Goal: Task Accomplishment & Management: Use online tool/utility

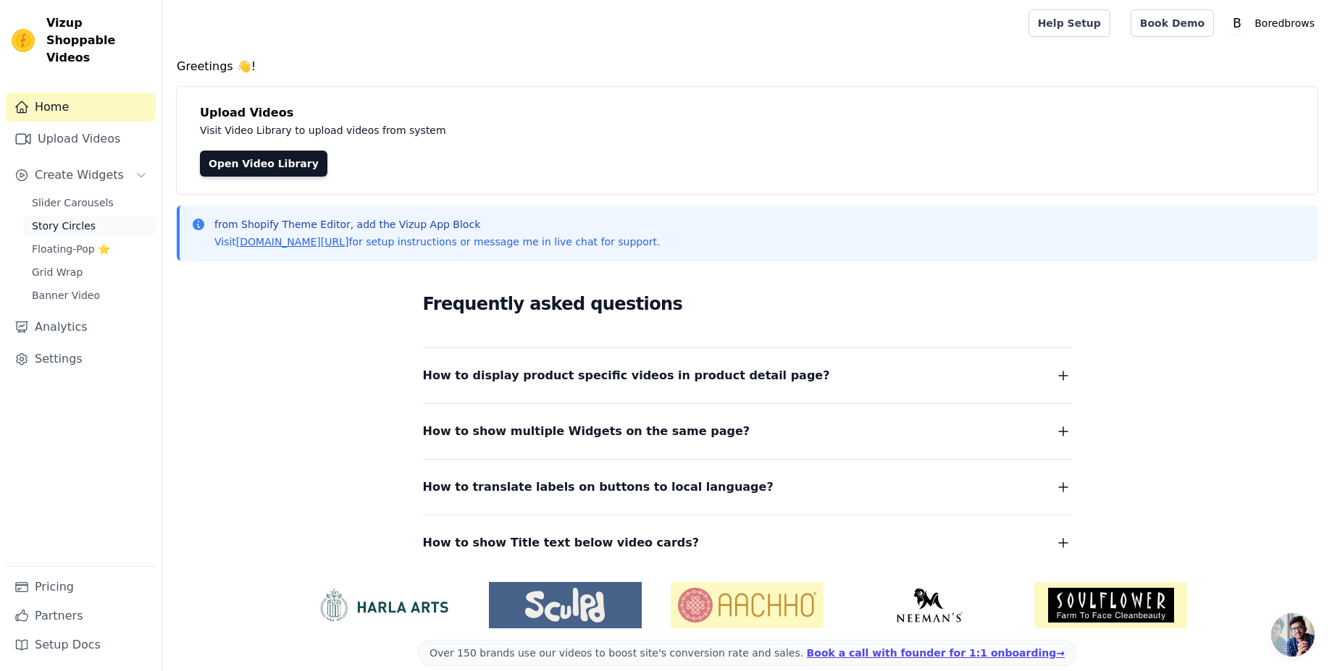
click at [87, 219] on span "Story Circles" at bounding box center [64, 226] width 64 height 14
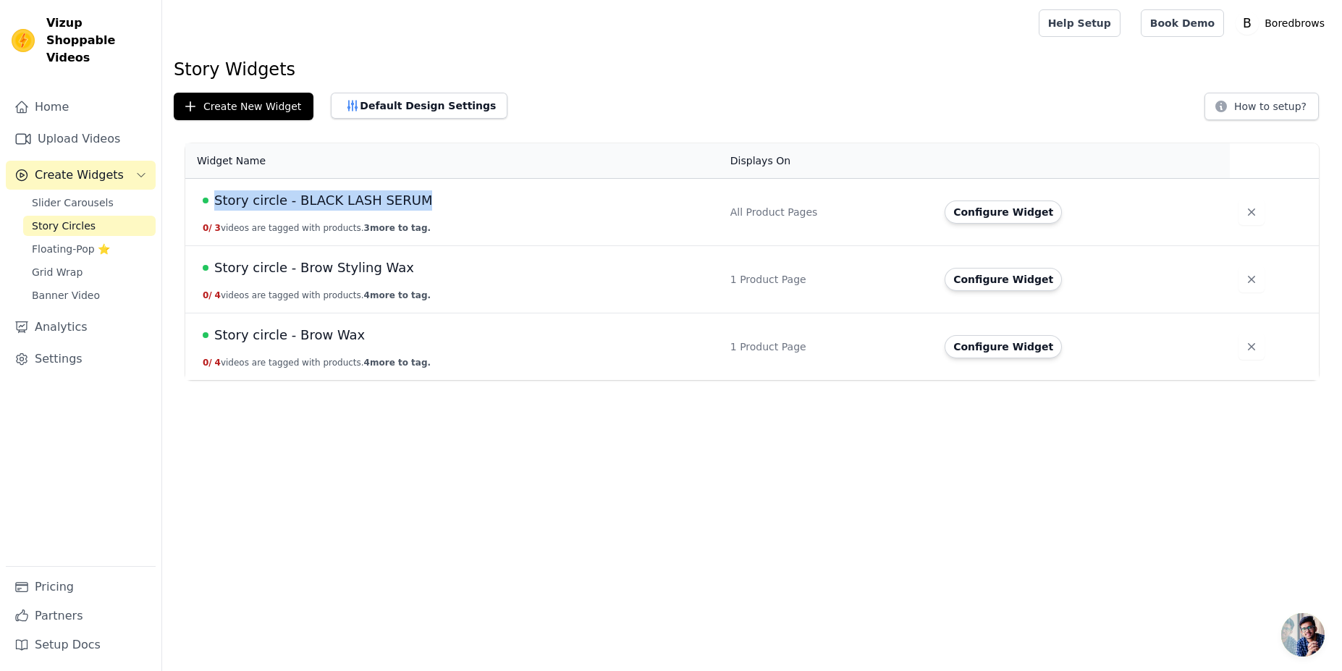
drag, startPoint x: 435, startPoint y: 199, endPoint x: 210, endPoint y: 201, distance: 225.2
click at [210, 201] on div "Story circle - BLACK LASH SERUM" at bounding box center [458, 200] width 510 height 20
copy div "Story circle - BLACK LASH SERUM"
click at [235, 111] on button "Create New Widget" at bounding box center [244, 107] width 140 height 28
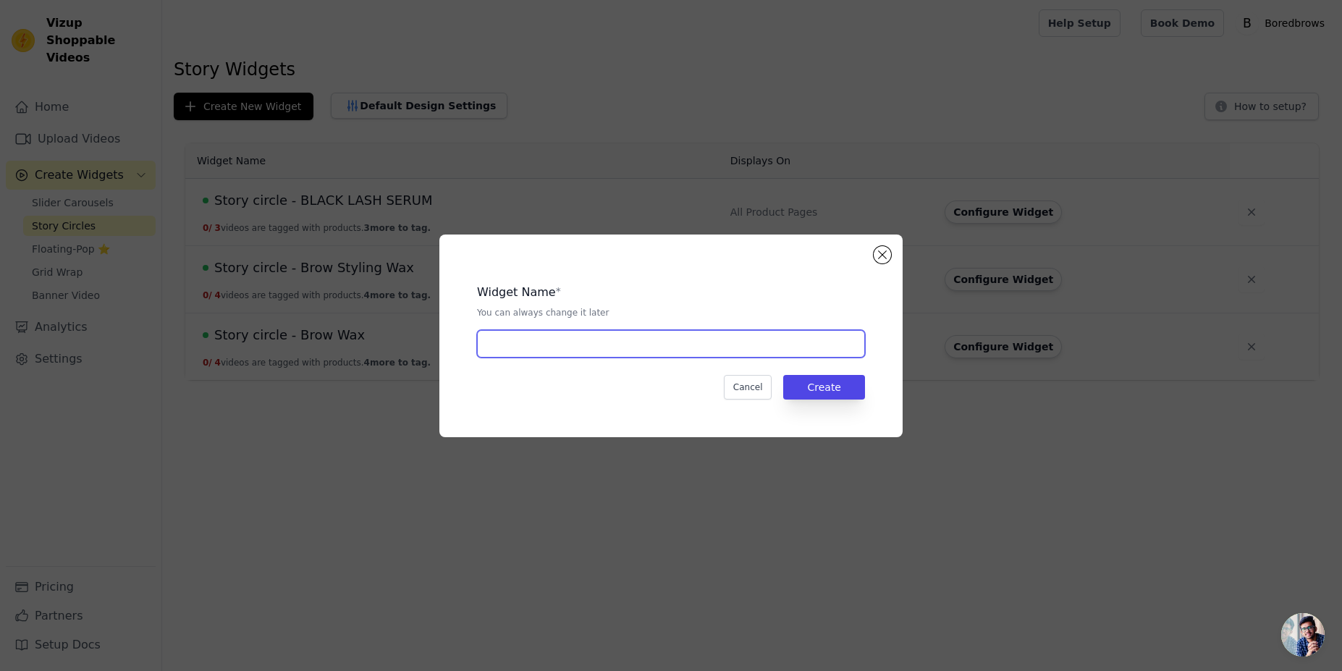
click at [644, 348] on input "text" at bounding box center [671, 344] width 388 height 28
paste input "Story circle - BLACK LASH SERUM"
type input "Story circle - BLACK LASH SERUM Final"
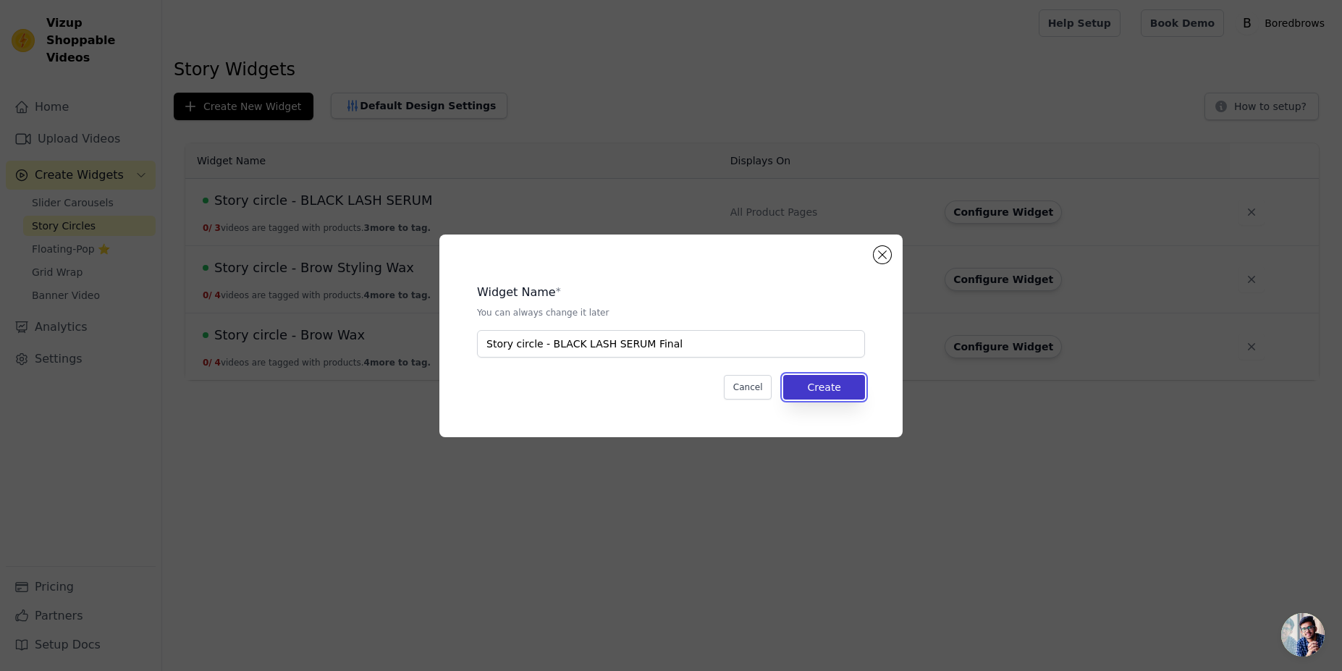
click at [808, 388] on button "Create" at bounding box center [824, 387] width 82 height 25
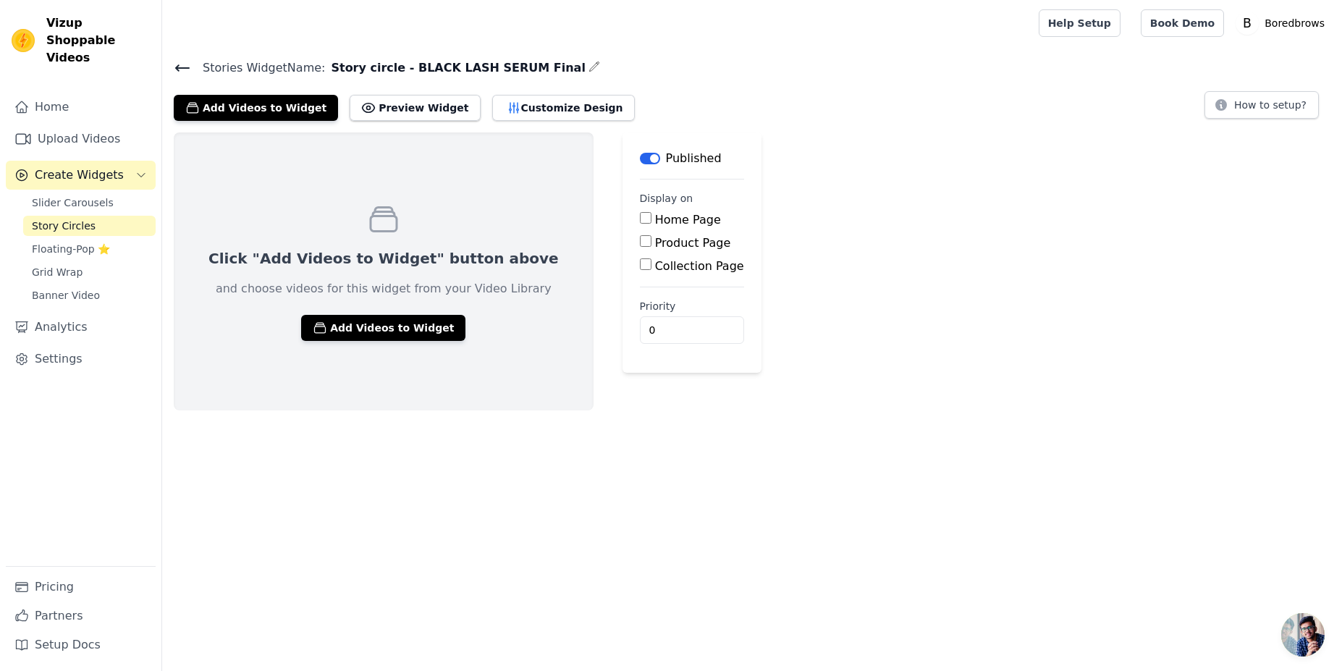
click at [640, 242] on input "Product Page" at bounding box center [646, 241] width 12 height 12
checkbox input "true"
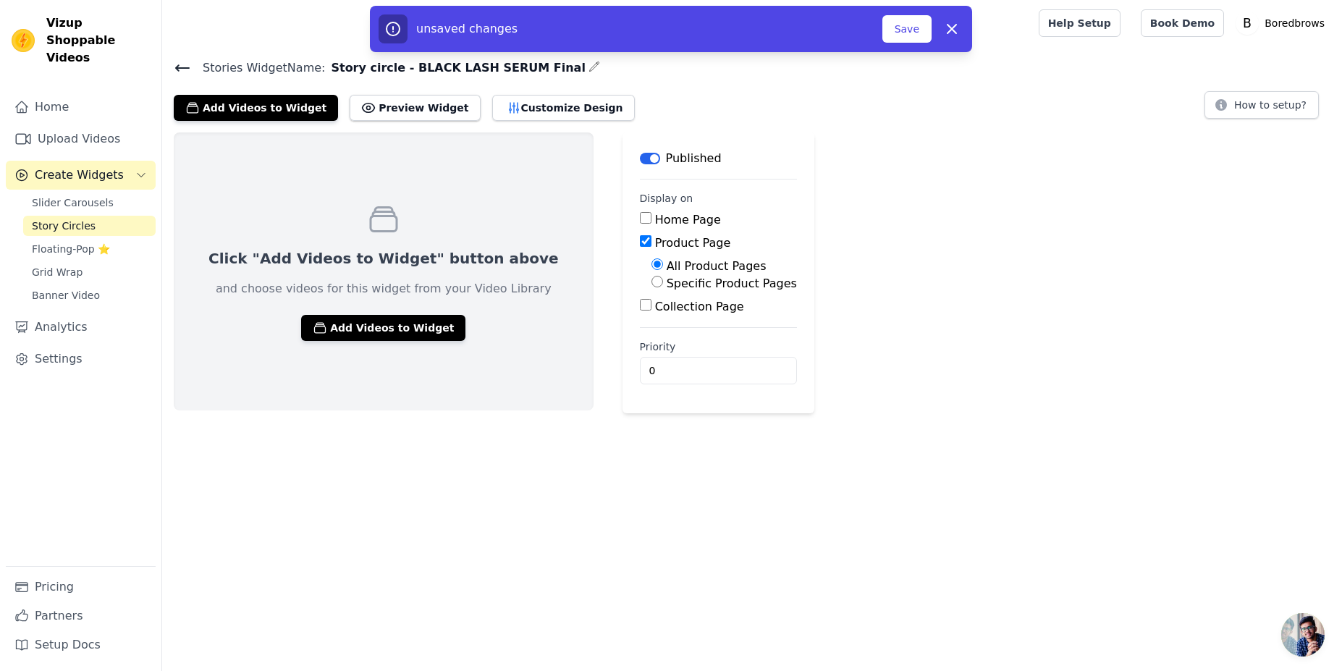
click at [667, 282] on label "Specific Product Pages" at bounding box center [732, 284] width 130 height 14
click at [652, 282] on input "Specific Product Pages" at bounding box center [658, 282] width 12 height 12
radio input "true"
click at [663, 323] on button "Select Products" at bounding box center [700, 316] width 97 height 25
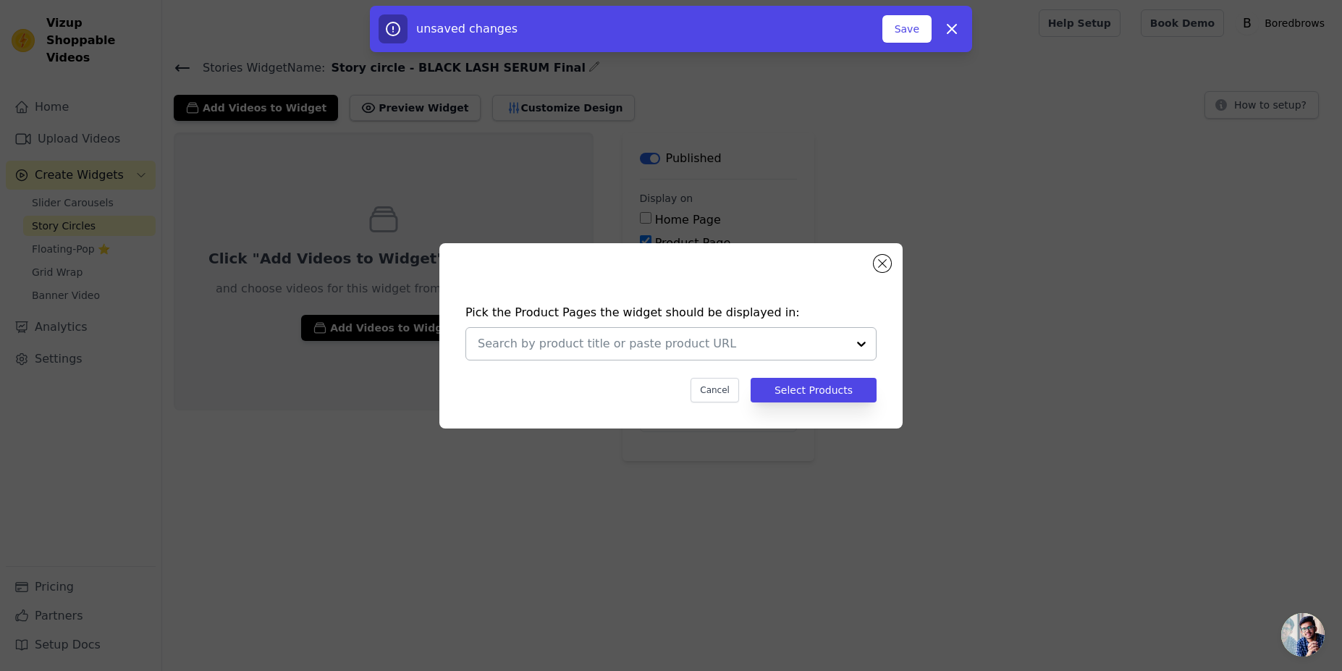
click at [859, 348] on div at bounding box center [861, 344] width 29 height 32
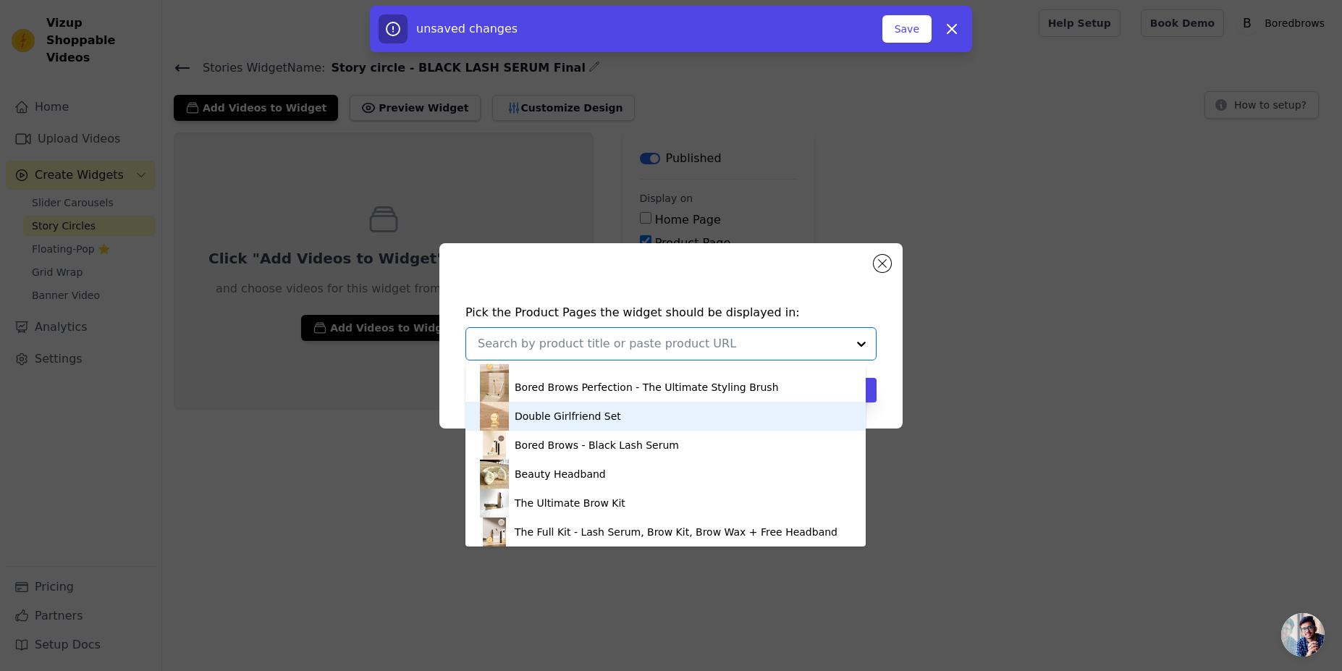
scroll to position [87, 0]
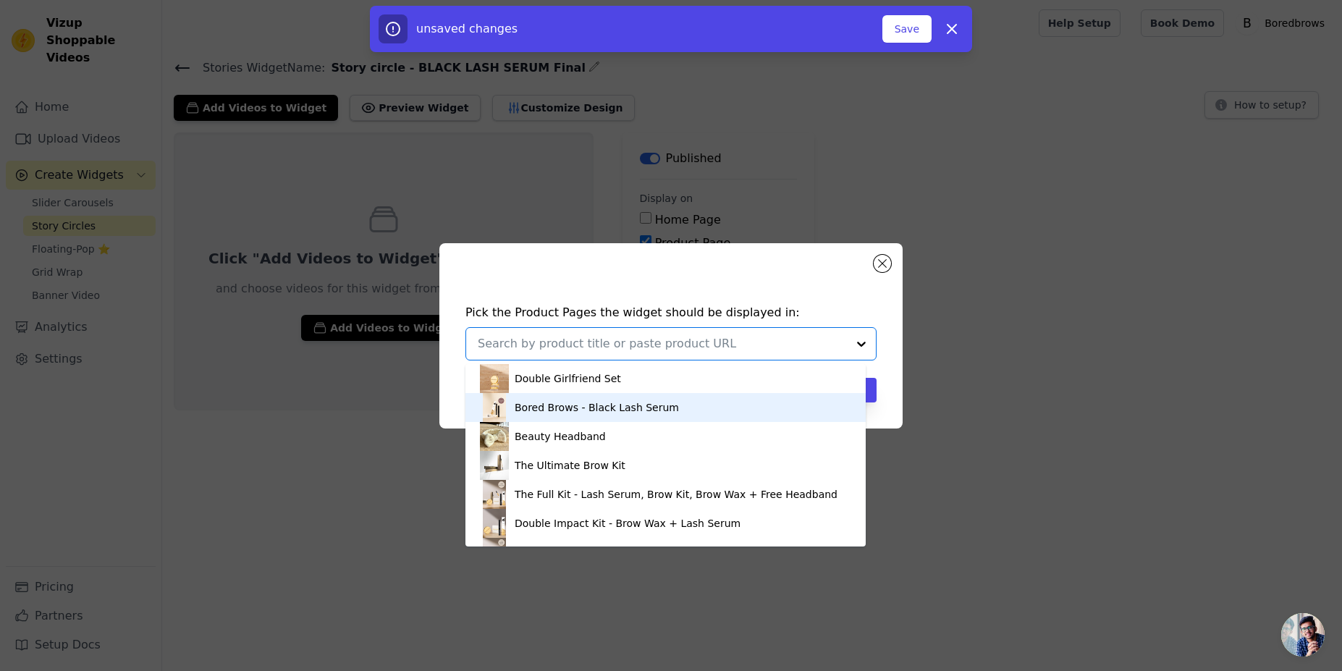
click at [621, 407] on div "Bored Brows - Black Lash Serum" at bounding box center [597, 407] width 164 height 14
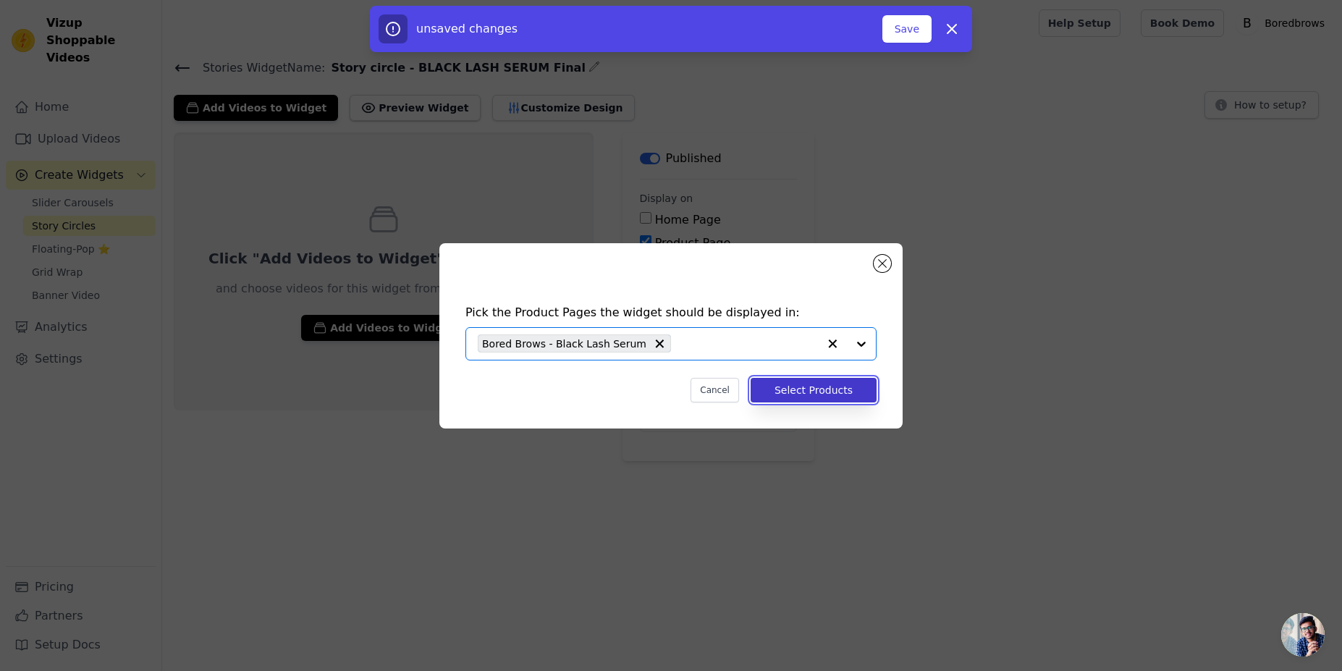
click at [805, 391] on button "Select Products" at bounding box center [814, 390] width 126 height 25
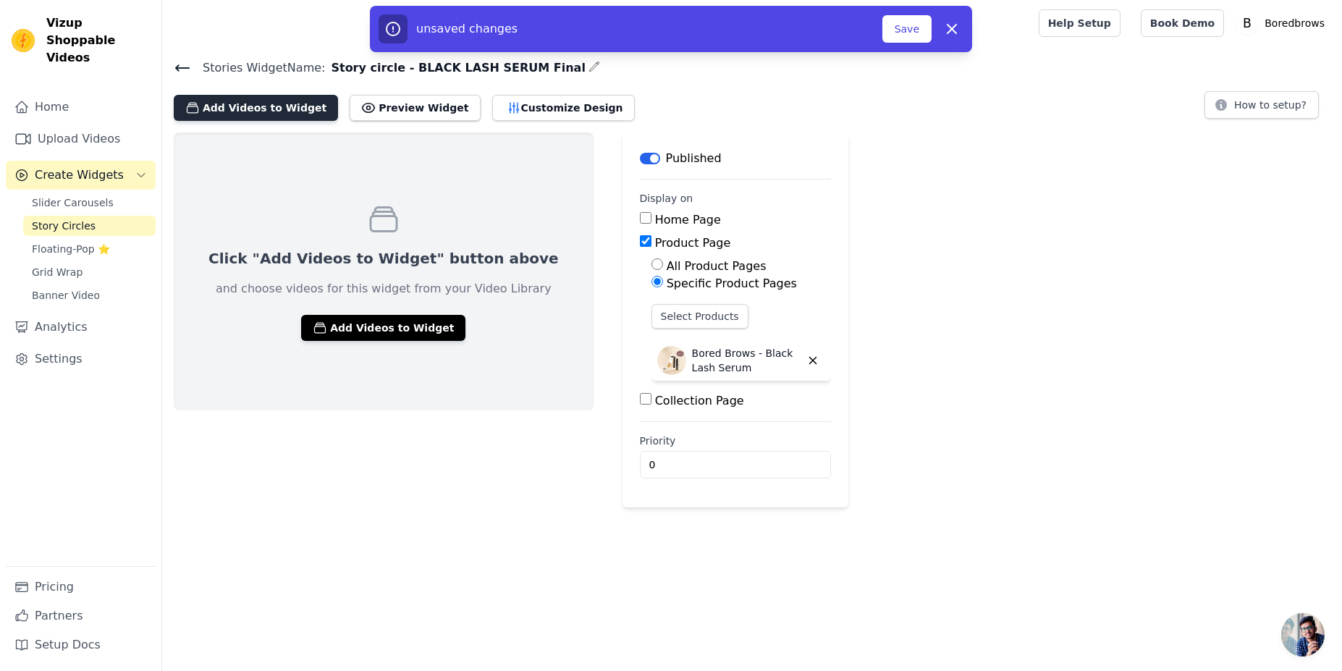
click at [258, 111] on button "Add Videos to Widget" at bounding box center [256, 108] width 164 height 26
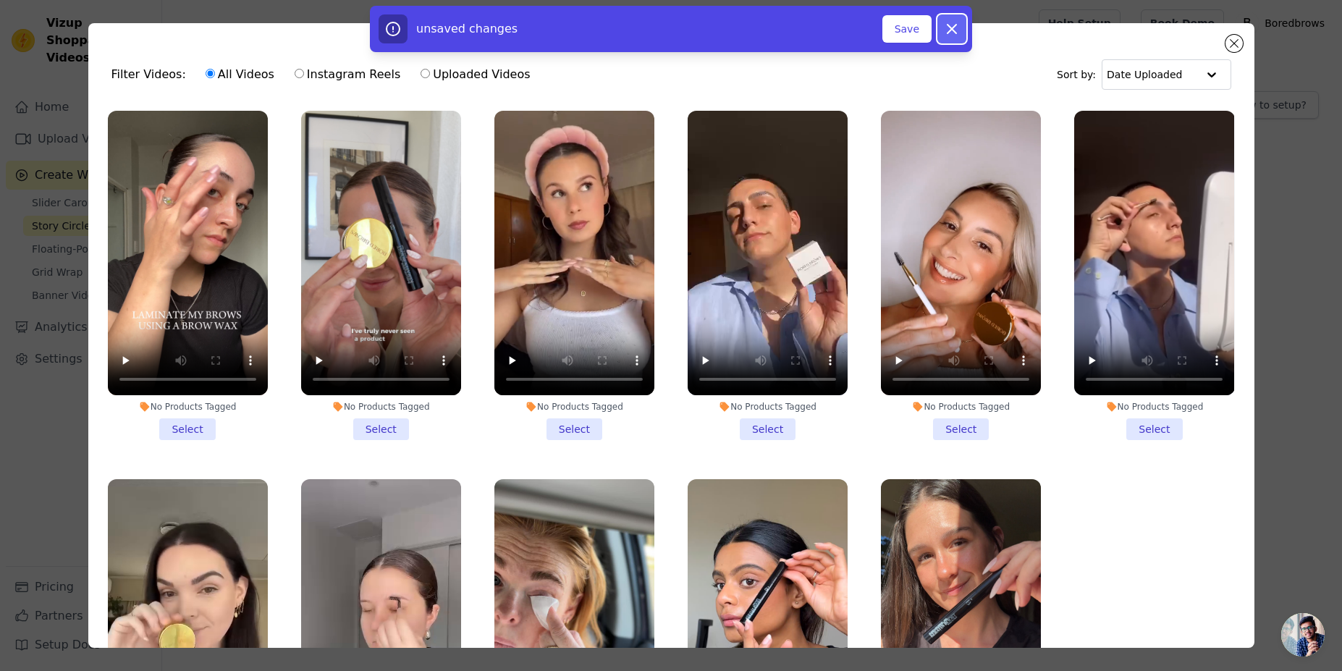
click at [954, 35] on icon "button" at bounding box center [951, 28] width 17 height 17
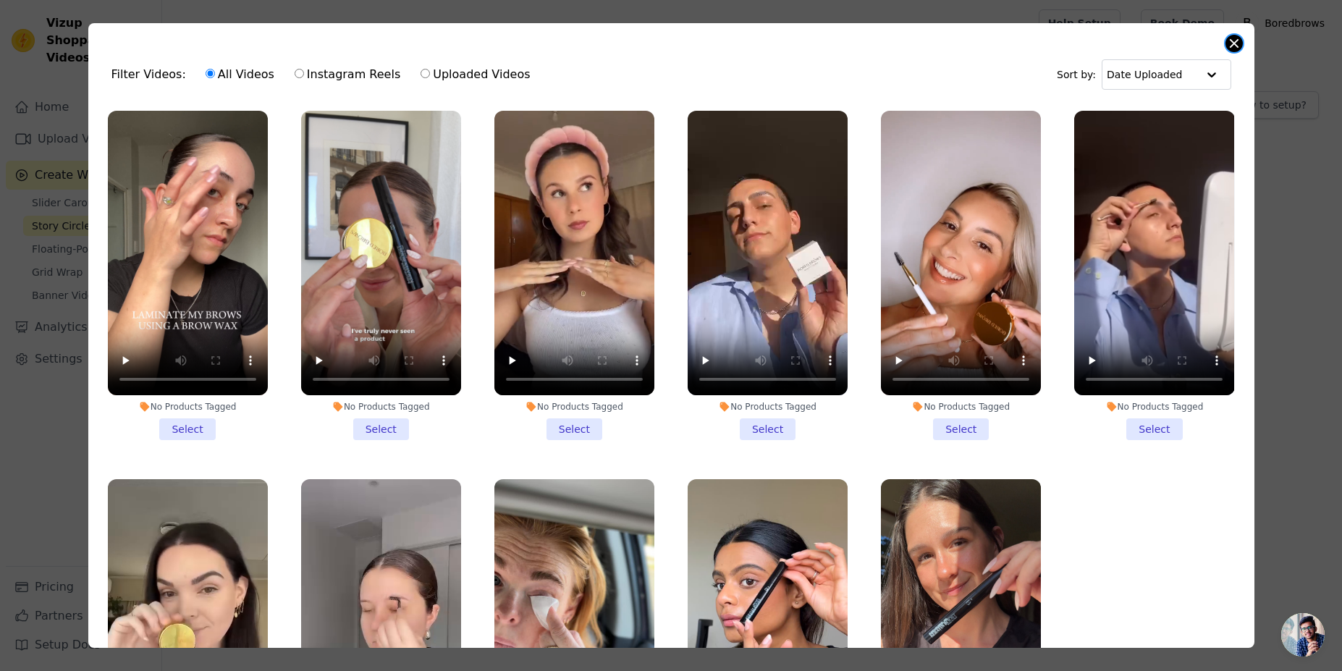
click at [1237, 50] on button "Close modal" at bounding box center [1234, 43] width 17 height 17
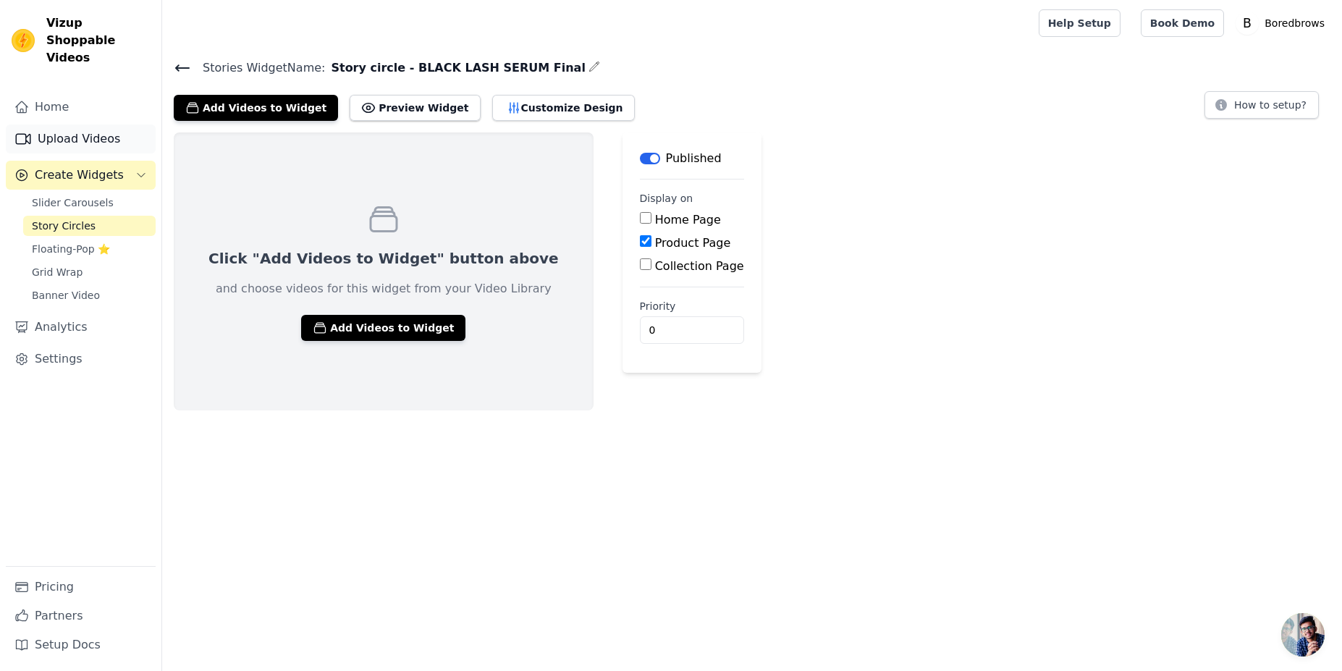
click at [87, 125] on link "Upload Videos" at bounding box center [81, 139] width 150 height 29
click at [640, 244] on input "Product Page" at bounding box center [646, 241] width 12 height 12
checkbox input "true"
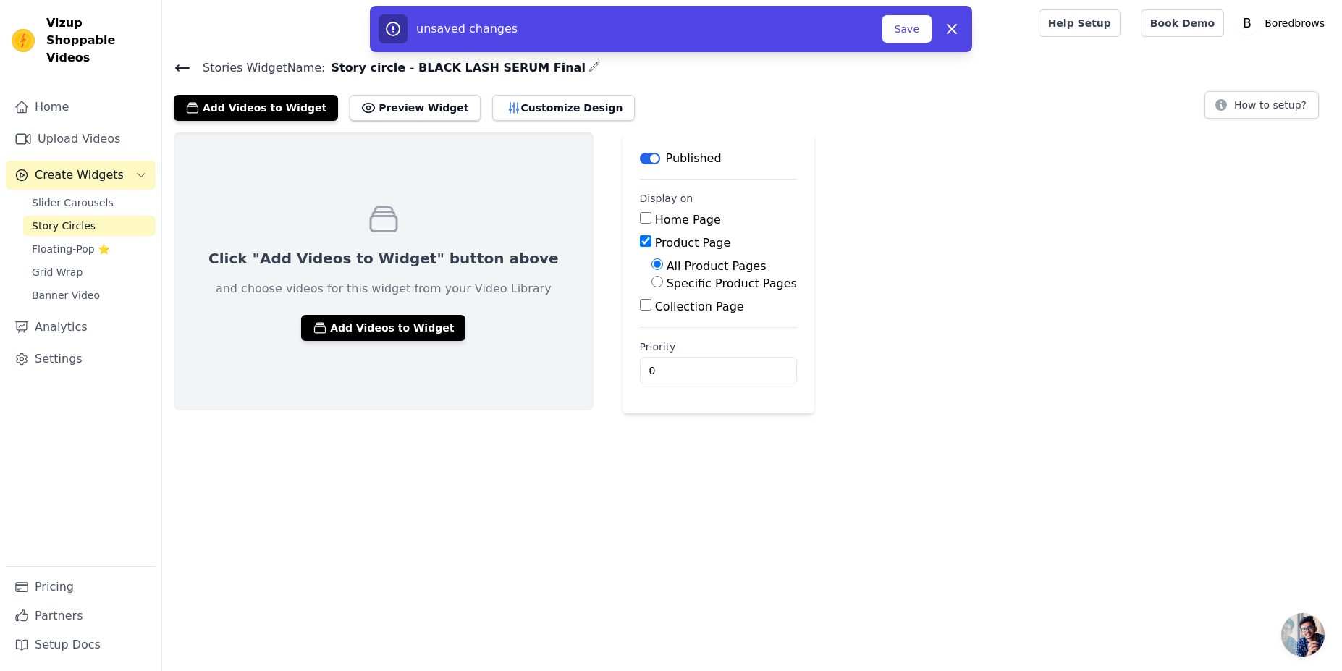
click at [652, 279] on input "Specific Product Pages" at bounding box center [658, 282] width 12 height 12
radio input "true"
click at [663, 323] on button "Select Products" at bounding box center [700, 316] width 97 height 25
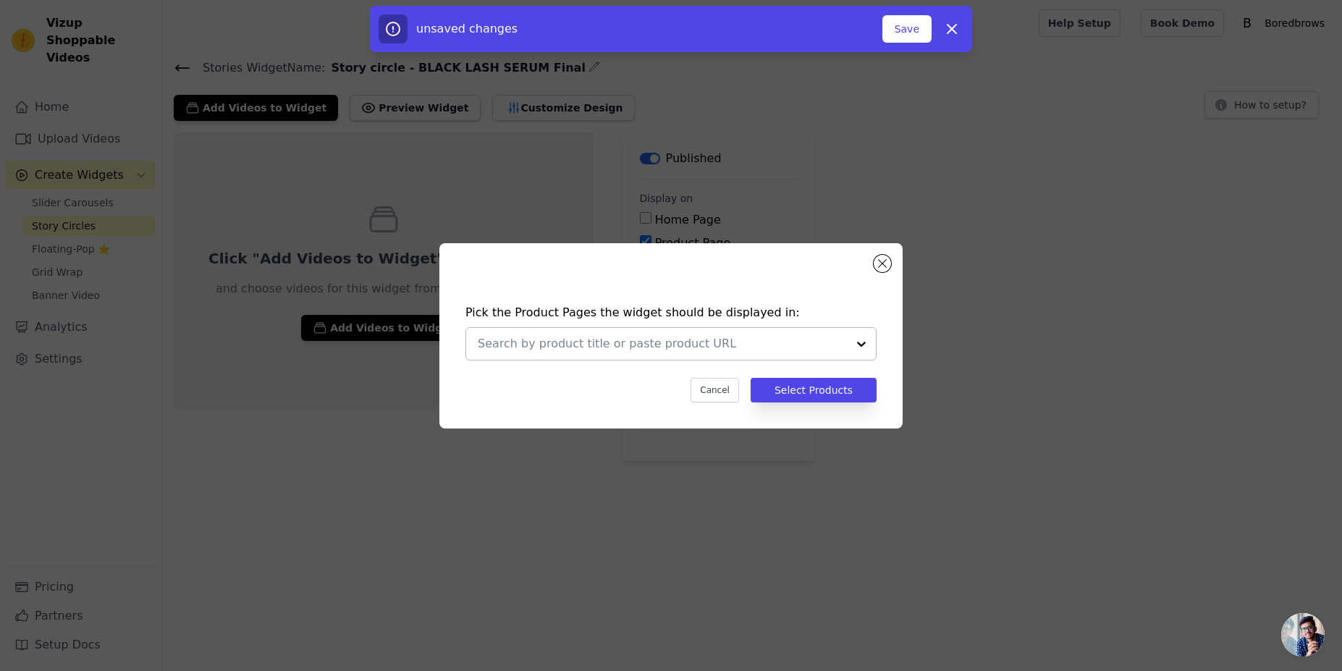
click at [732, 337] on input "text" at bounding box center [662, 343] width 369 height 17
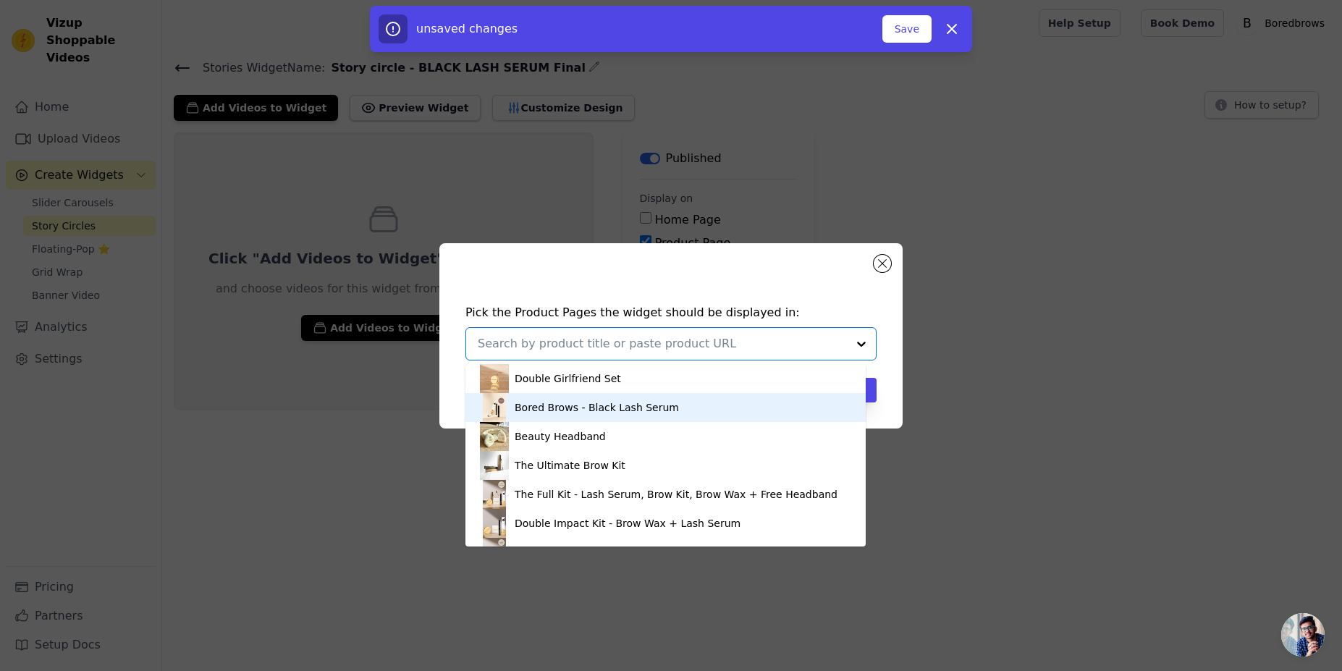
click at [637, 407] on div "Bored Brows - Black Lash Serum" at bounding box center [597, 407] width 164 height 14
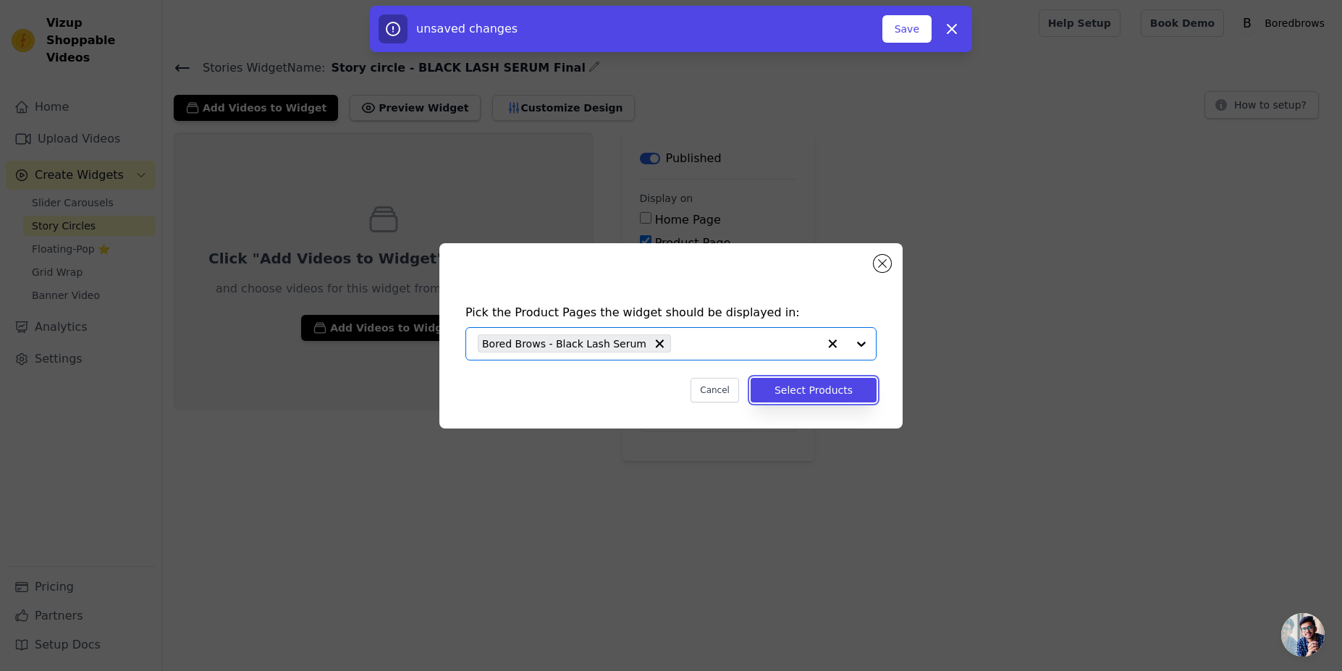
click at [845, 395] on button "Select Products" at bounding box center [814, 390] width 126 height 25
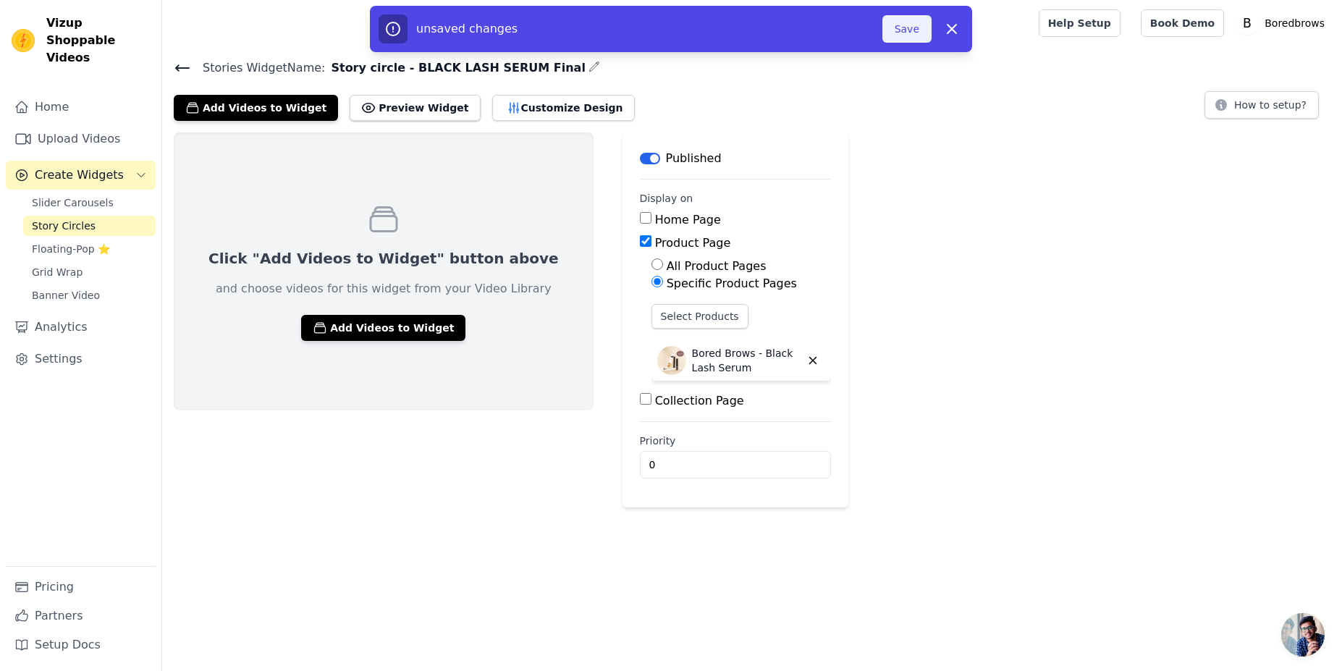
click at [910, 34] on button "Save" at bounding box center [907, 29] width 49 height 28
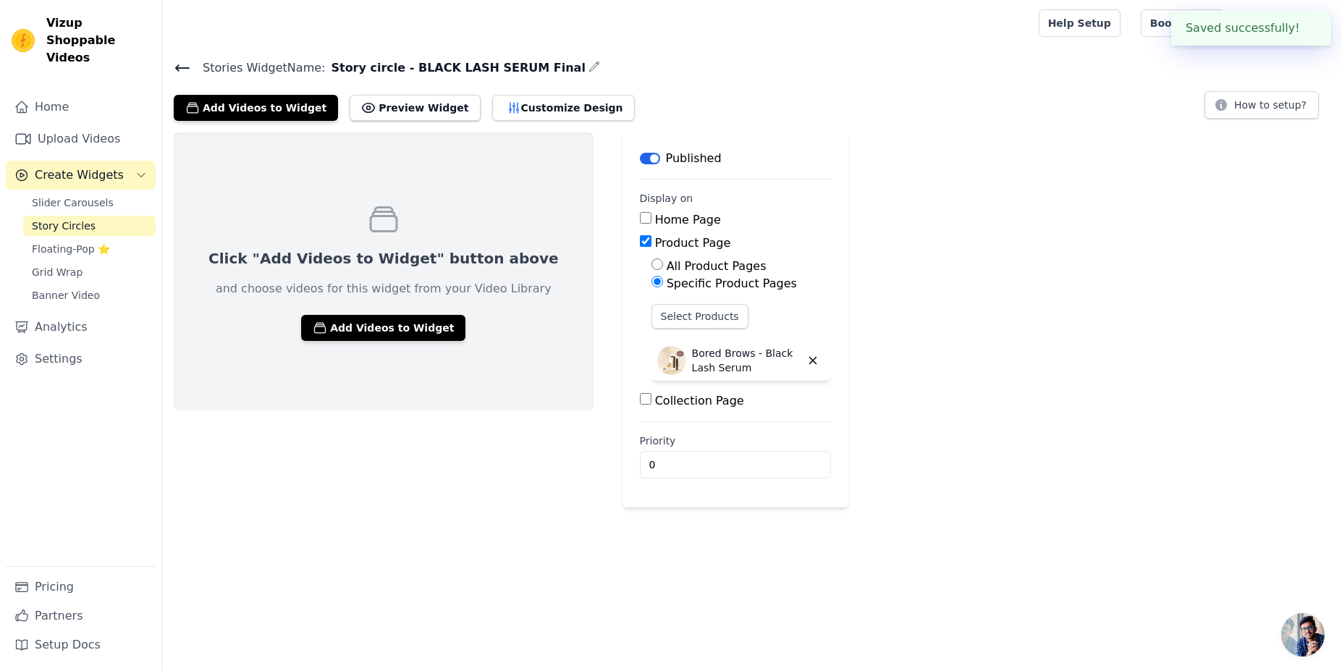
click at [181, 72] on icon at bounding box center [182, 67] width 17 height 17
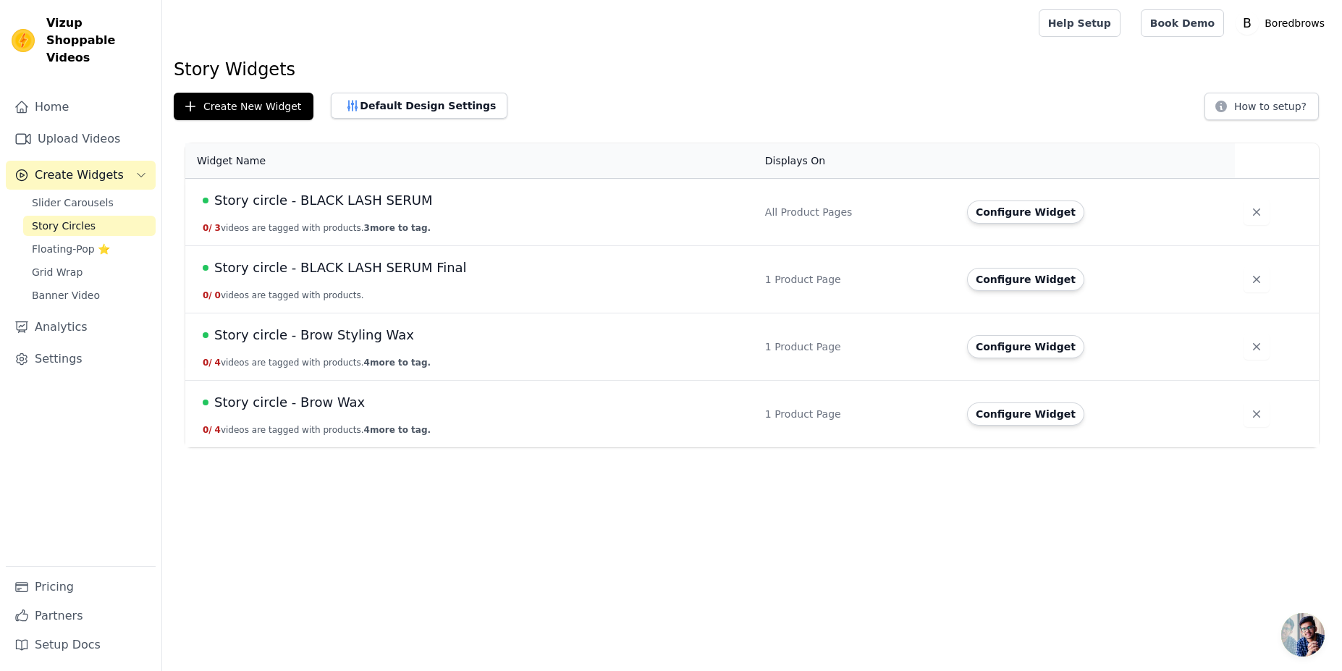
click at [358, 265] on span "Story circle - BLACK LASH SERUM Final" at bounding box center [340, 268] width 253 height 20
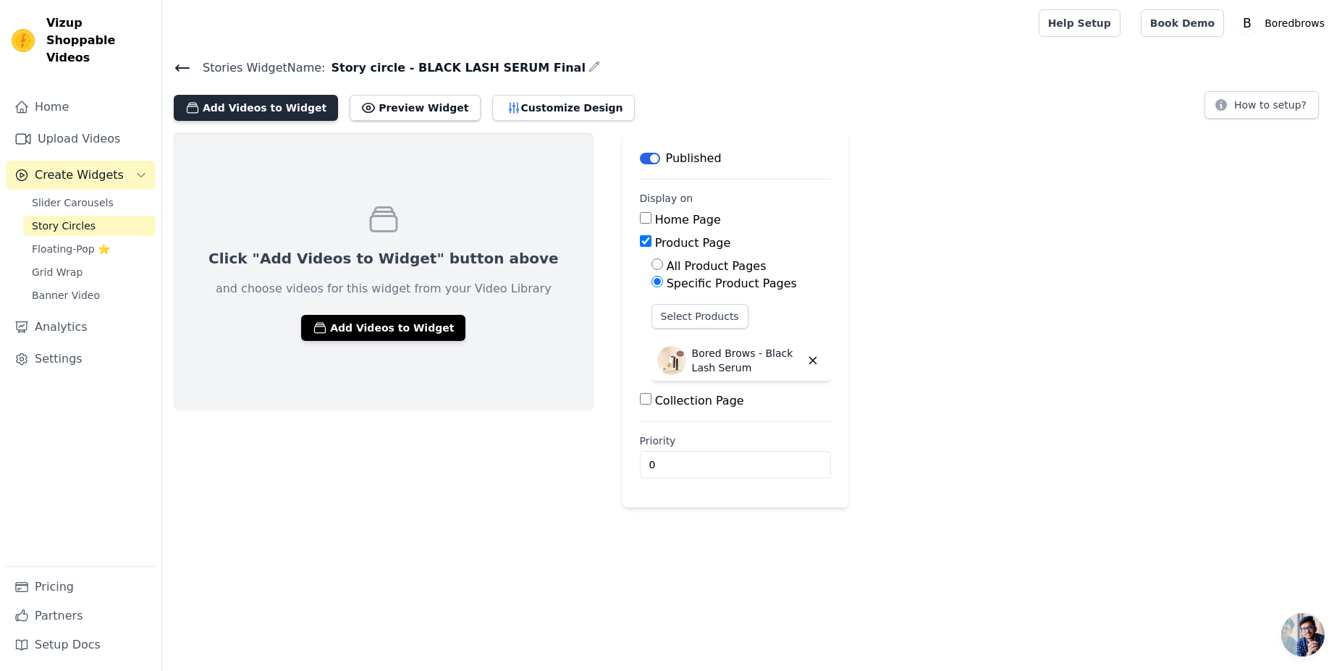
click at [259, 108] on button "Add Videos to Widget" at bounding box center [256, 108] width 164 height 26
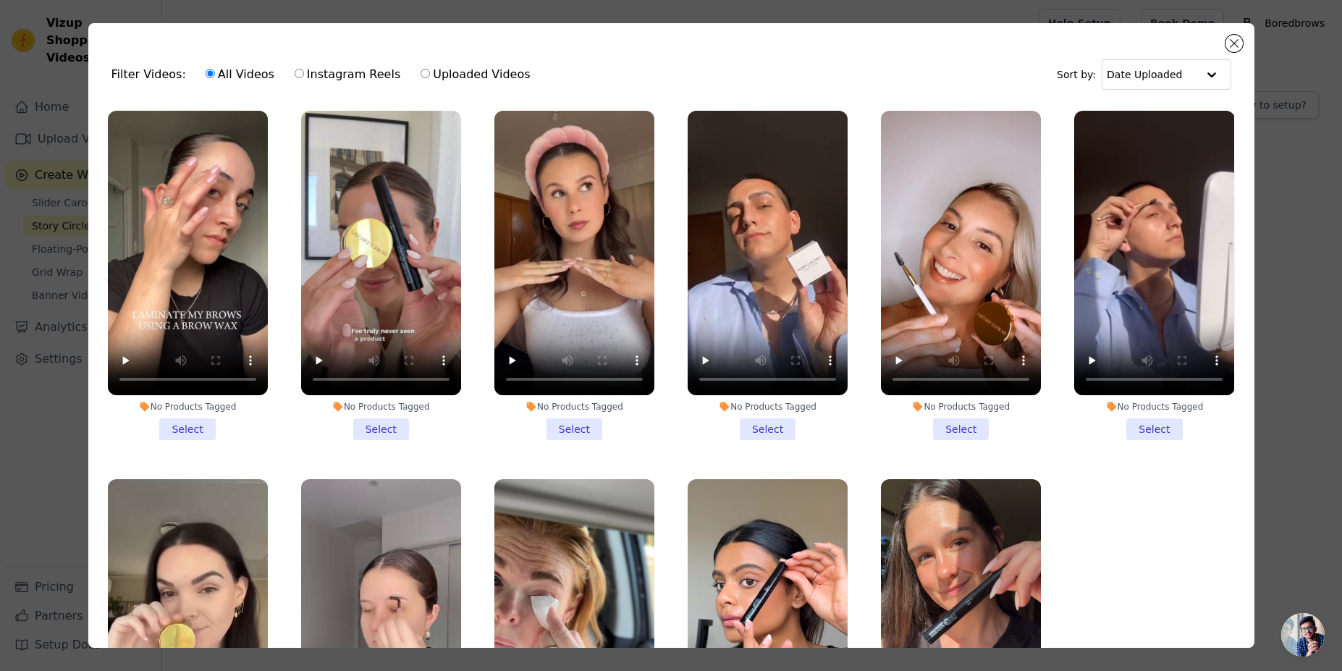
drag, startPoint x: 379, startPoint y: 422, endPoint x: 402, endPoint y: 422, distance: 22.4
click at [380, 422] on li "No Products Tagged Select" at bounding box center [381, 275] width 160 height 329
click at [0, 0] on input "No Products Tagged Select" at bounding box center [0, 0] width 0 height 0
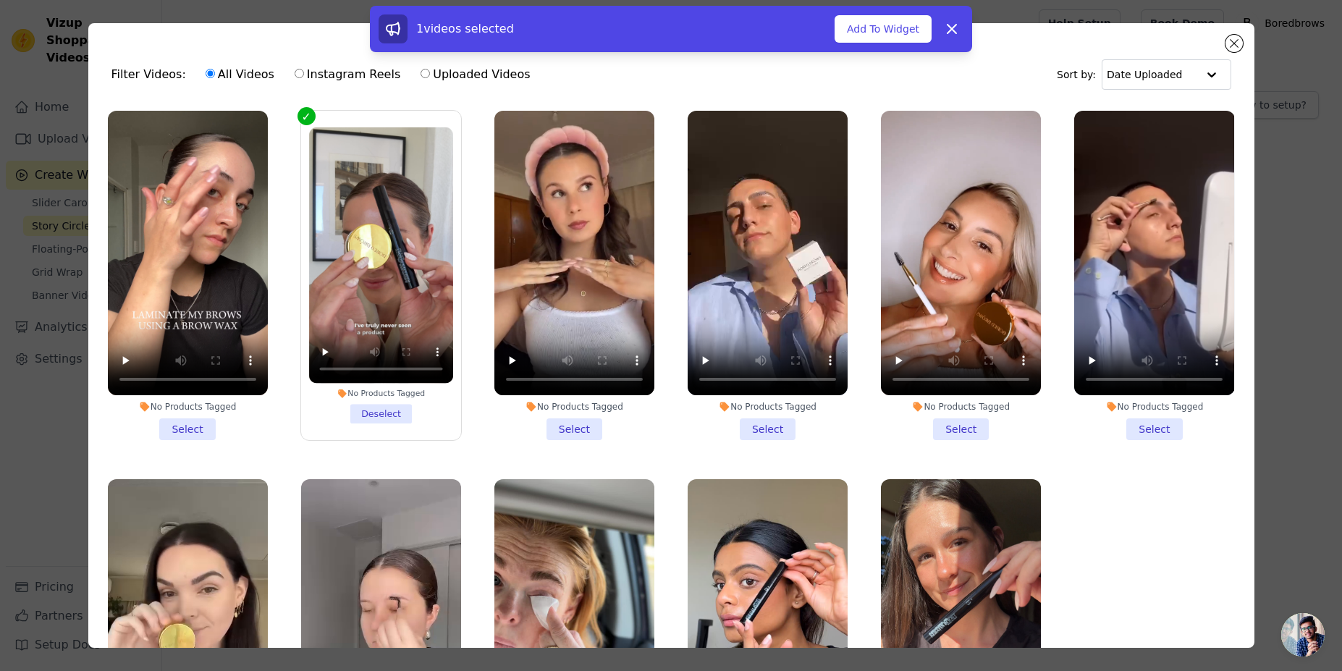
click at [573, 423] on li "No Products Tagged Select" at bounding box center [575, 275] width 160 height 329
click at [0, 0] on input "No Products Tagged Select" at bounding box center [0, 0] width 0 height 0
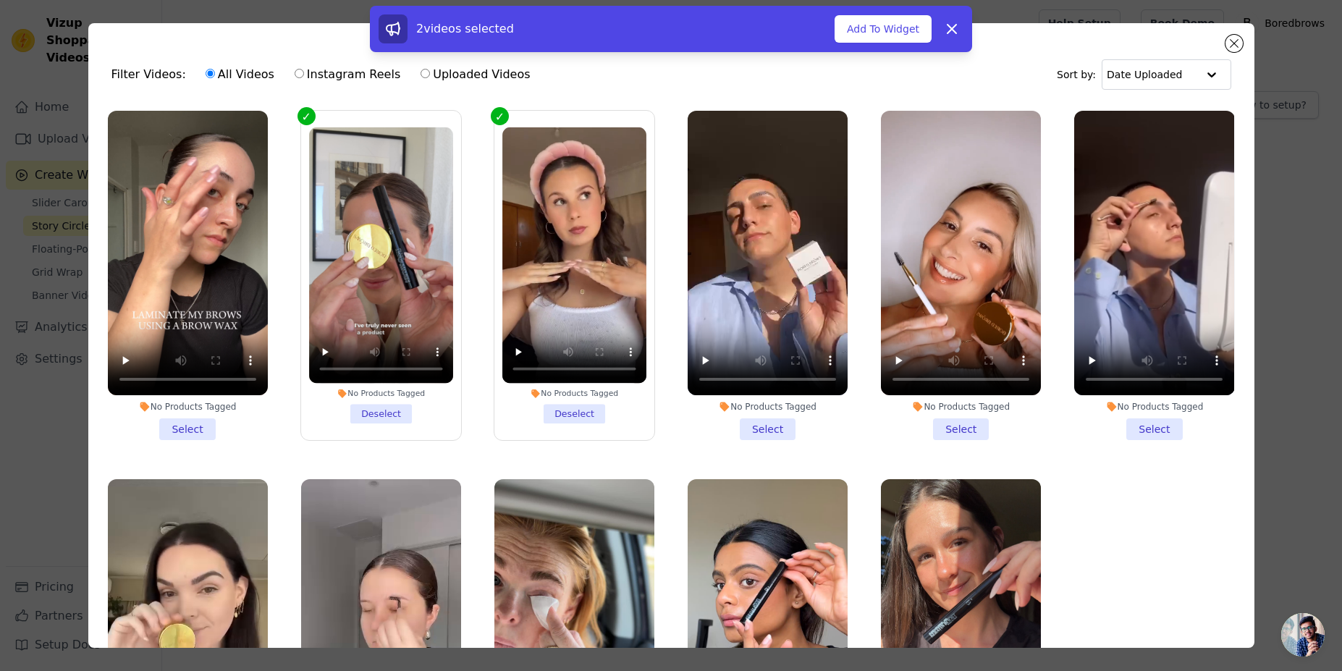
click at [768, 418] on li "No Products Tagged Select" at bounding box center [768, 275] width 160 height 329
click at [0, 0] on input "No Products Tagged Select" at bounding box center [0, 0] width 0 height 0
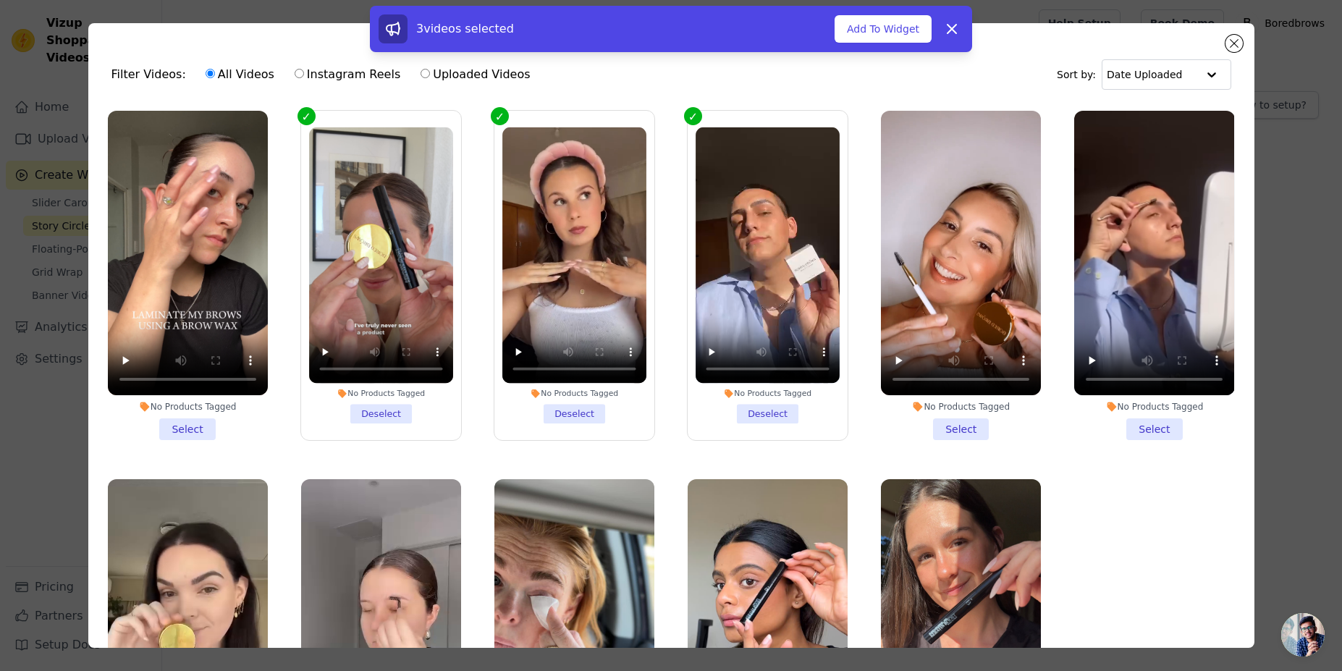
click at [943, 418] on li "No Products Tagged Select" at bounding box center [961, 275] width 160 height 329
click at [0, 0] on input "No Products Tagged Select" at bounding box center [0, 0] width 0 height 0
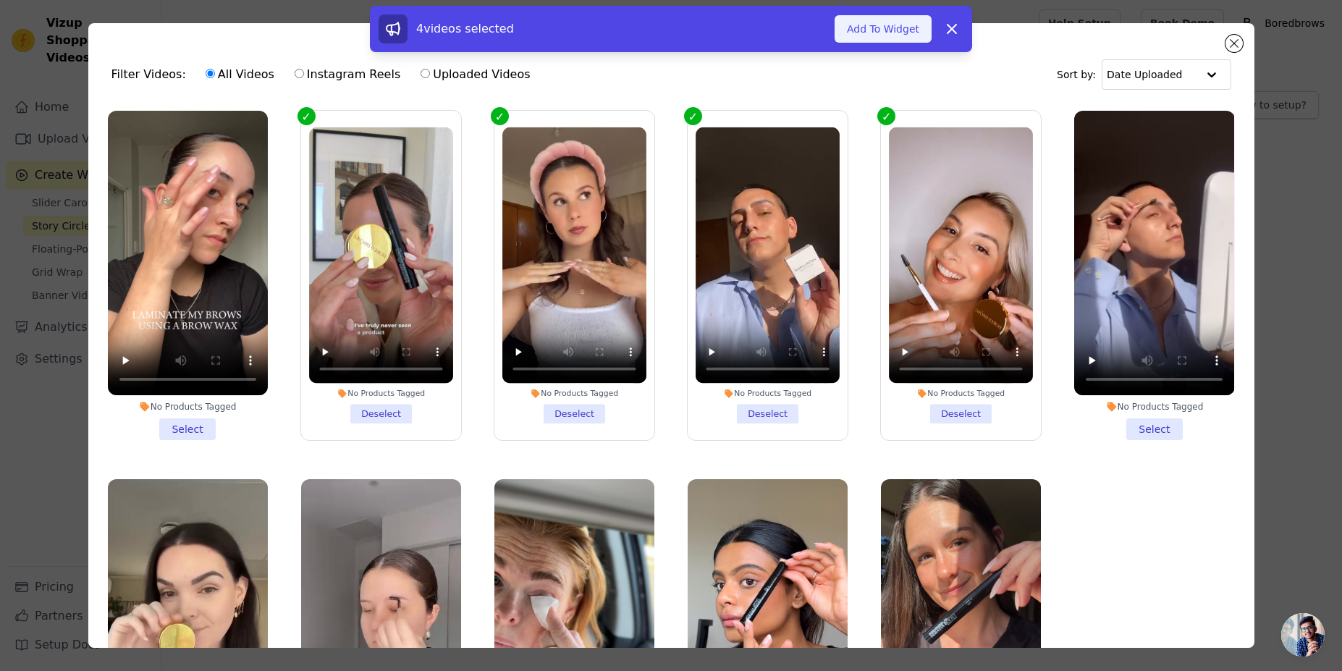
click at [896, 34] on button "Add To Widget" at bounding box center [883, 29] width 97 height 28
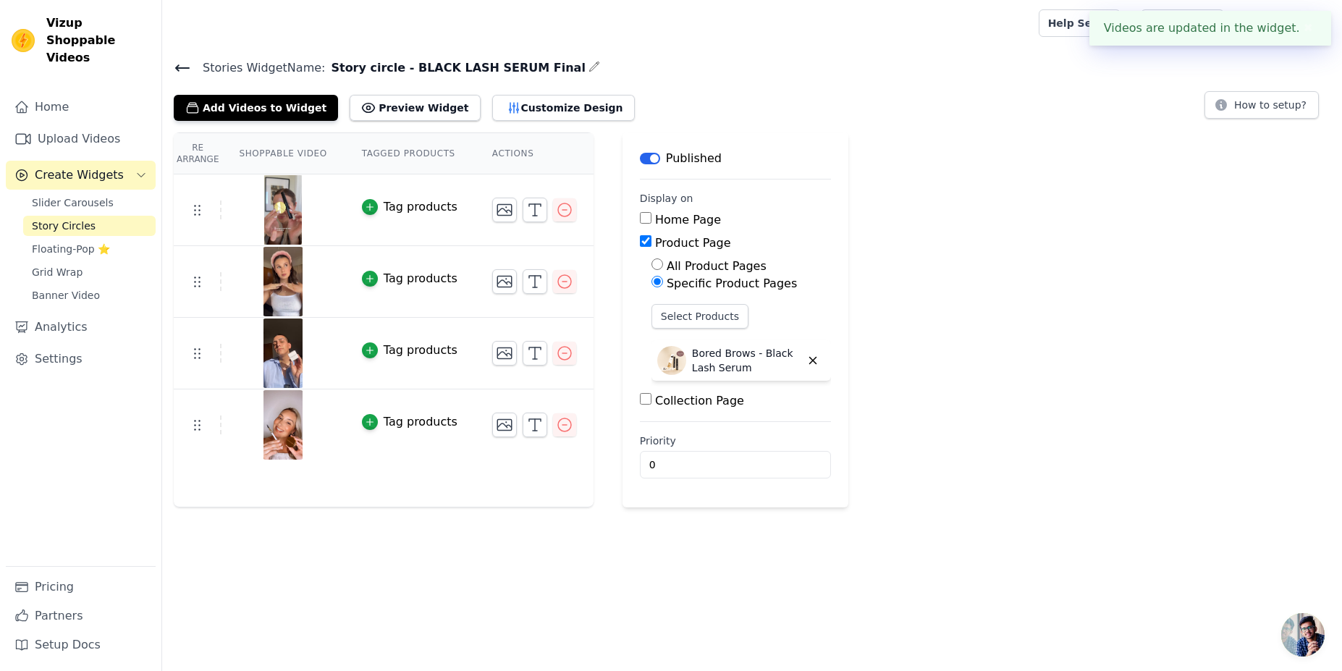
click at [1068, 293] on div "Re Arrange Shoppable Video Tagged Products Actions Tag products Tag products Ta…" at bounding box center [752, 320] width 1180 height 375
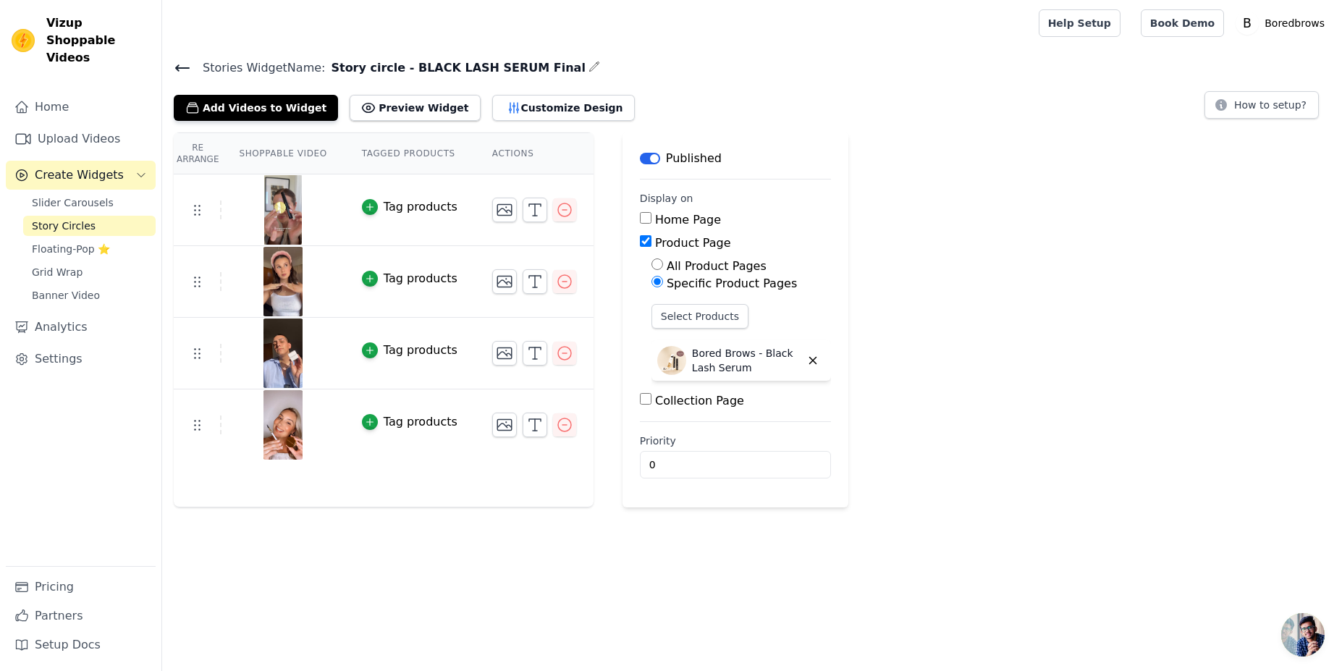
click at [79, 219] on span "Story Circles" at bounding box center [64, 226] width 64 height 14
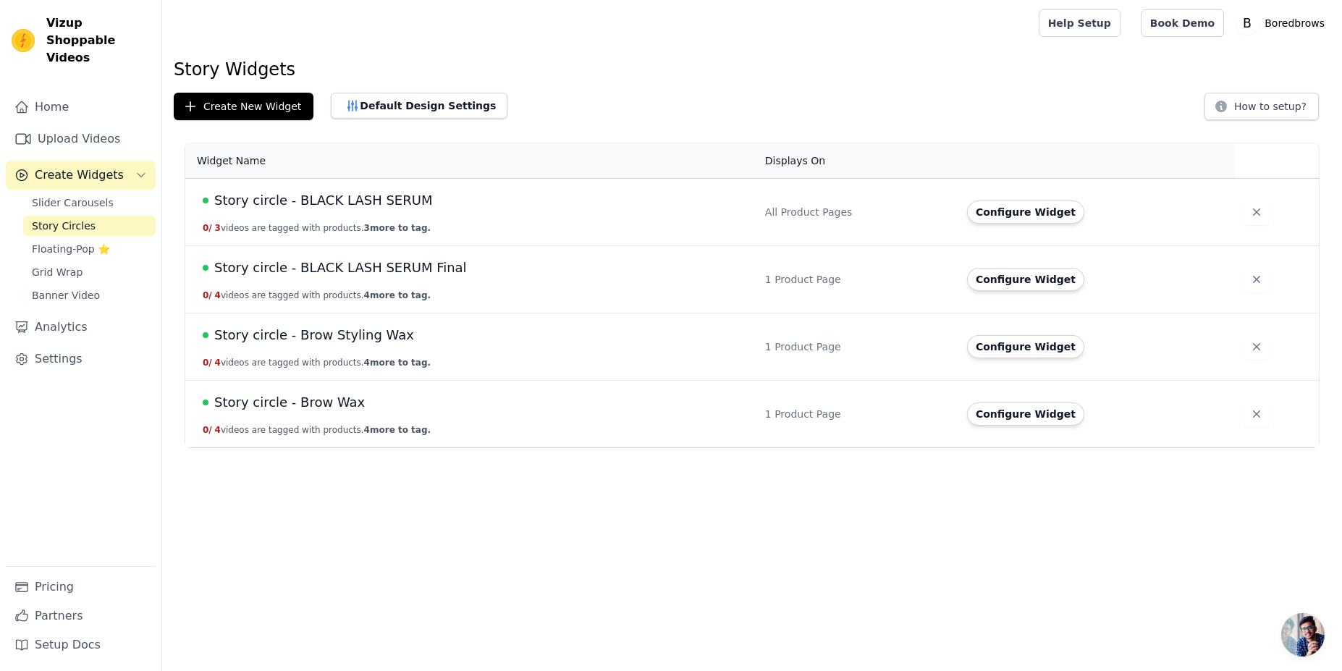
click at [371, 205] on span "Story circle - BLACK LASH SERUM" at bounding box center [323, 200] width 218 height 20
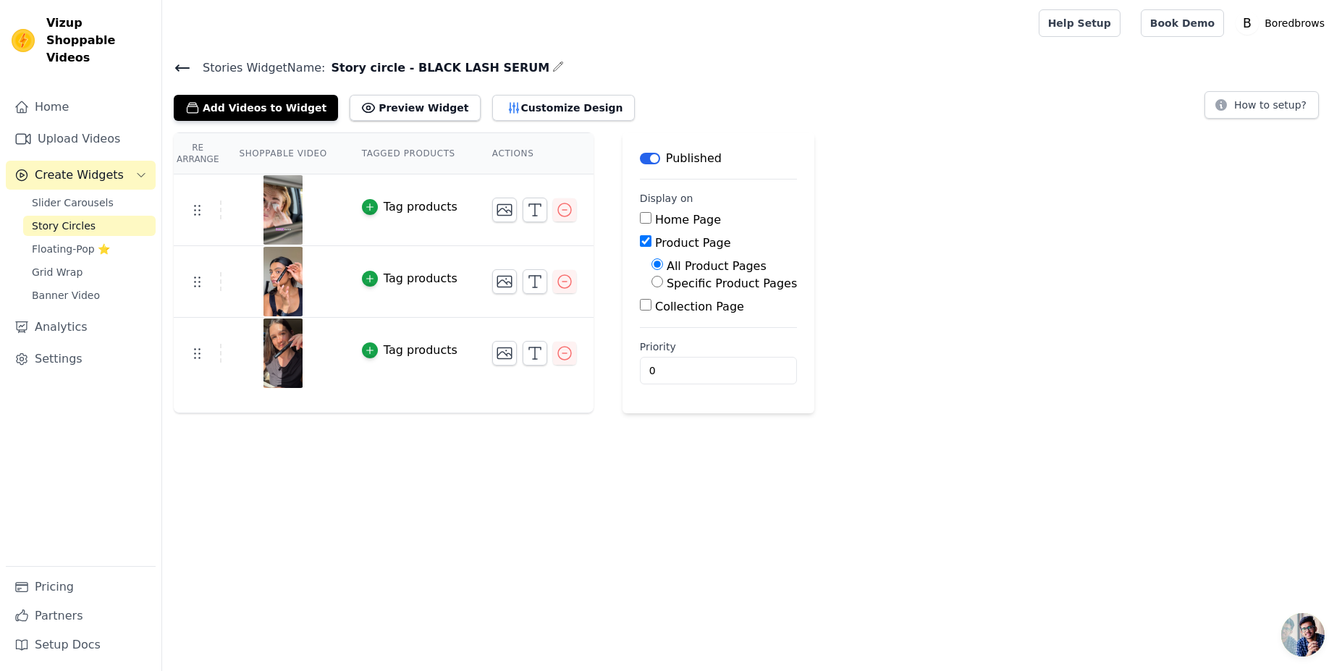
click at [652, 281] on input "Specific Product Pages" at bounding box center [658, 282] width 12 height 12
radio input "true"
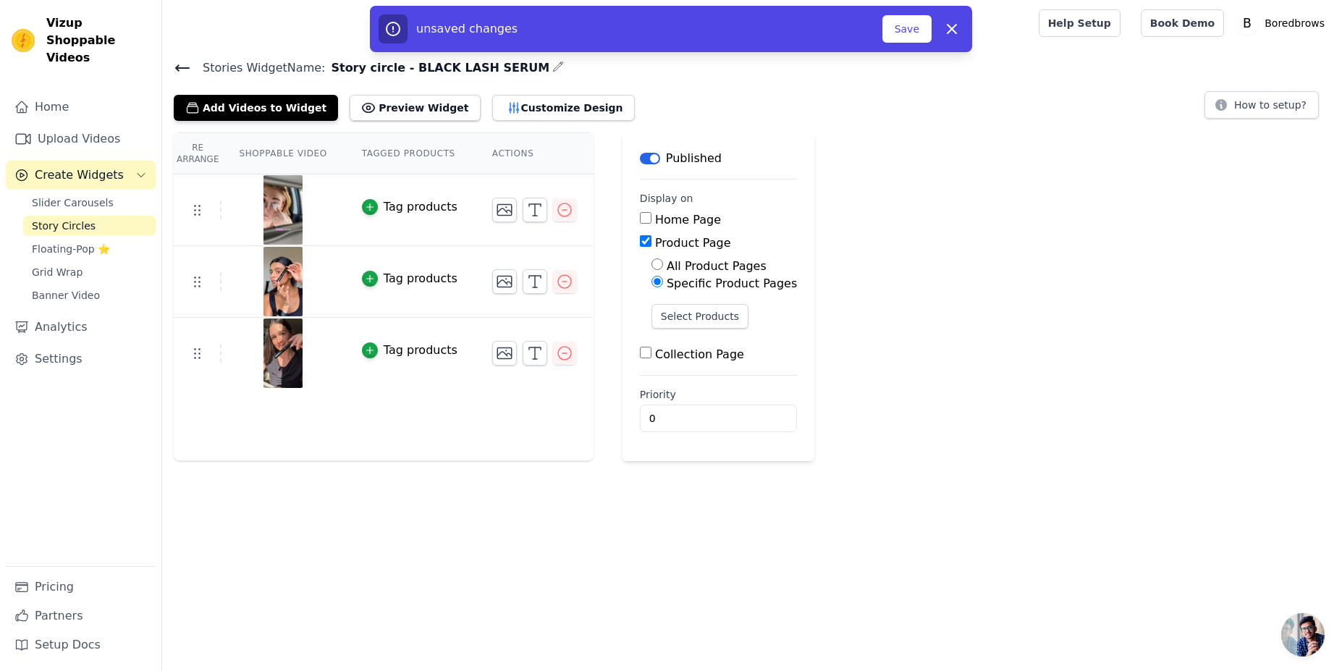
click at [652, 262] on input "All Product Pages" at bounding box center [658, 264] width 12 height 12
radio input "true"
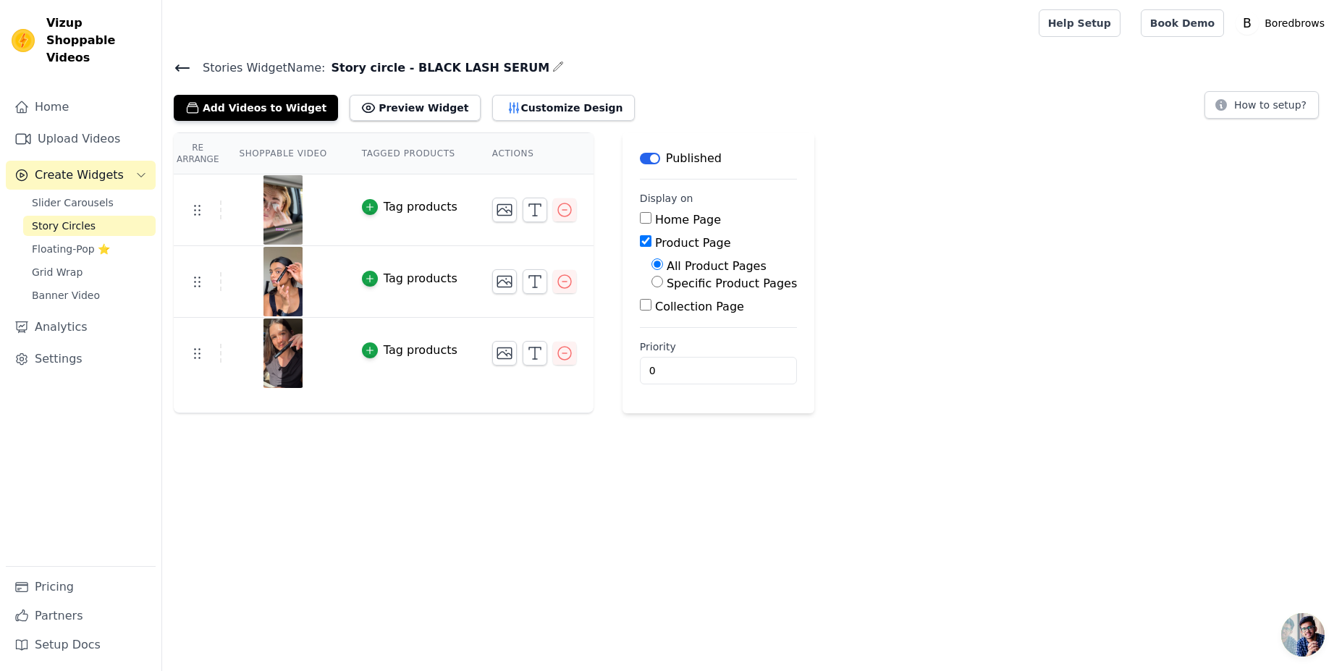
click at [640, 239] on input "Product Page" at bounding box center [646, 241] width 12 height 12
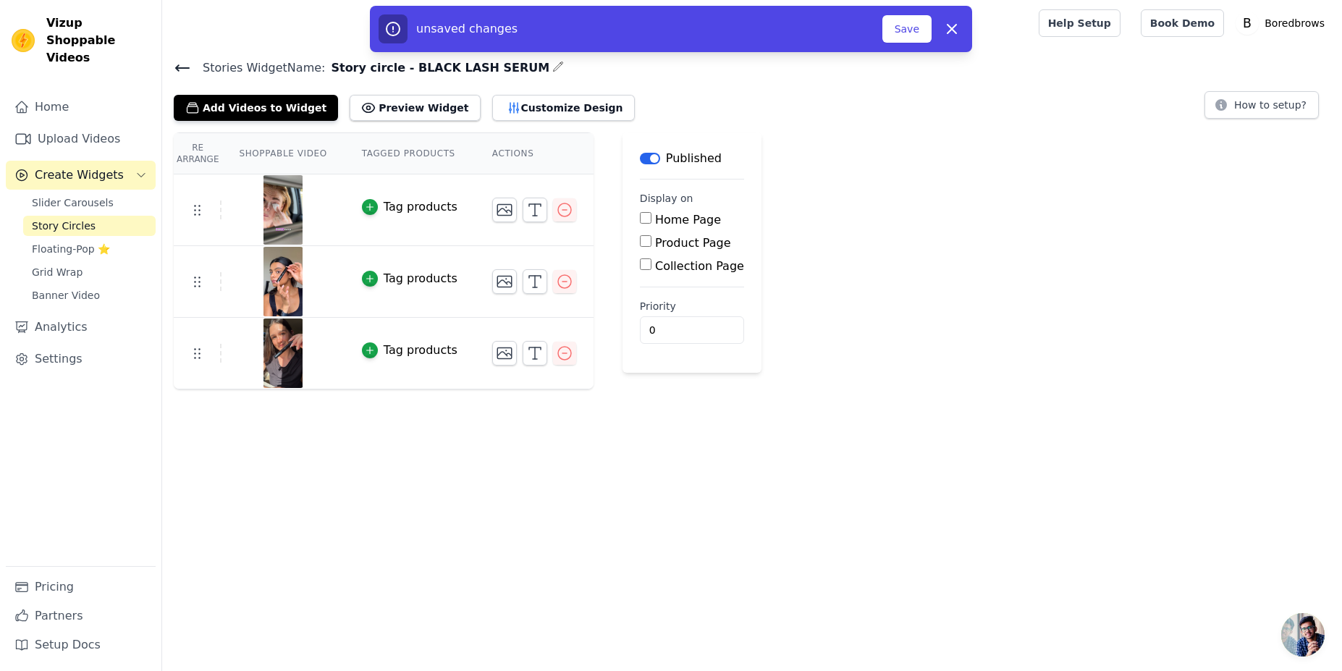
click at [640, 241] on input "Product Page" at bounding box center [646, 241] width 12 height 12
checkbox input "true"
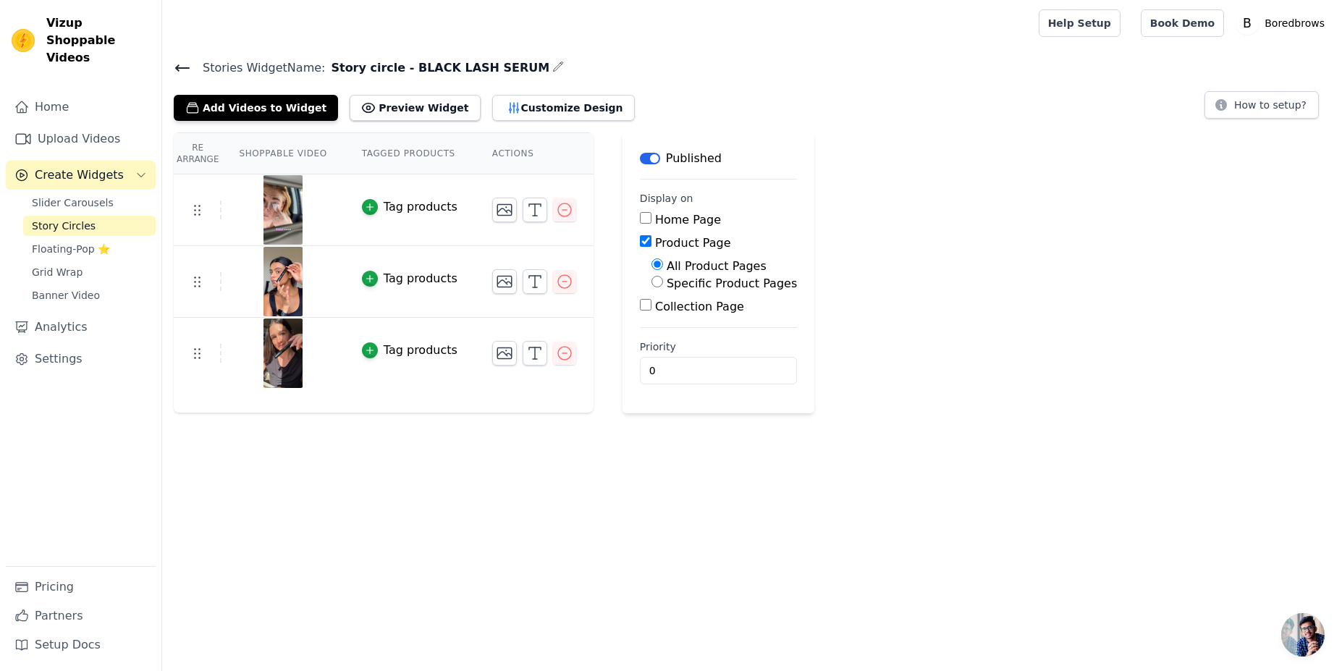
click at [652, 284] on input "Specific Product Pages" at bounding box center [658, 282] width 12 height 12
radio input "true"
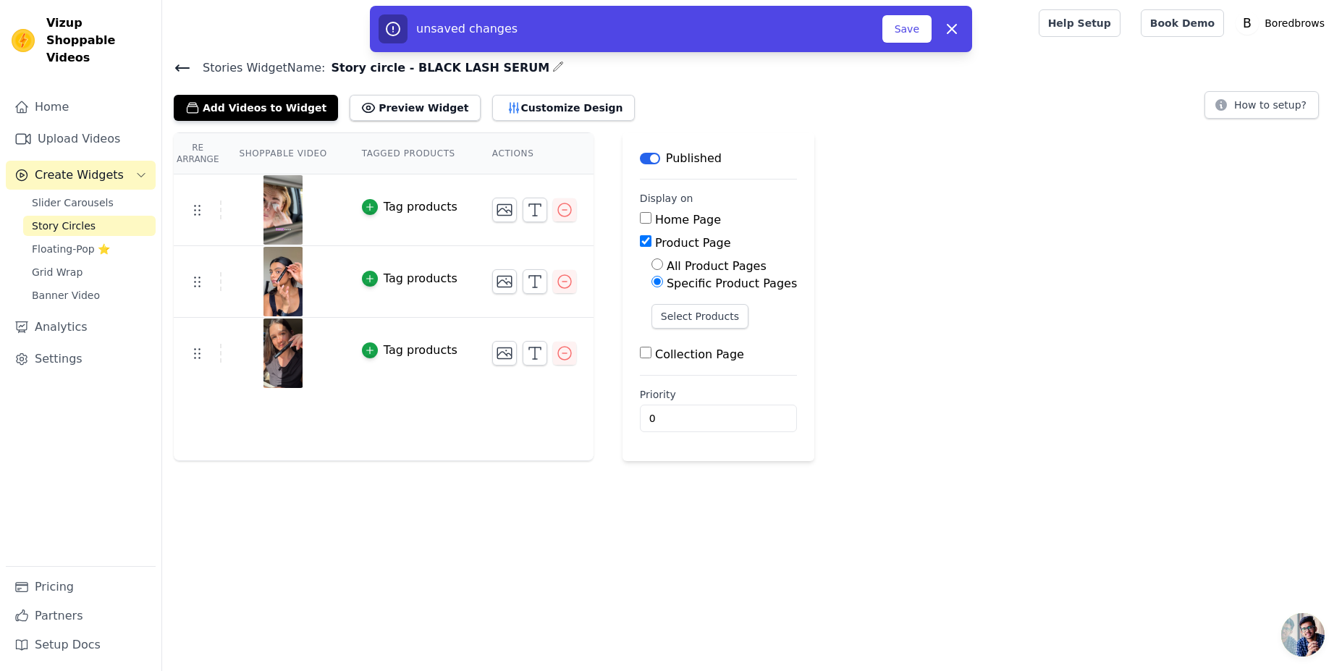
click at [652, 266] on input "All Product Pages" at bounding box center [658, 264] width 12 height 12
radio input "true"
click at [735, 364] on input "1" at bounding box center [718, 371] width 157 height 28
type input "0"
click at [736, 374] on input "0" at bounding box center [718, 371] width 157 height 28
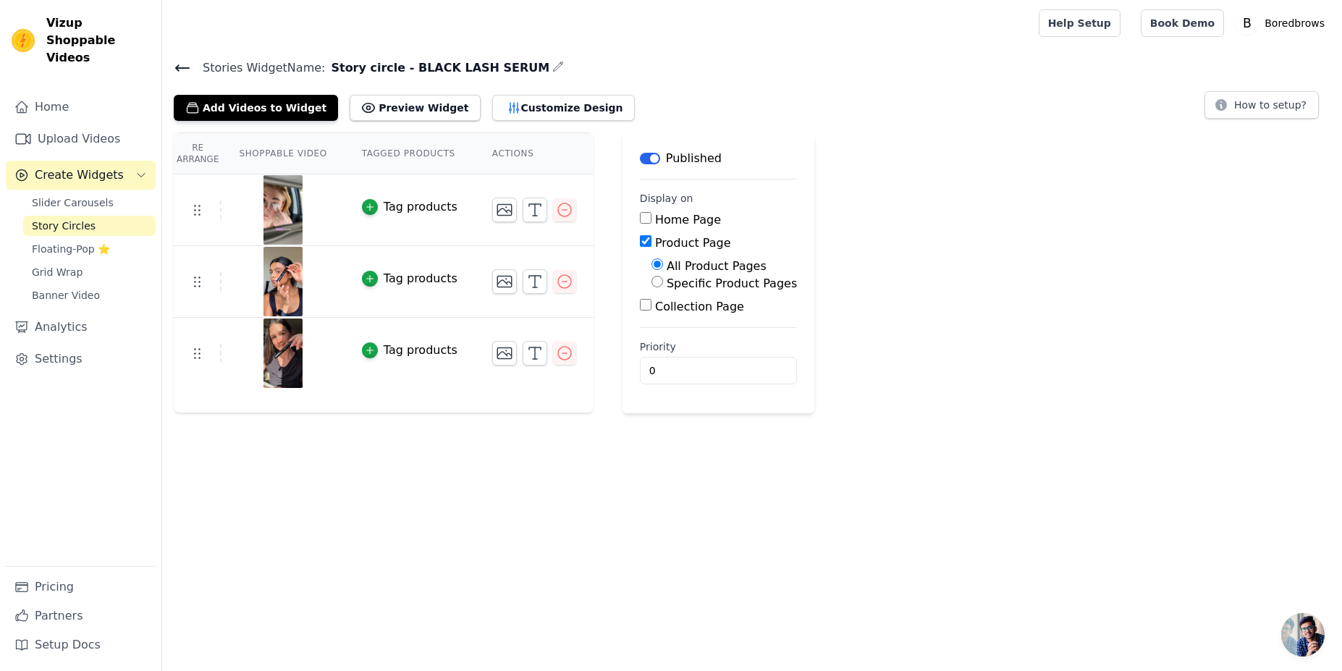
click at [886, 366] on div "Re Arrange Shoppable Video Tagged Products Actions Tag products Tag products Ta…" at bounding box center [752, 273] width 1180 height 281
click at [77, 219] on span "Story Circles" at bounding box center [64, 226] width 64 height 14
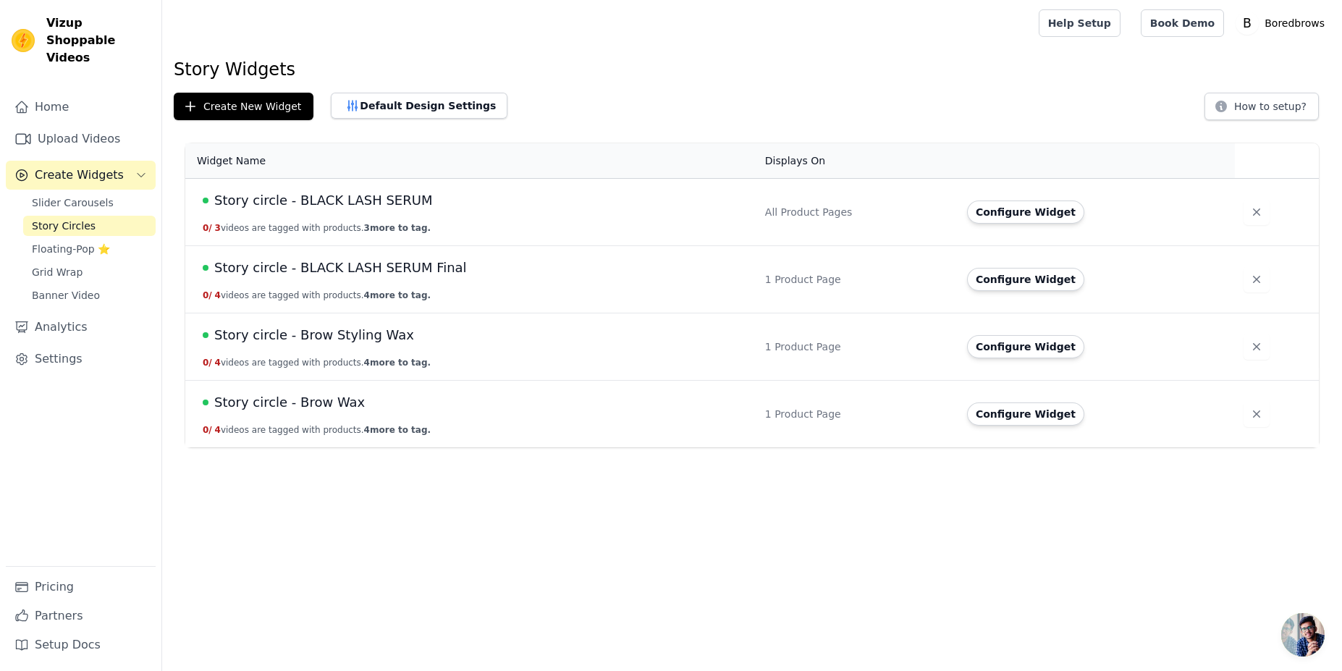
click at [337, 266] on span "Story circle - BLACK LASH SERUM Final" at bounding box center [340, 268] width 253 height 20
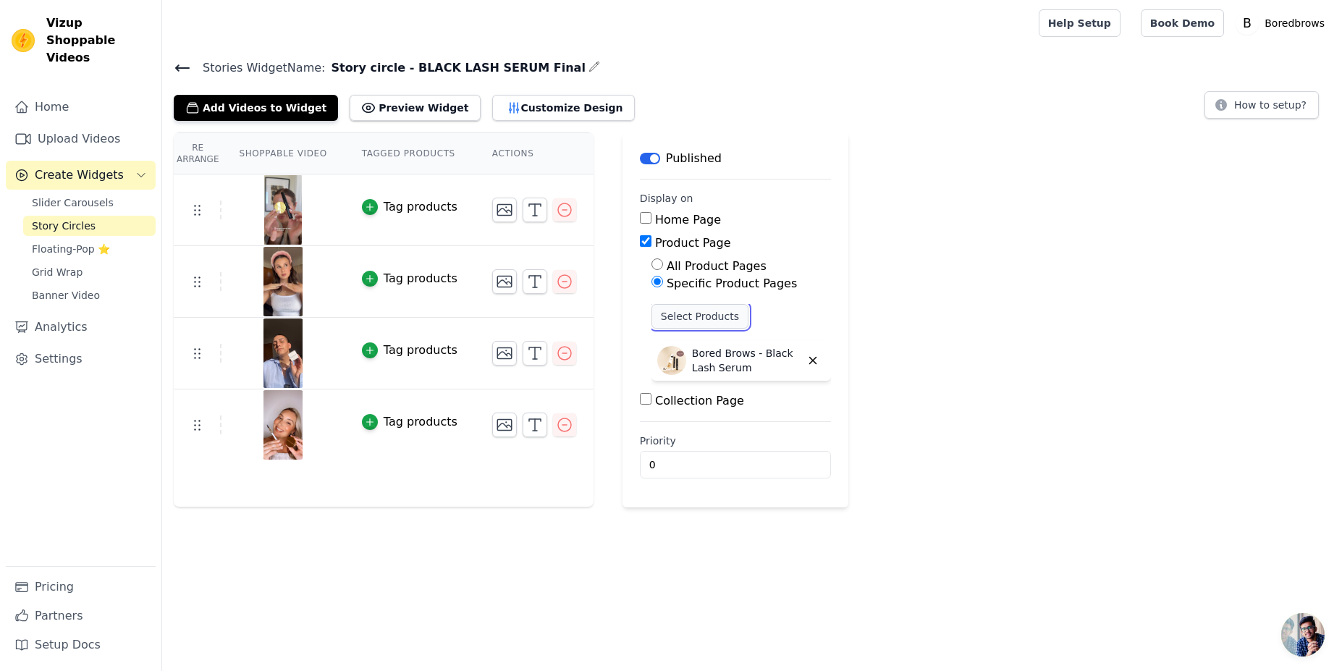
click at [676, 319] on button "Select Products" at bounding box center [700, 316] width 97 height 25
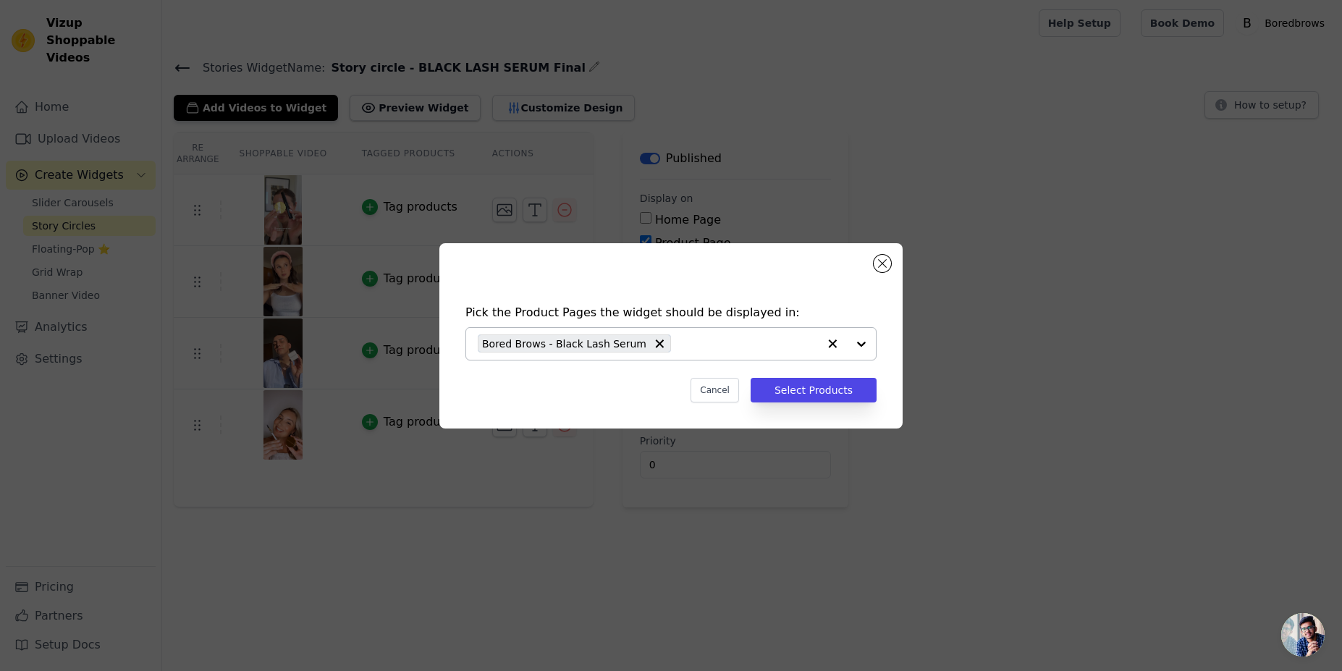
click at [830, 342] on icon "button" at bounding box center [832, 344] width 14 height 14
click at [778, 343] on input "text" at bounding box center [662, 343] width 369 height 17
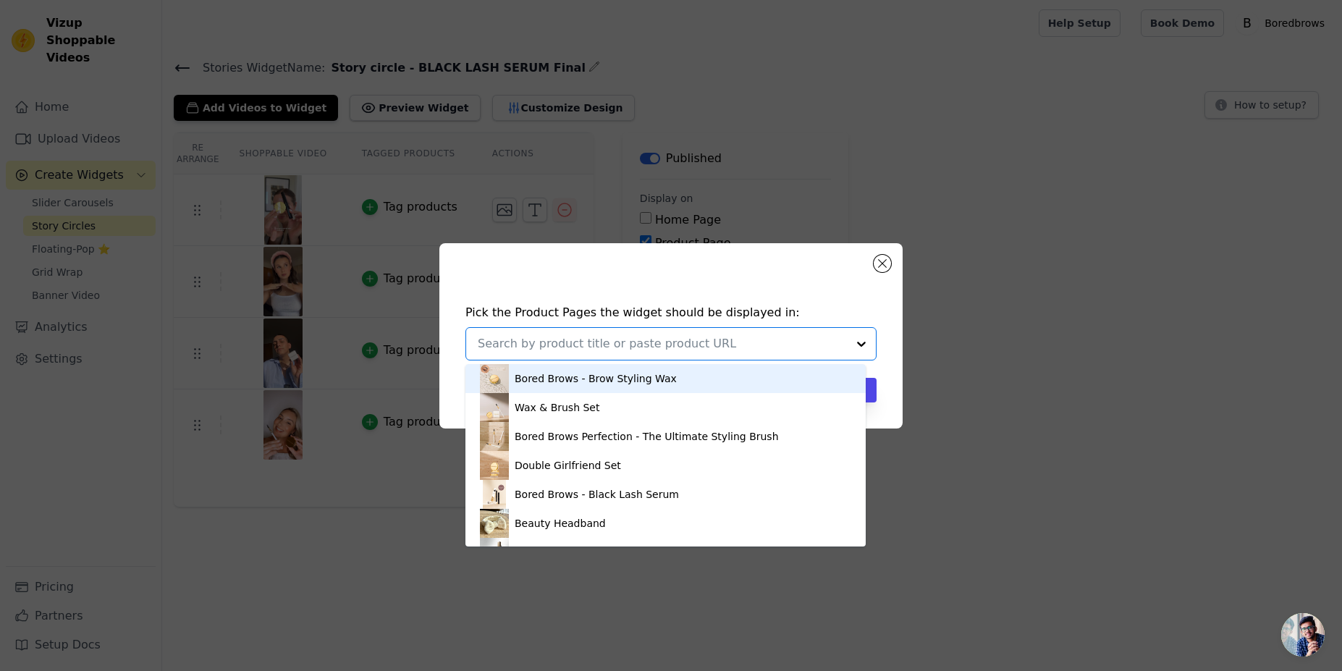
paste input "Bored Brows - Black Lash Serum"
type input "Bored Brows - Black Lash Serum"
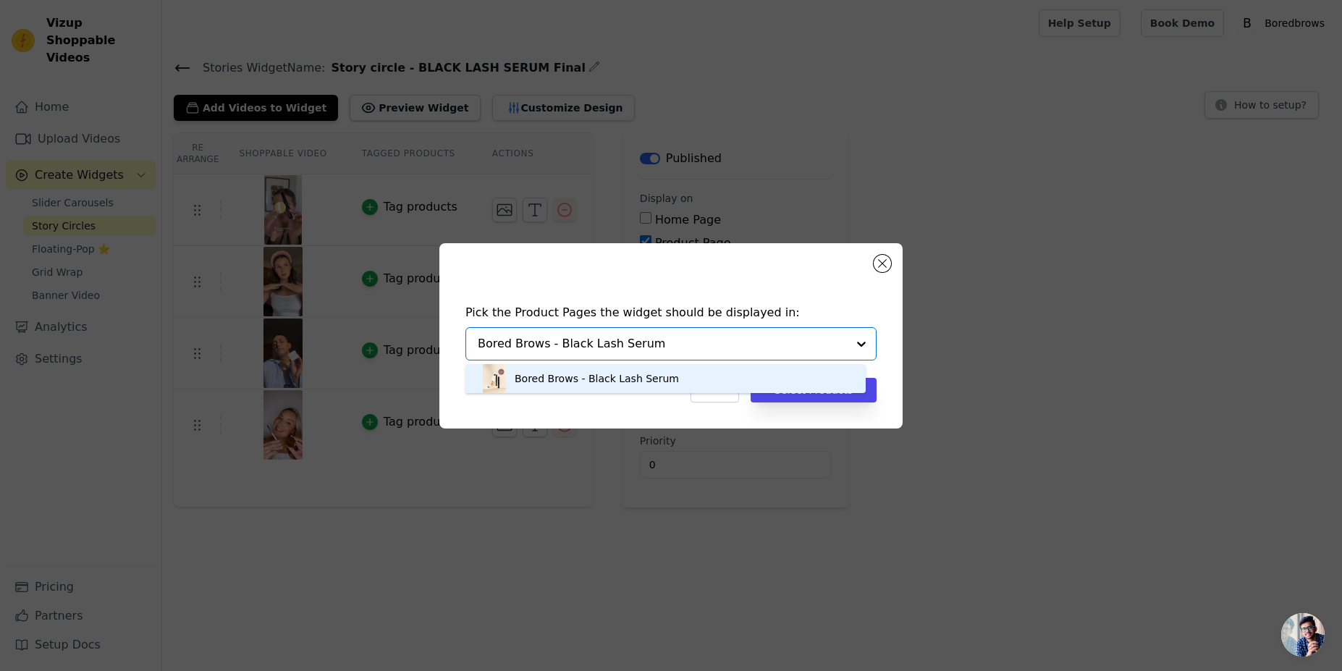
click at [694, 370] on div "Bored Brows - Black Lash Serum" at bounding box center [665, 378] width 371 height 29
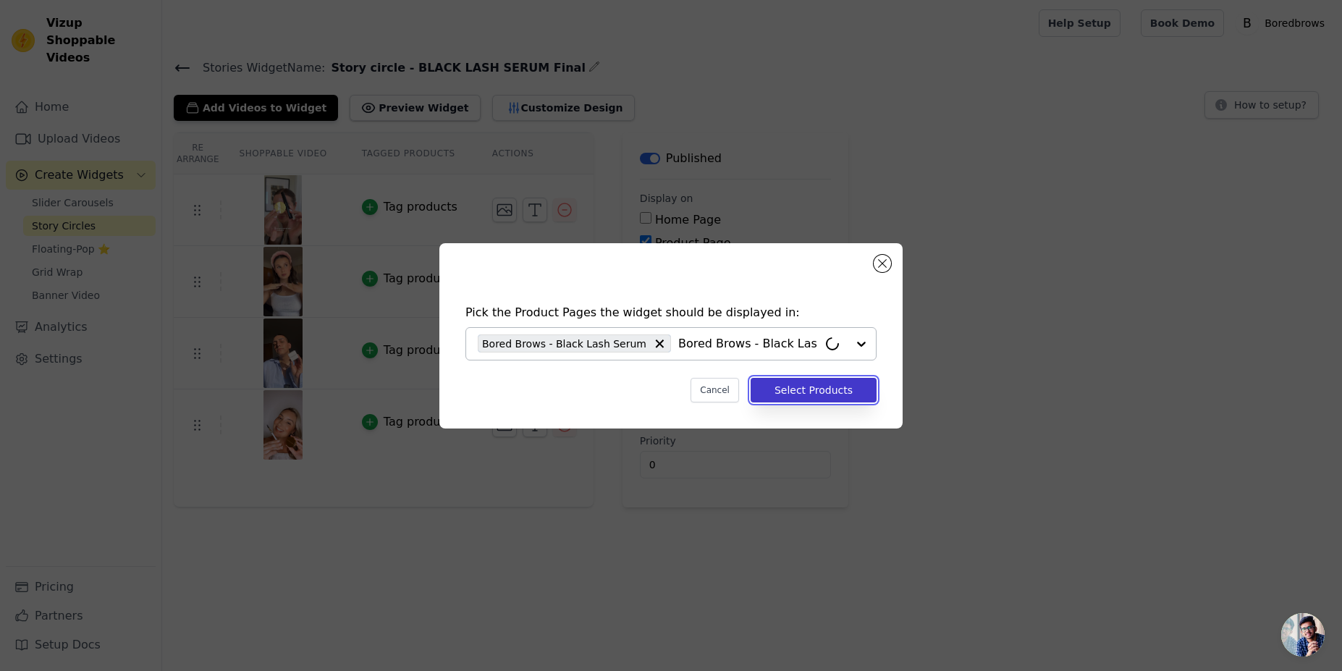
click at [807, 390] on button "Select Products" at bounding box center [814, 390] width 126 height 25
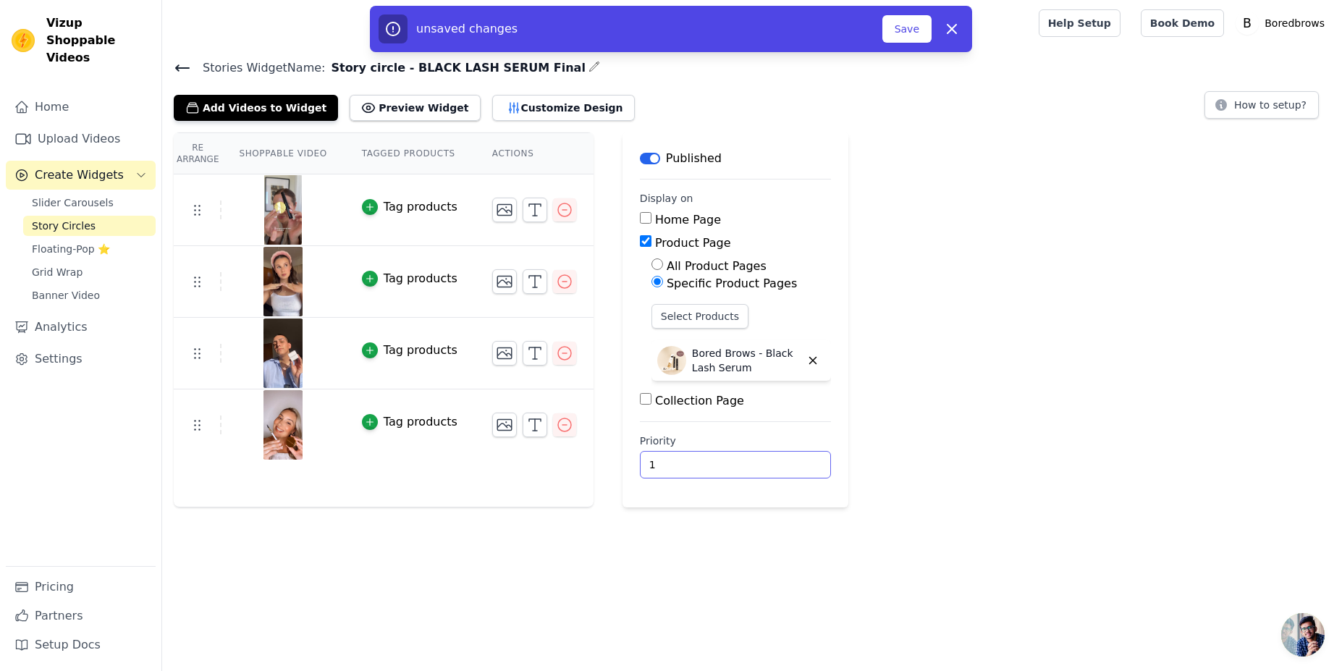
type input "1"
click at [784, 459] on input "1" at bounding box center [735, 465] width 191 height 28
click at [920, 33] on button "Save" at bounding box center [907, 29] width 49 height 28
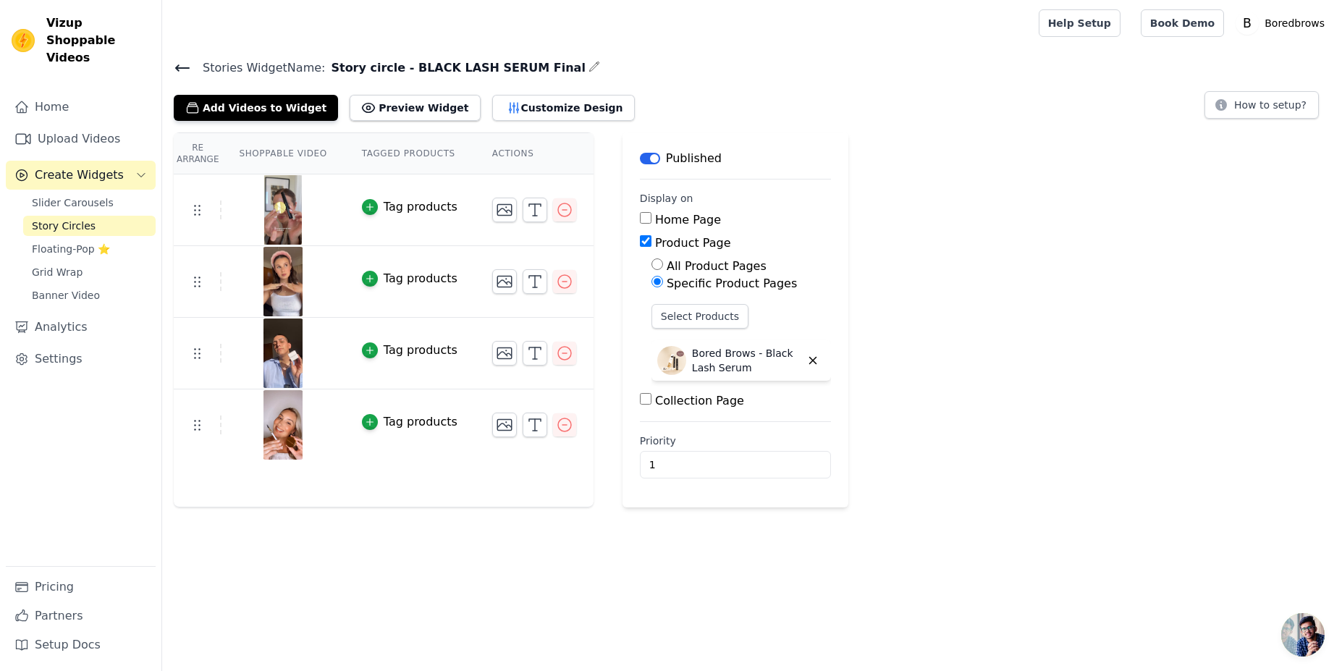
click at [381, 59] on span "Story circle - BLACK LASH SERUM Final" at bounding box center [455, 67] width 260 height 17
click at [382, 67] on span "Story circle - BLACK LASH SERUM Final" at bounding box center [455, 67] width 260 height 17
click at [381, 67] on span "Story circle - BLACK LASH SERUM Final" at bounding box center [455, 67] width 260 height 17
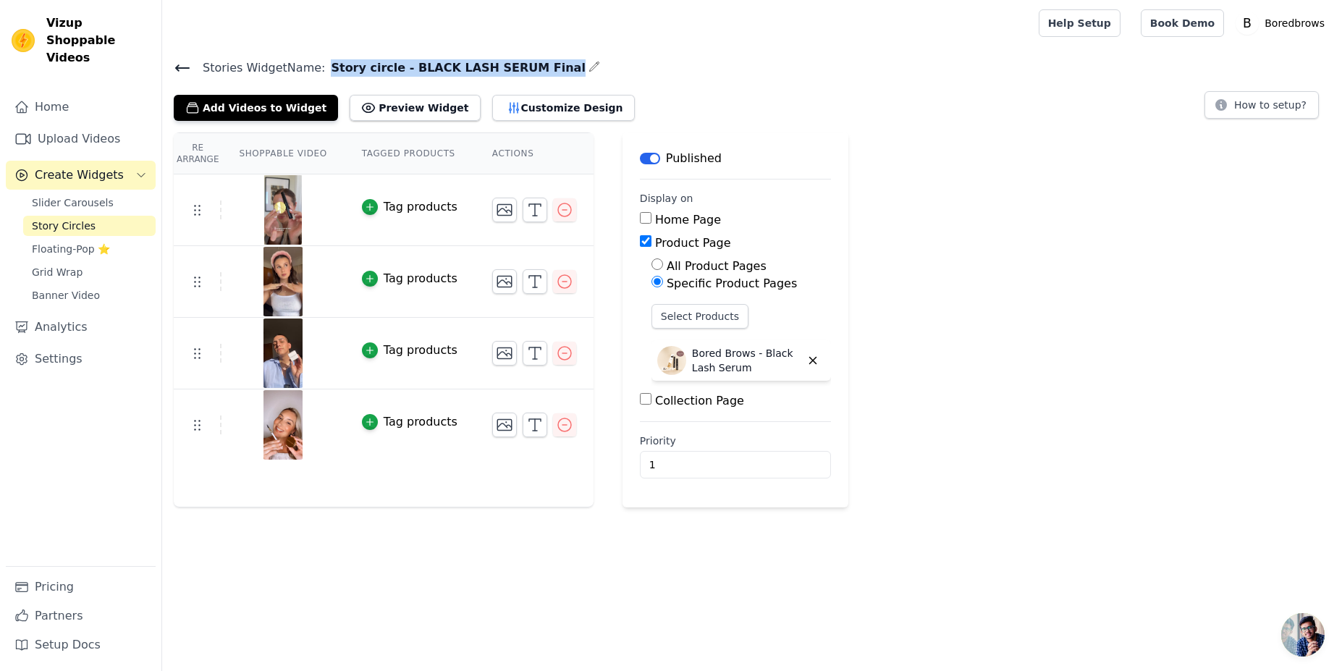
copy div "Story circle - BLACK LASH SERUM Final"
click at [62, 219] on span "Story Circles" at bounding box center [64, 226] width 64 height 14
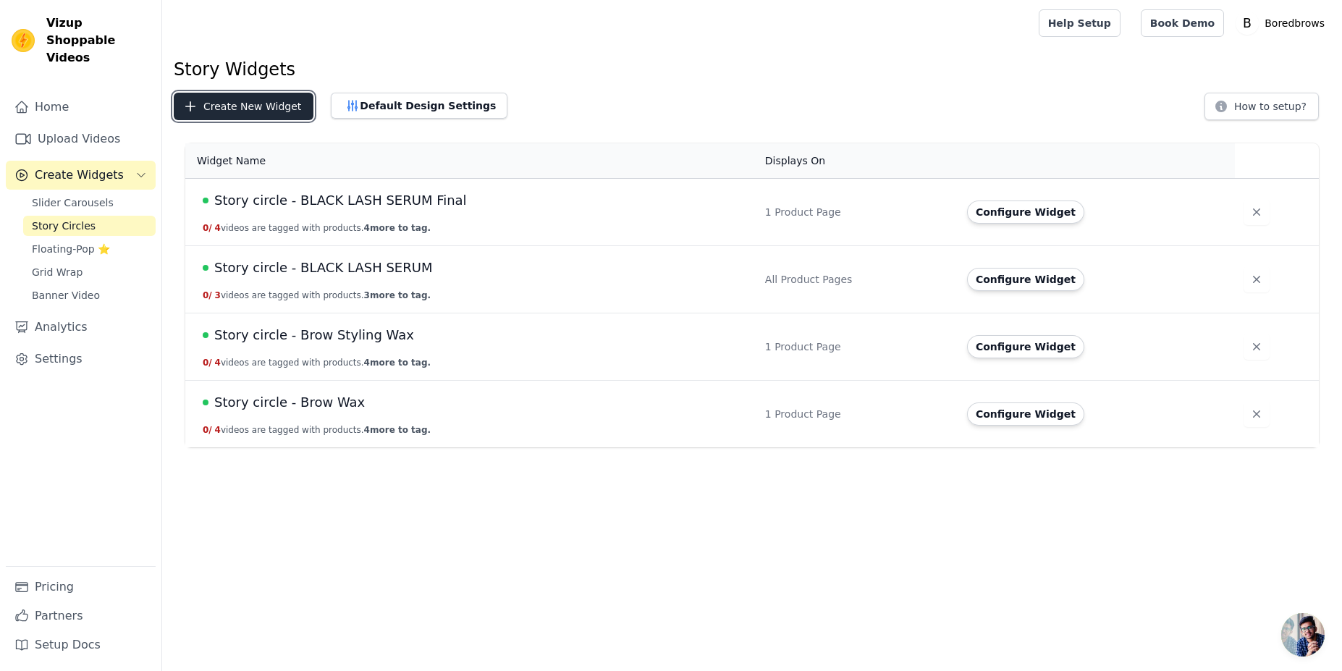
click at [273, 101] on button "Create New Widget" at bounding box center [244, 107] width 140 height 28
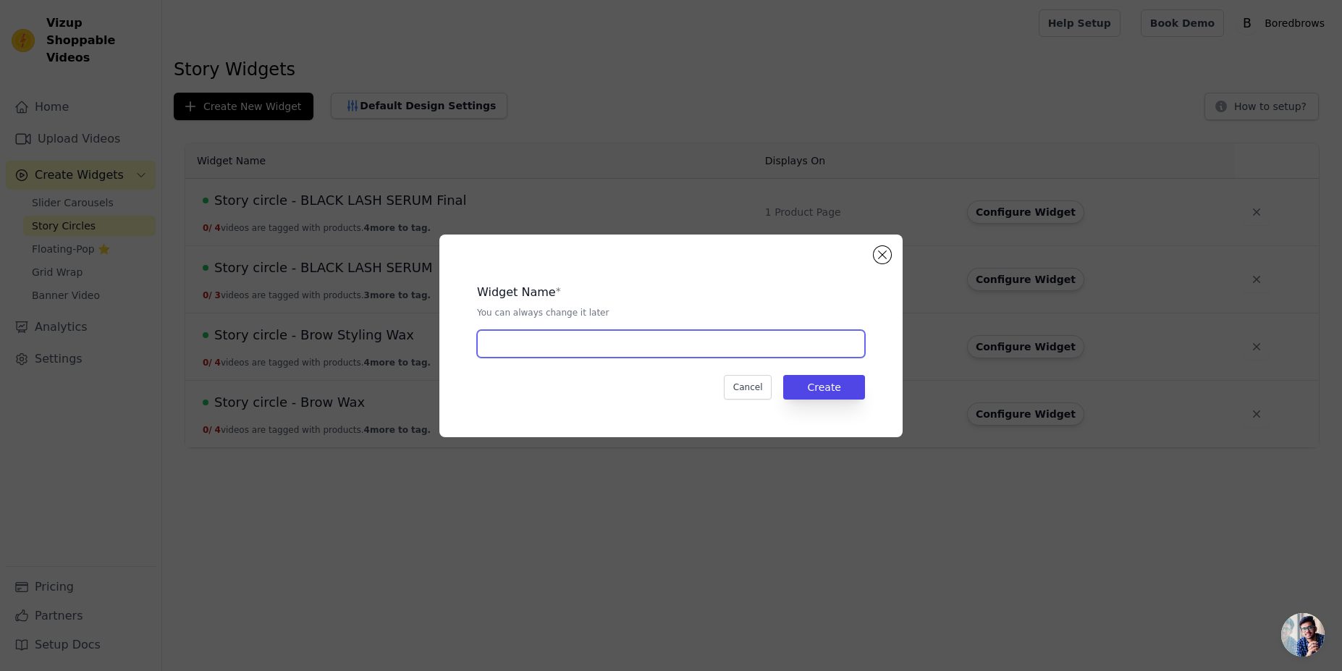
click at [614, 330] on input "text" at bounding box center [671, 344] width 388 height 28
paste input "The Full Brow Kit"
type input "Story circle - The Full Brow Kit"
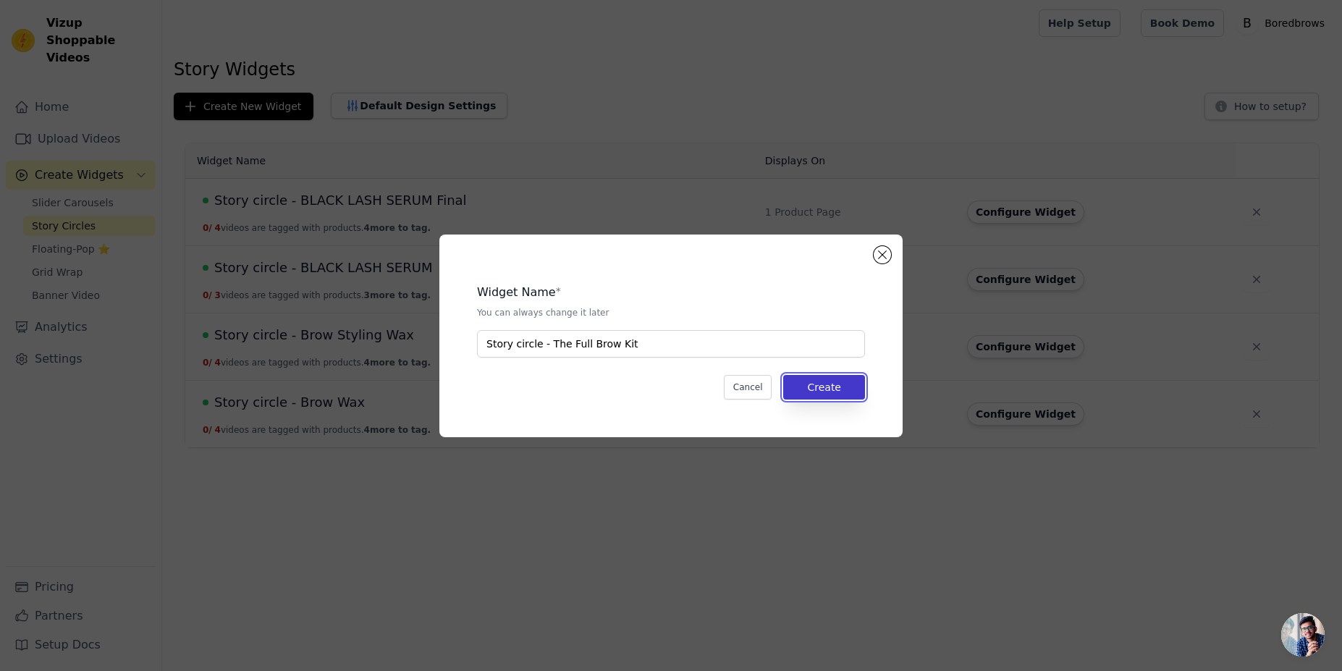
click at [845, 396] on button "Create" at bounding box center [824, 387] width 82 height 25
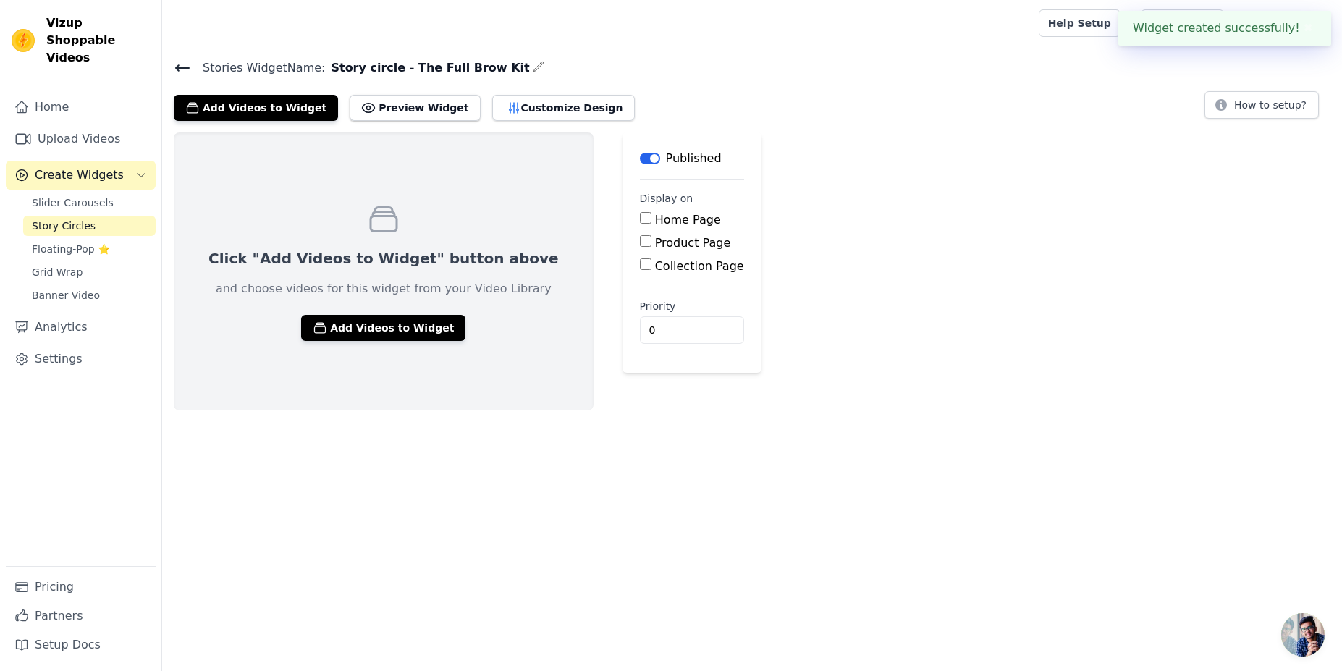
click at [640, 245] on input "Product Page" at bounding box center [646, 241] width 12 height 12
checkbox input "true"
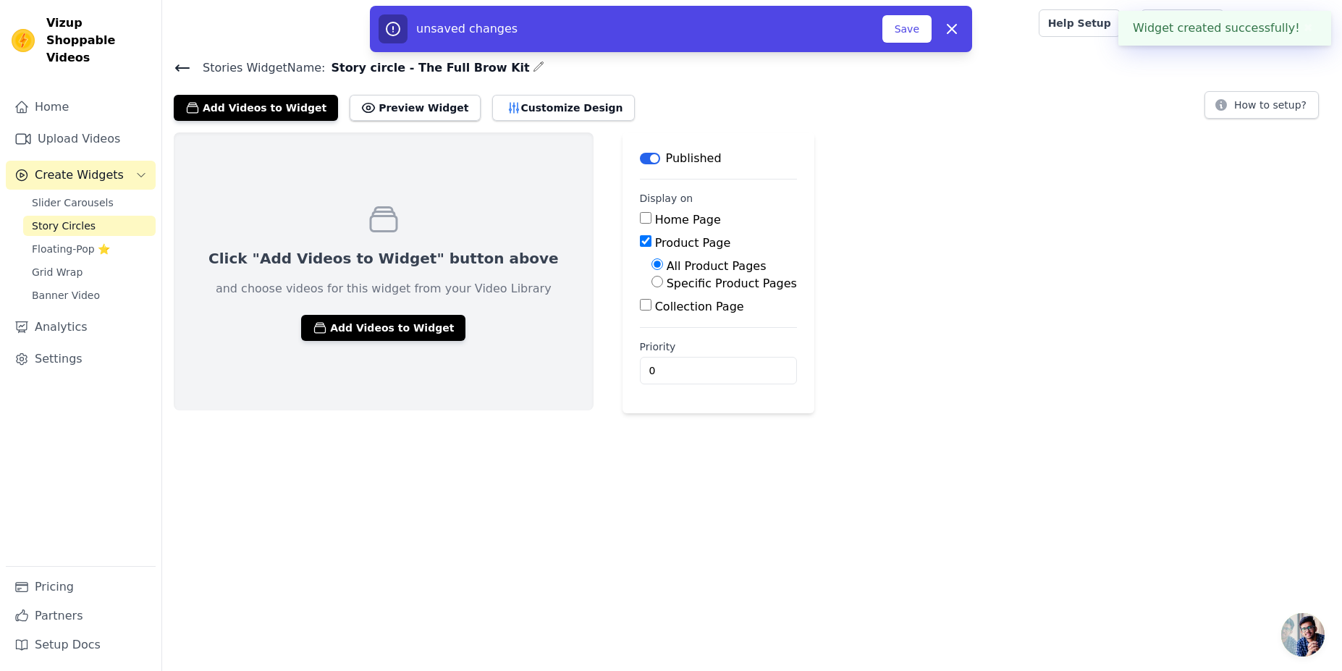
click at [652, 281] on input "Specific Product Pages" at bounding box center [658, 282] width 12 height 12
radio input "true"
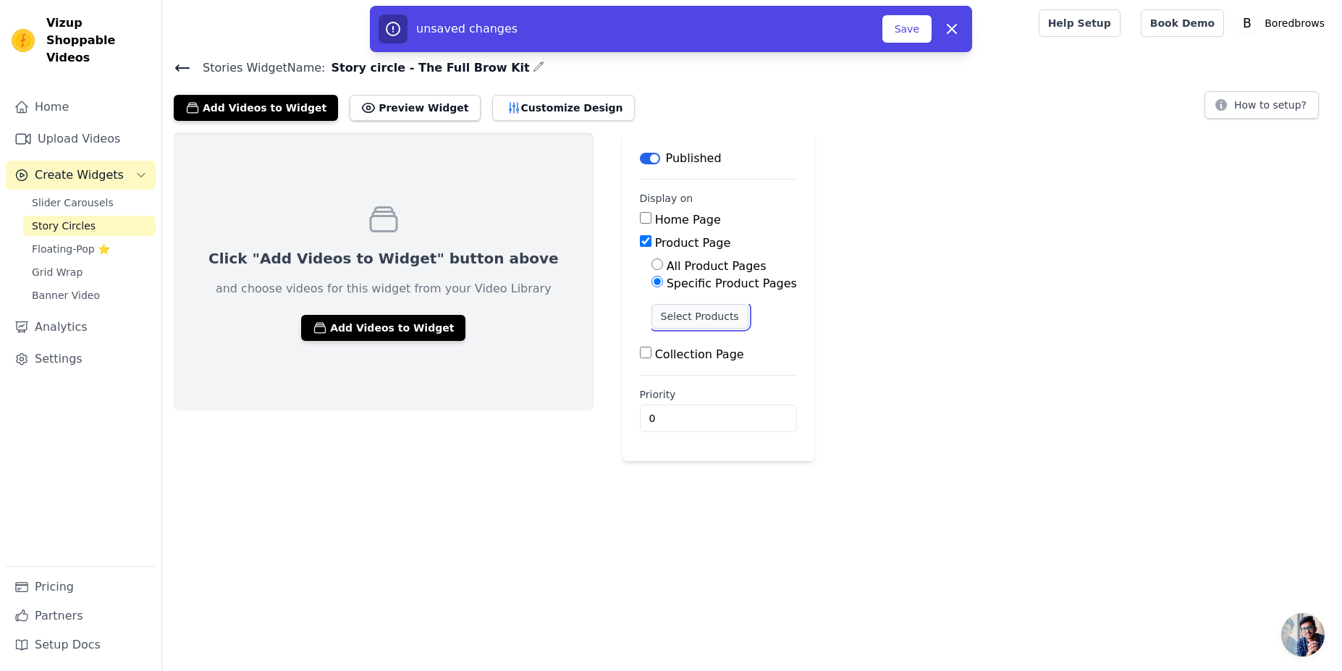
click at [680, 322] on button "Select Products" at bounding box center [700, 316] width 97 height 25
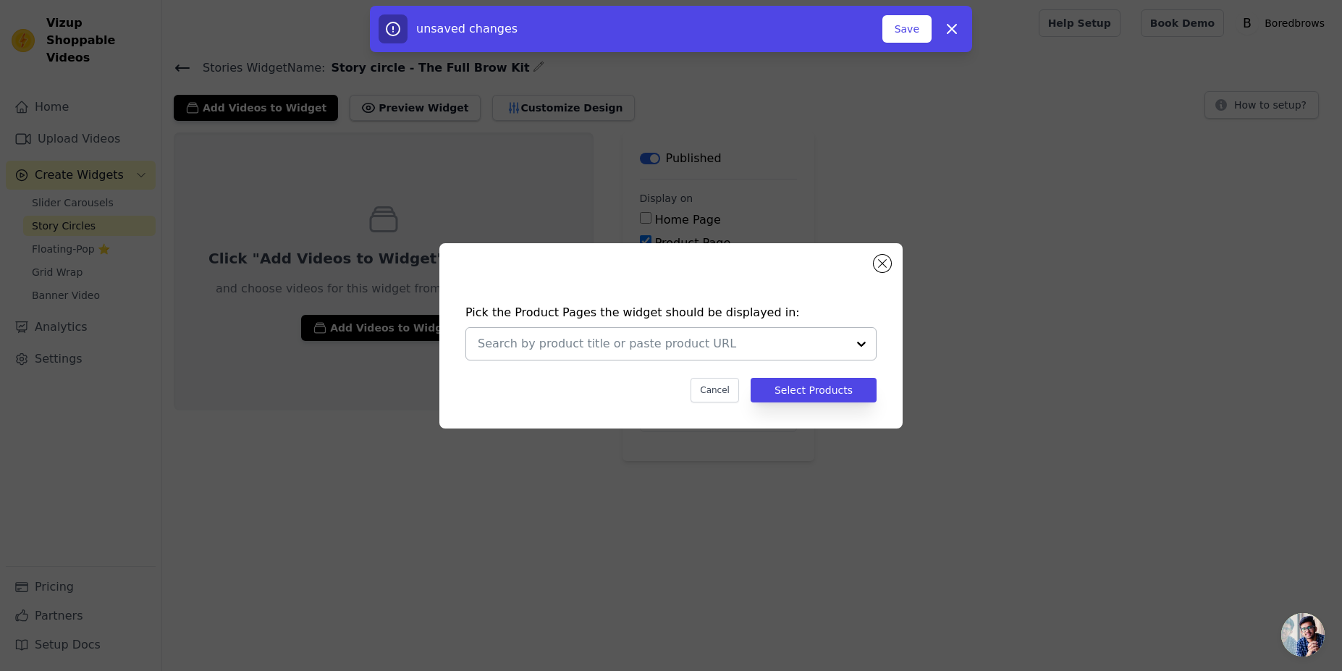
click at [862, 345] on div at bounding box center [861, 344] width 29 height 32
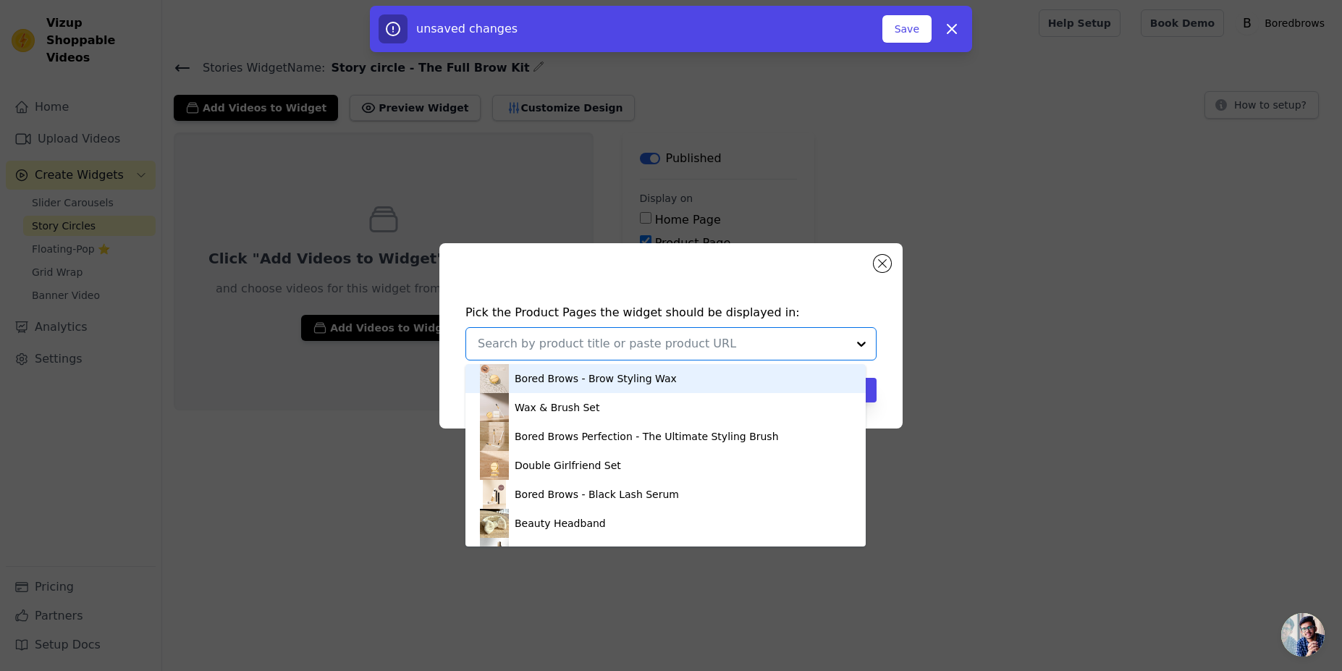
click at [628, 332] on div at bounding box center [662, 344] width 369 height 32
click at [606, 342] on input "text" at bounding box center [662, 343] width 369 height 17
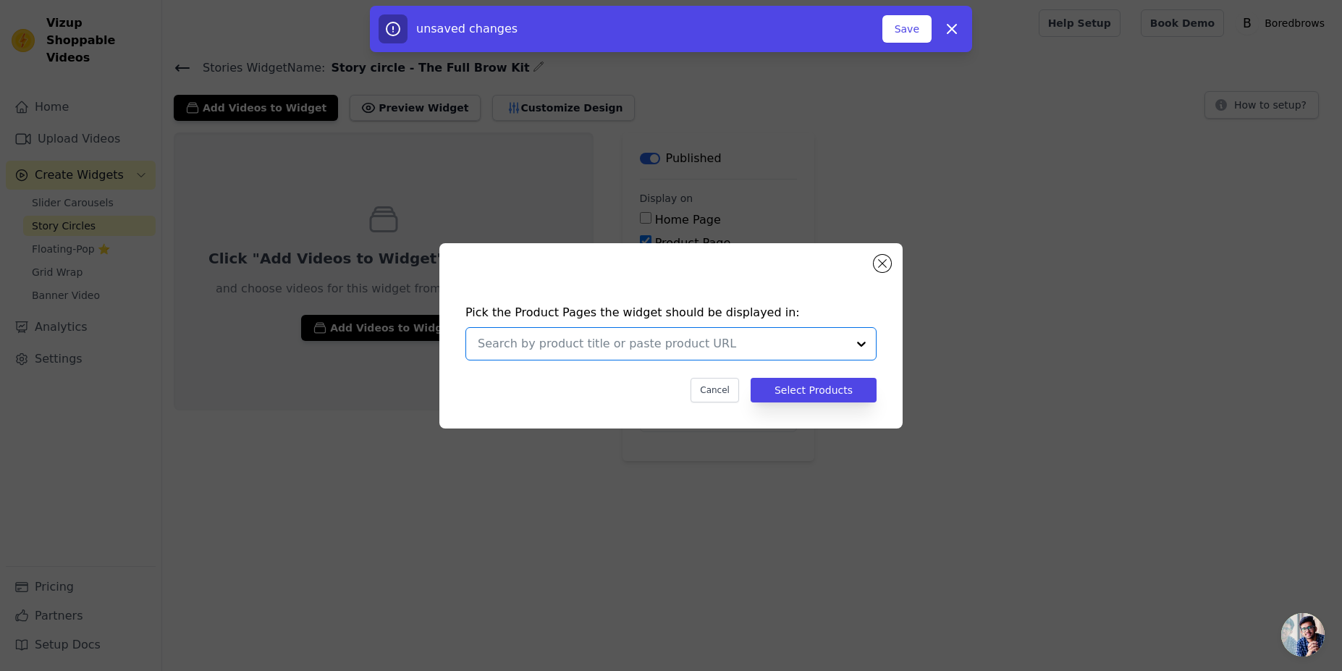
click at [597, 335] on input "text" at bounding box center [662, 343] width 369 height 17
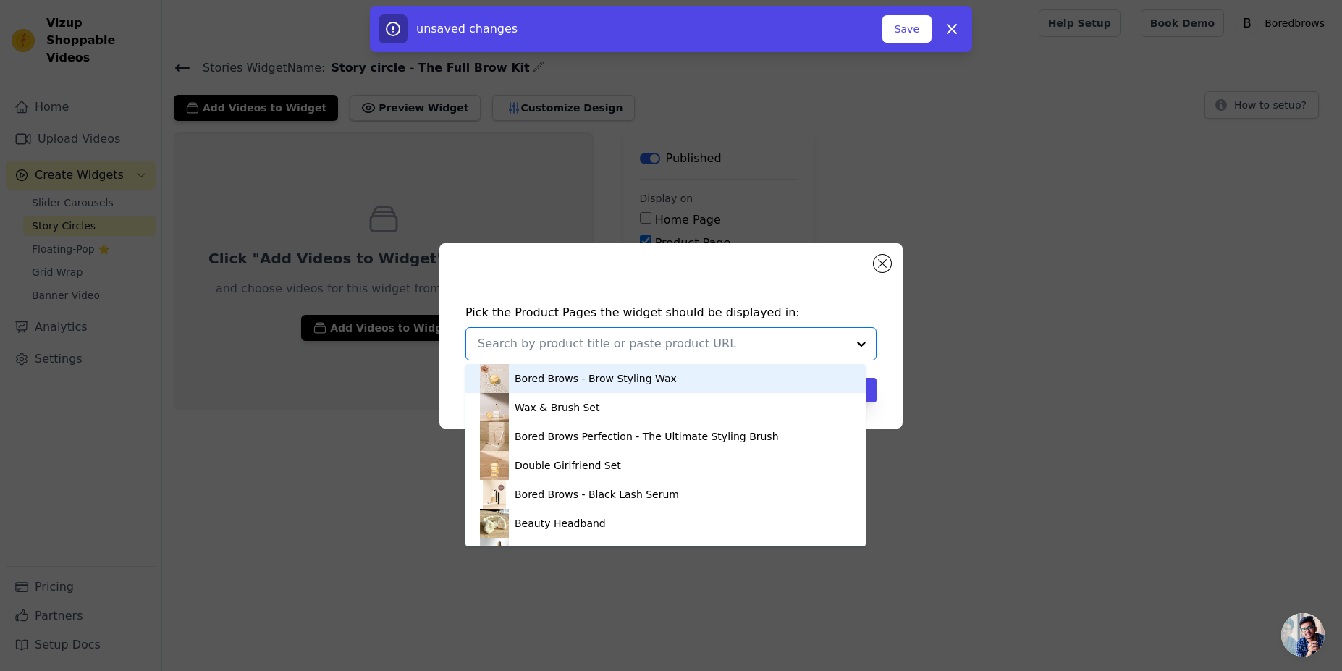
paste input "The Full Brow Kit"
type input "The Full Brow Kit"
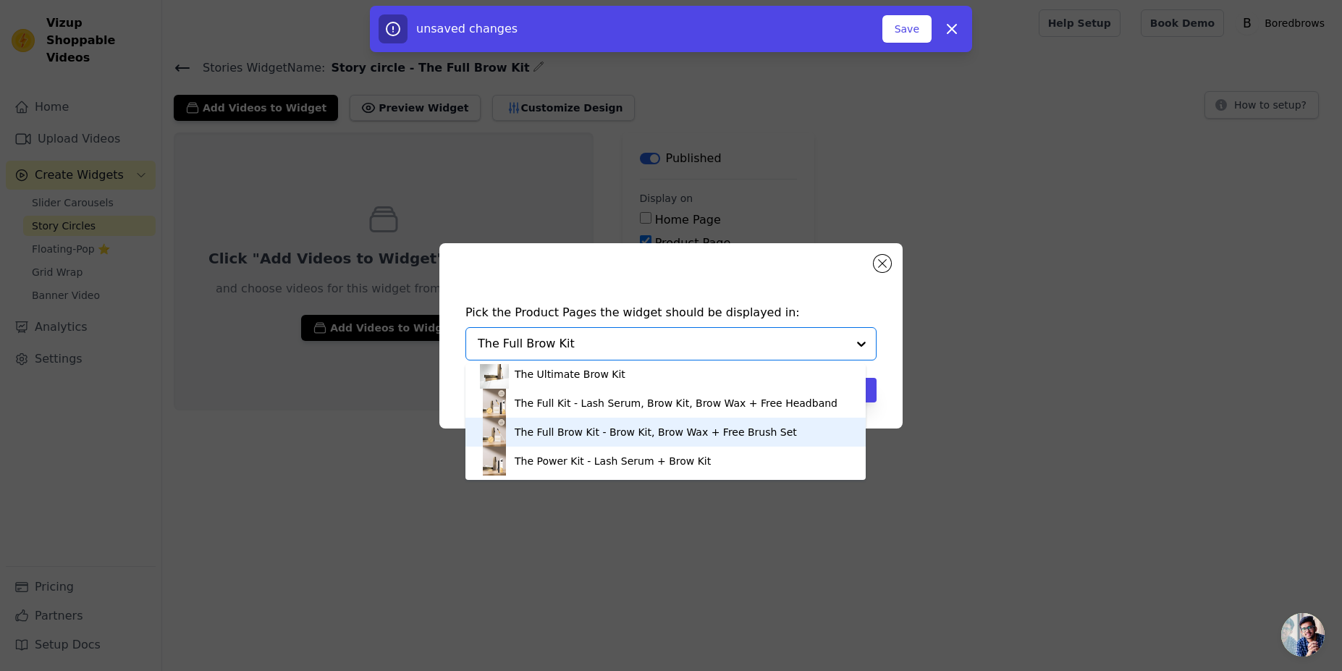
scroll to position [5, 0]
click at [602, 429] on div "The Full Brow Kit - Brow Kit, Brow Wax + Free Brush Set" at bounding box center [656, 431] width 282 height 14
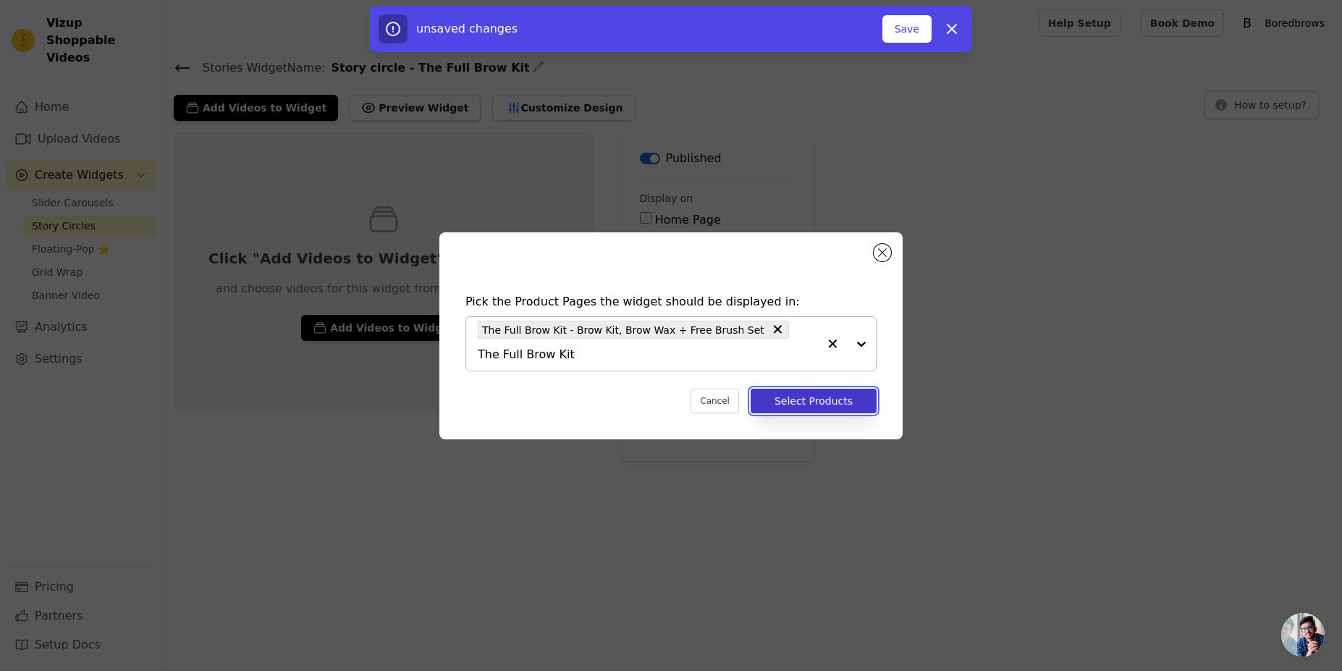
click at [793, 398] on button "Select Products" at bounding box center [814, 401] width 126 height 25
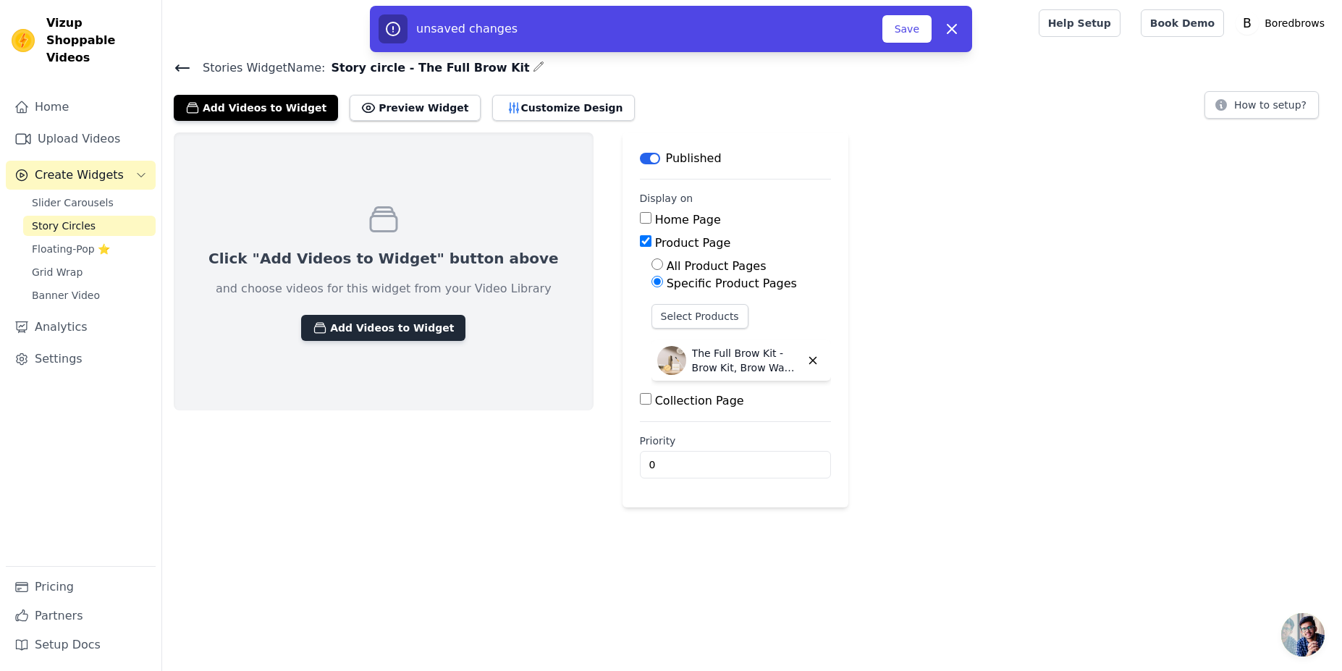
click at [377, 332] on button "Add Videos to Widget" at bounding box center [383, 328] width 164 height 26
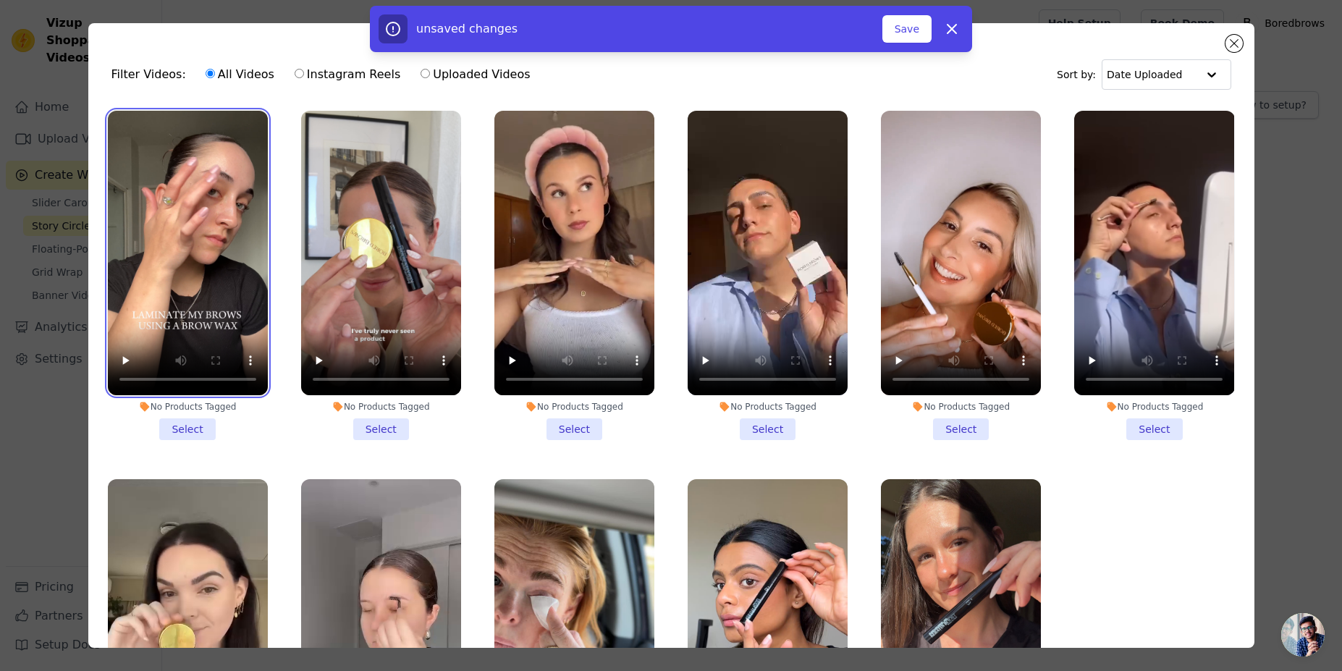
click at [219, 274] on video at bounding box center [188, 253] width 160 height 285
click at [193, 421] on li "No Products Tagged Select" at bounding box center [188, 275] width 160 height 329
click at [0, 0] on input "No Products Tagged Select" at bounding box center [0, 0] width 0 height 0
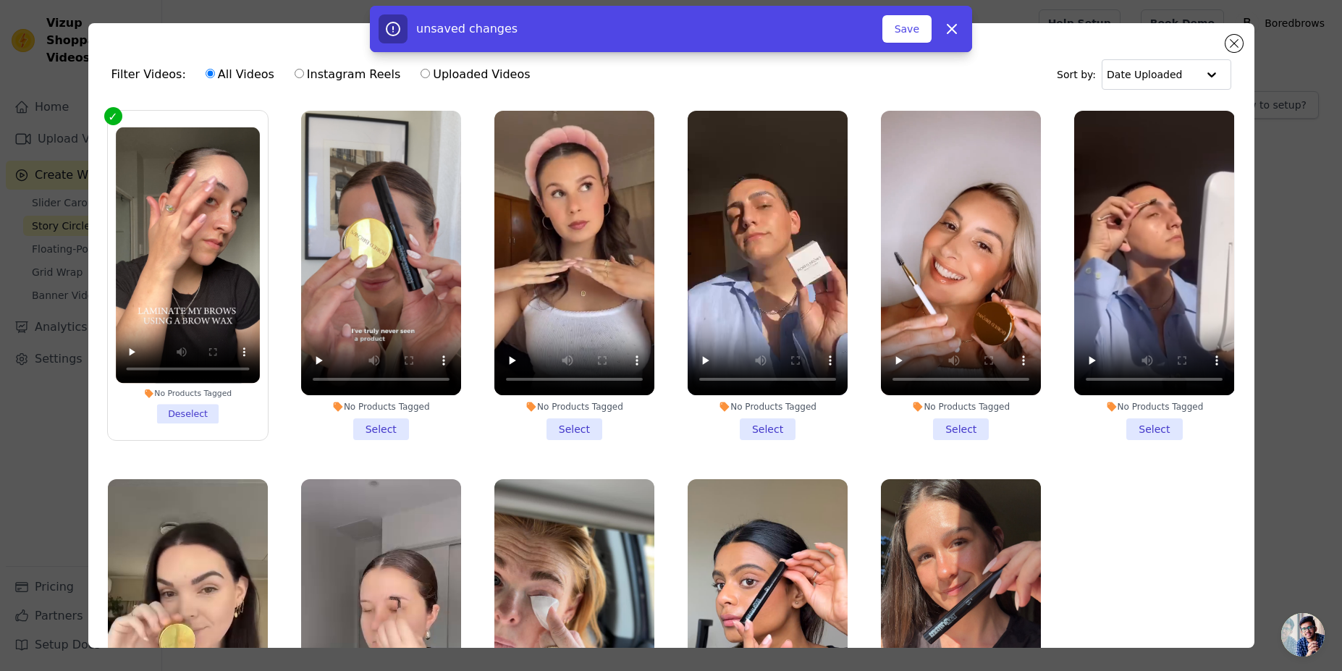
click at [374, 425] on li "No Products Tagged Select" at bounding box center [381, 275] width 160 height 329
click at [0, 0] on input "No Products Tagged Select" at bounding box center [0, 0] width 0 height 0
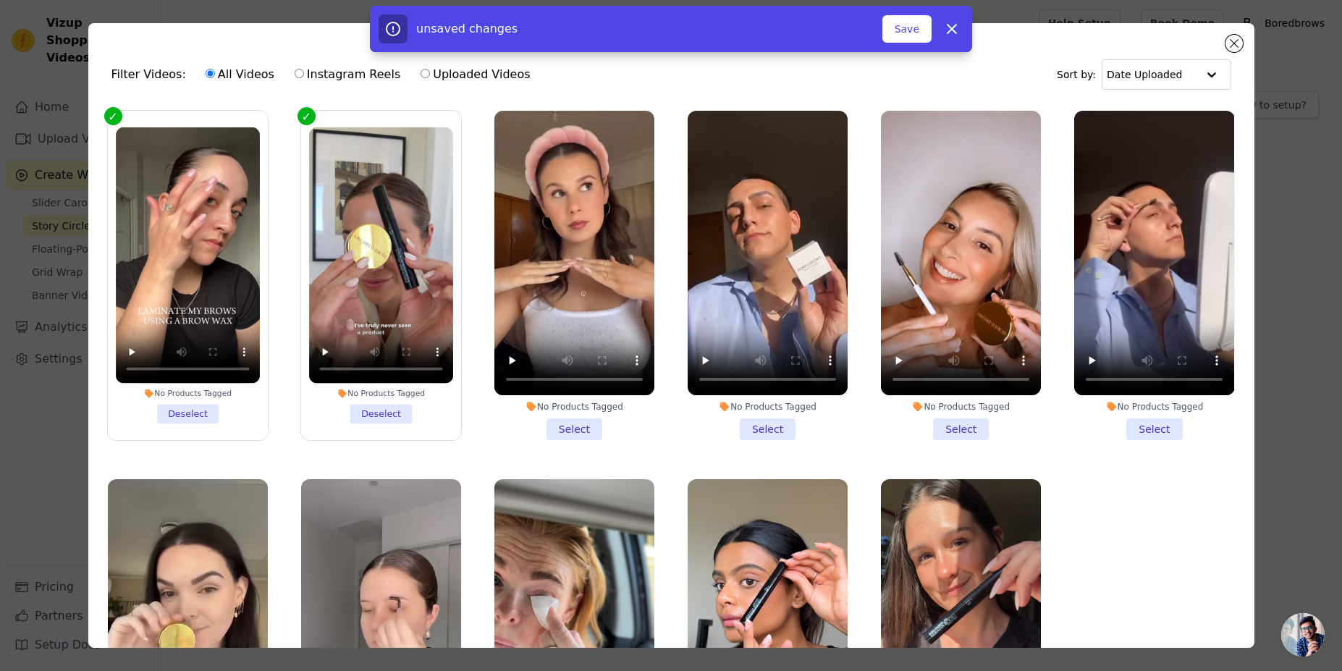
click at [562, 419] on li "No Products Tagged Select" at bounding box center [575, 275] width 160 height 329
click at [0, 0] on input "No Products Tagged Select" at bounding box center [0, 0] width 0 height 0
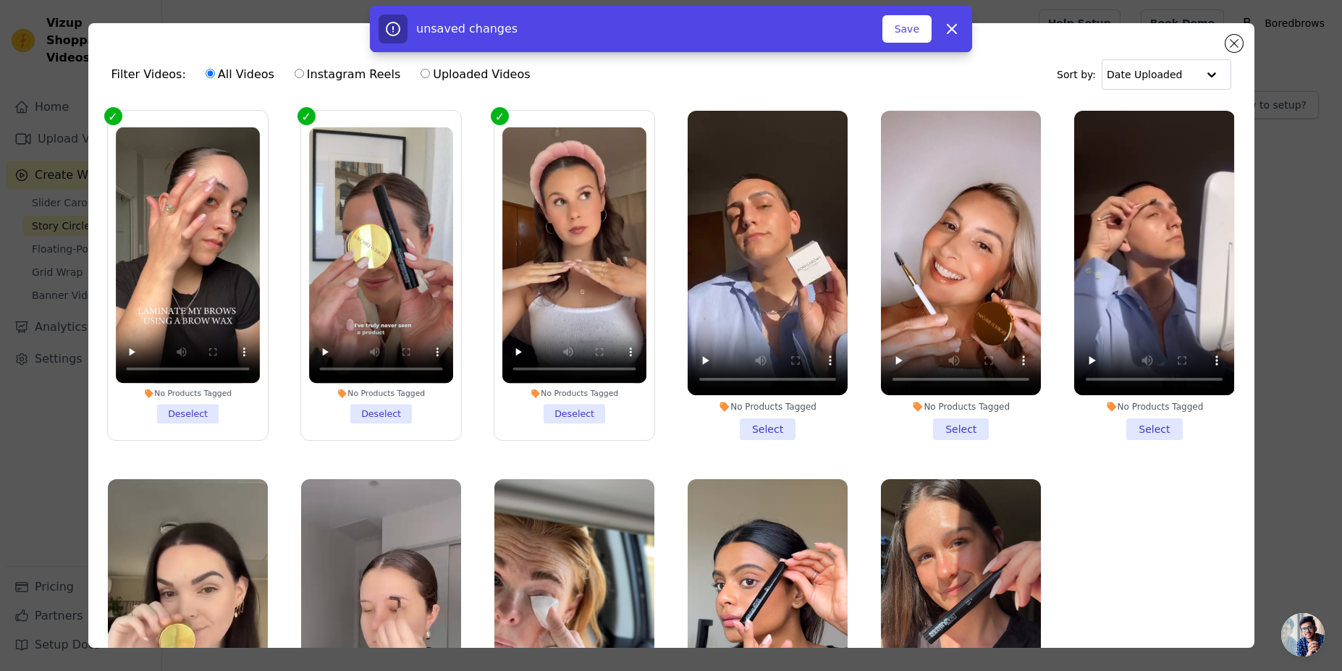
click at [750, 425] on li "No Products Tagged Select" at bounding box center [768, 275] width 160 height 329
click at [0, 0] on input "No Products Tagged Select" at bounding box center [0, 0] width 0 height 0
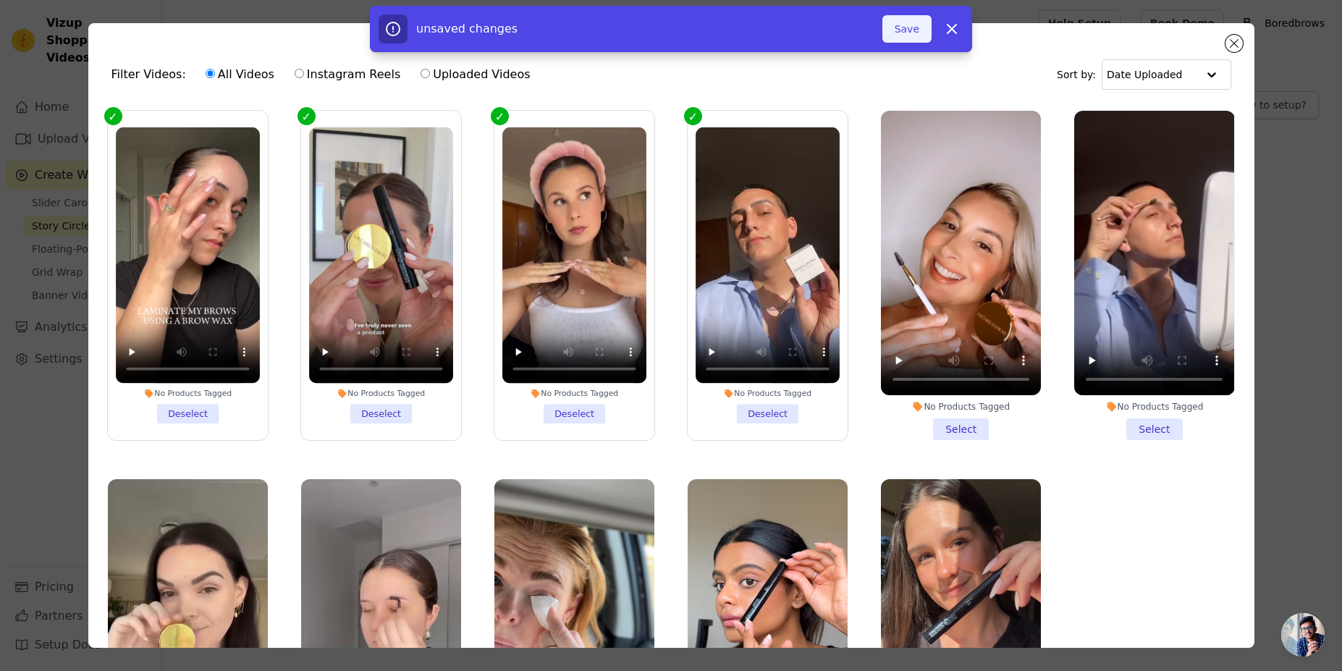
click at [900, 35] on button "Save" at bounding box center [907, 29] width 49 height 28
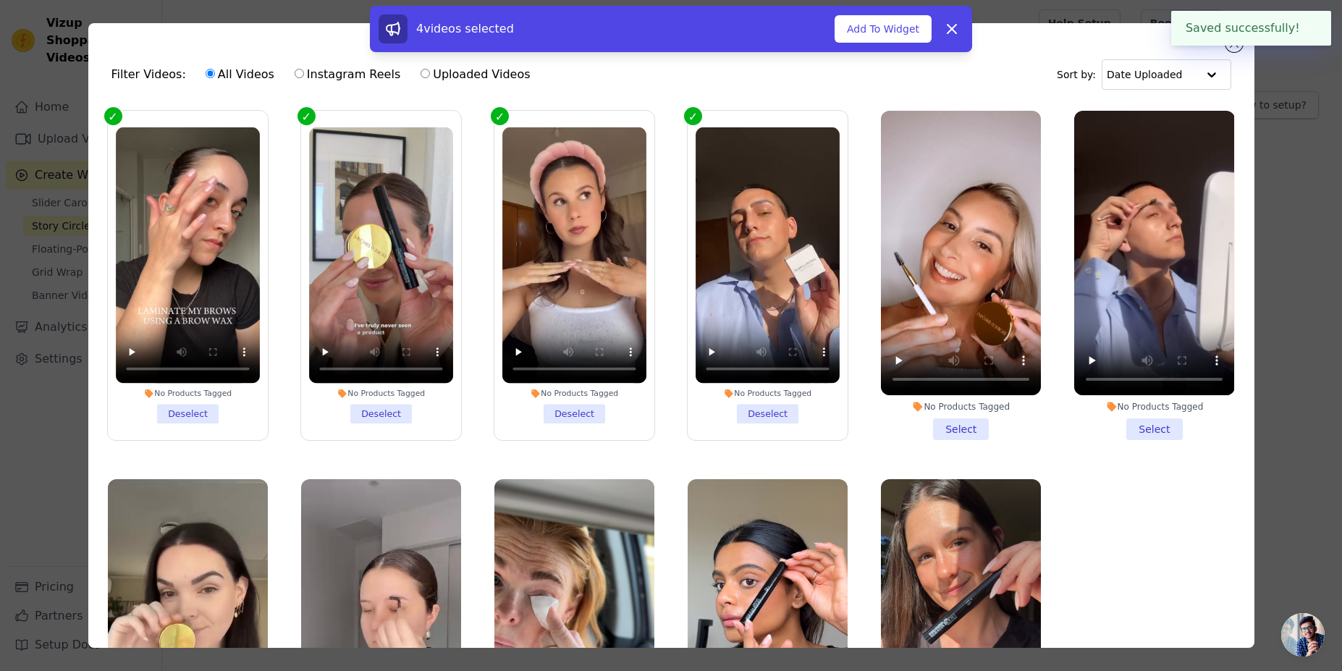
click at [1301, 24] on button "✖" at bounding box center [1308, 28] width 17 height 17
click at [1232, 41] on div "4 videos selected Add To Widget Dismiss" at bounding box center [671, 32] width 1342 height 52
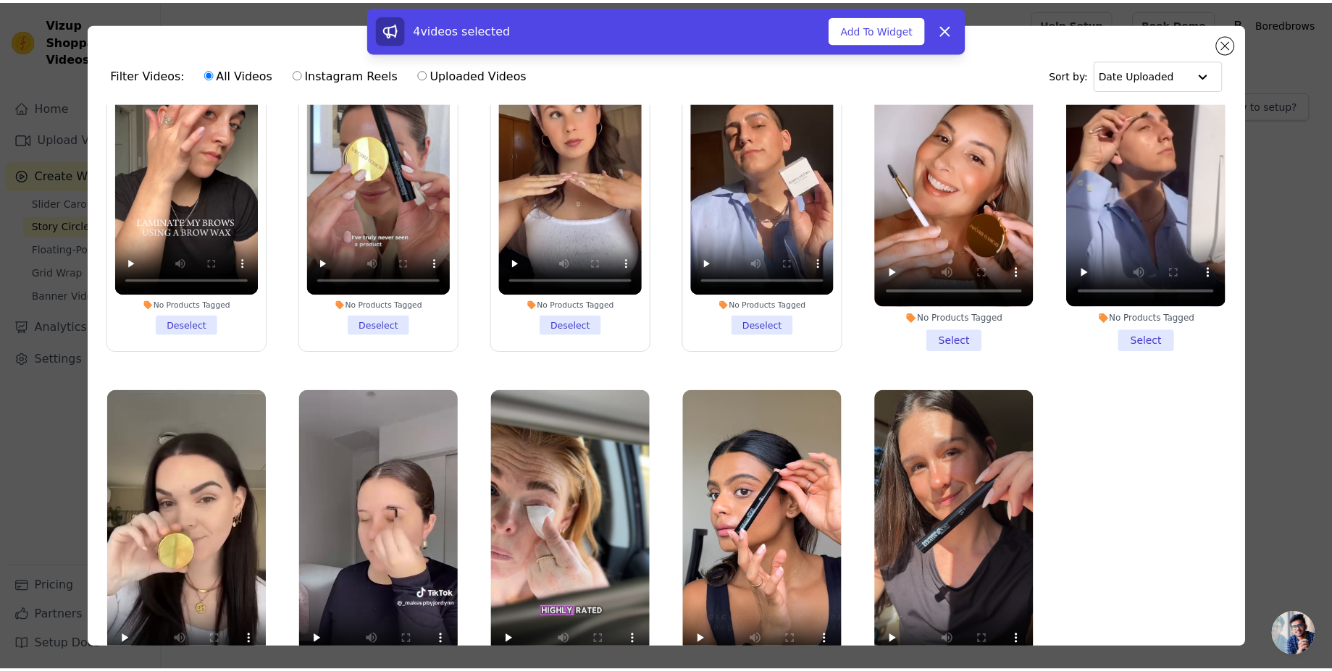
scroll to position [109, 0]
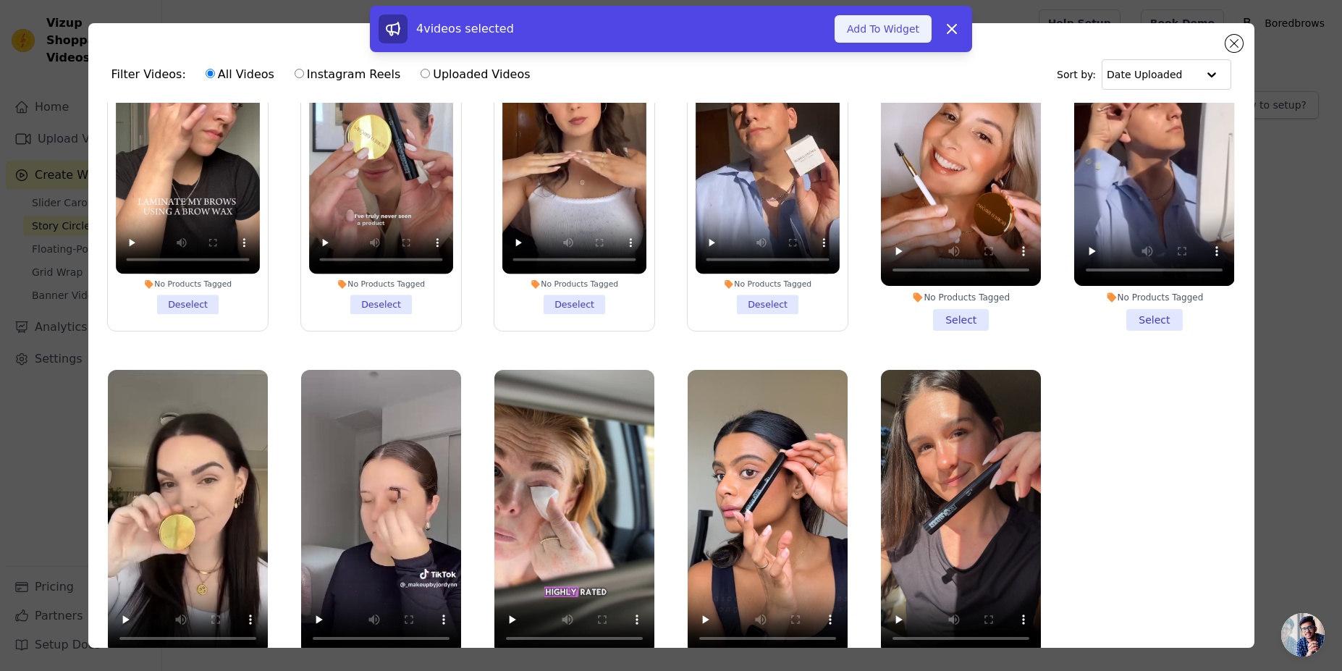
click at [882, 30] on button "Add To Widget" at bounding box center [883, 29] width 97 height 28
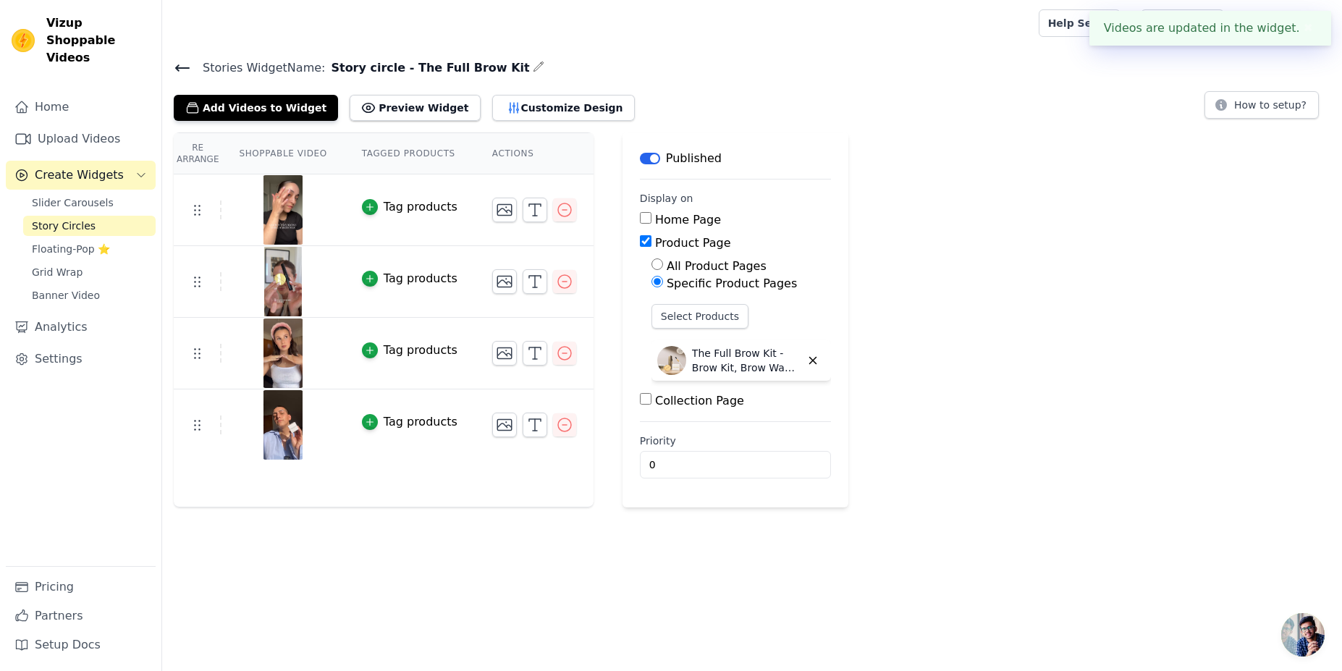
click at [332, 72] on span "Story circle - The Full Brow Kit" at bounding box center [427, 67] width 204 height 17
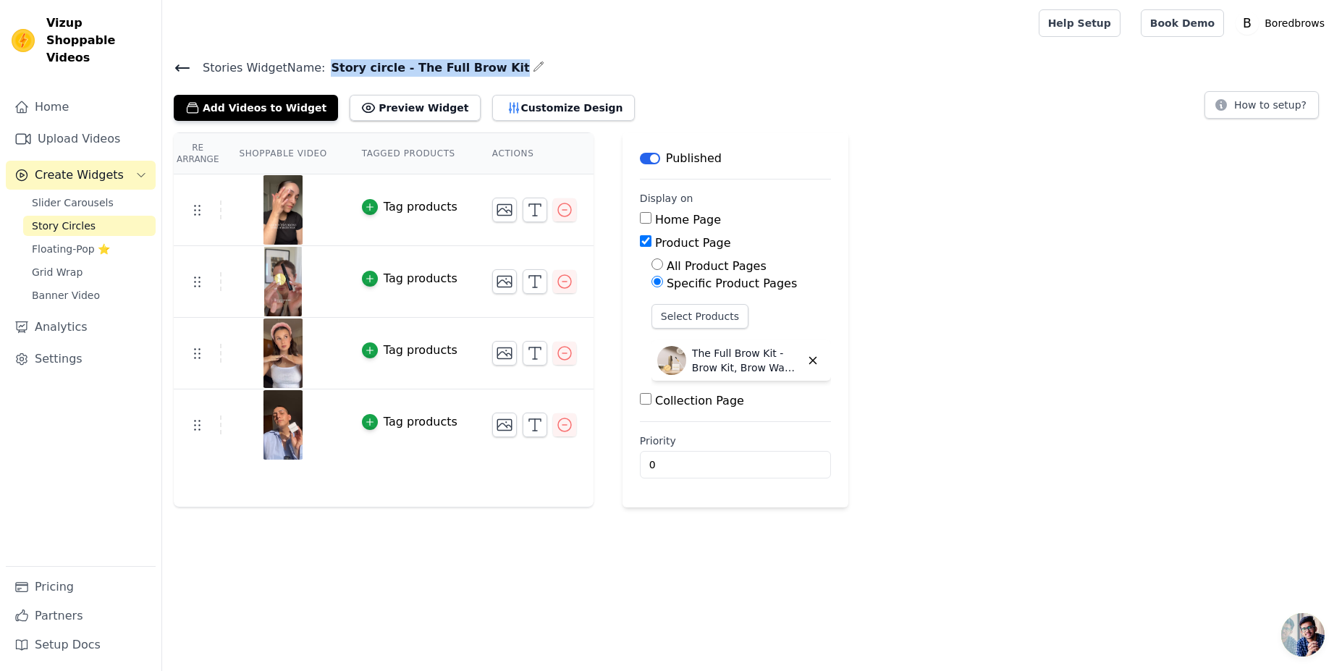
copy div "Story circle - The Full Brow Kit"
click at [248, 42] on div at bounding box center [598, 23] width 848 height 46
click at [61, 581] on link "Pricing" at bounding box center [81, 587] width 150 height 29
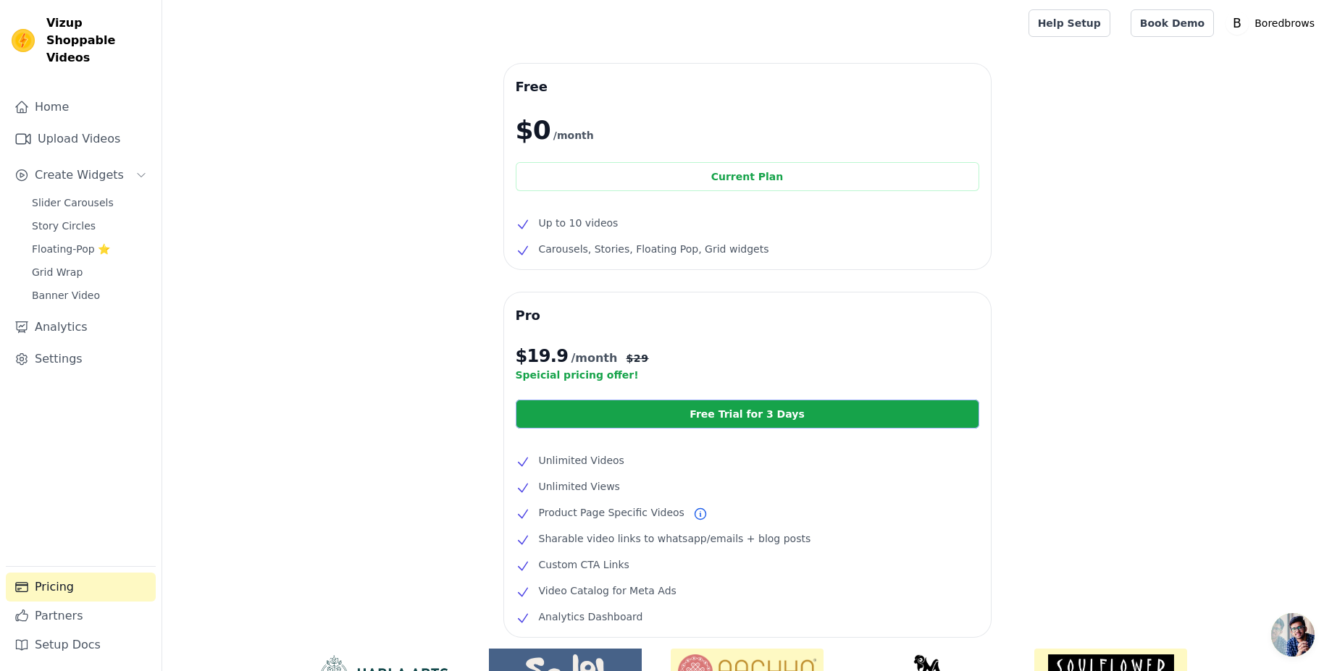
click at [721, 411] on link "Free Trial for 3 Days" at bounding box center [747, 414] width 463 height 29
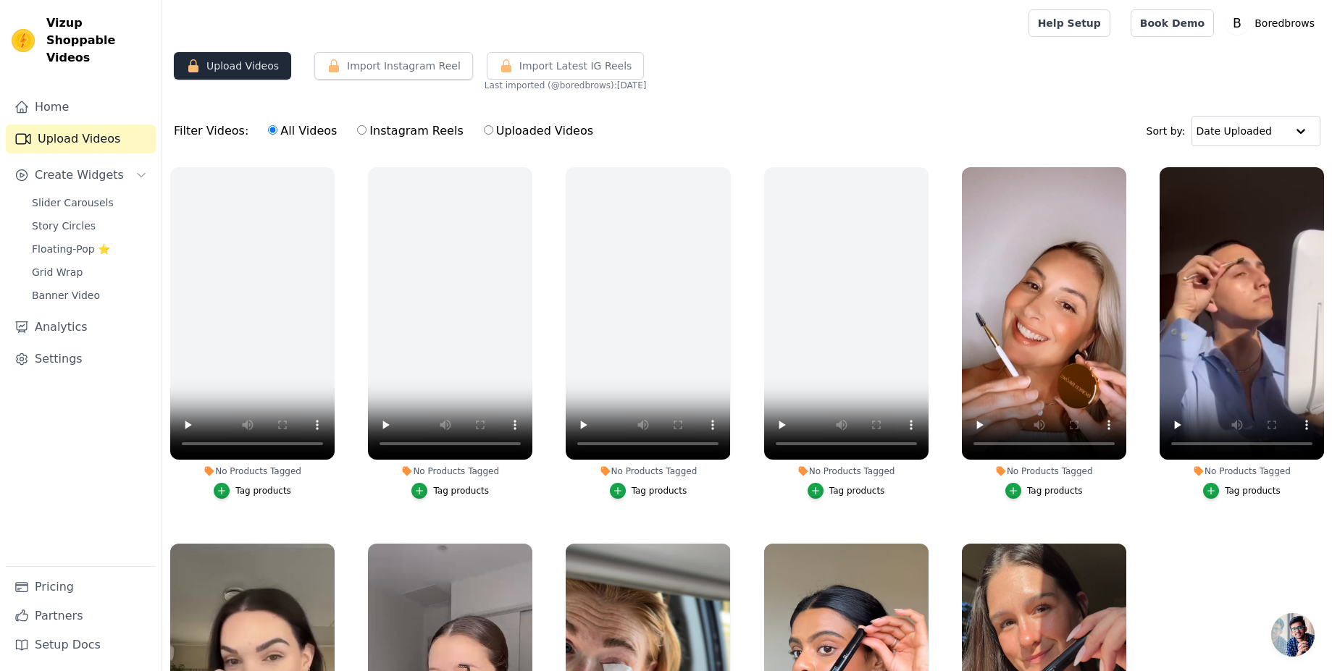
click at [237, 72] on button "Upload Videos" at bounding box center [232, 66] width 117 height 28
click at [236, 77] on button "Upload Videos" at bounding box center [232, 66] width 117 height 28
click at [243, 73] on button "Upload Videos" at bounding box center [232, 66] width 117 height 28
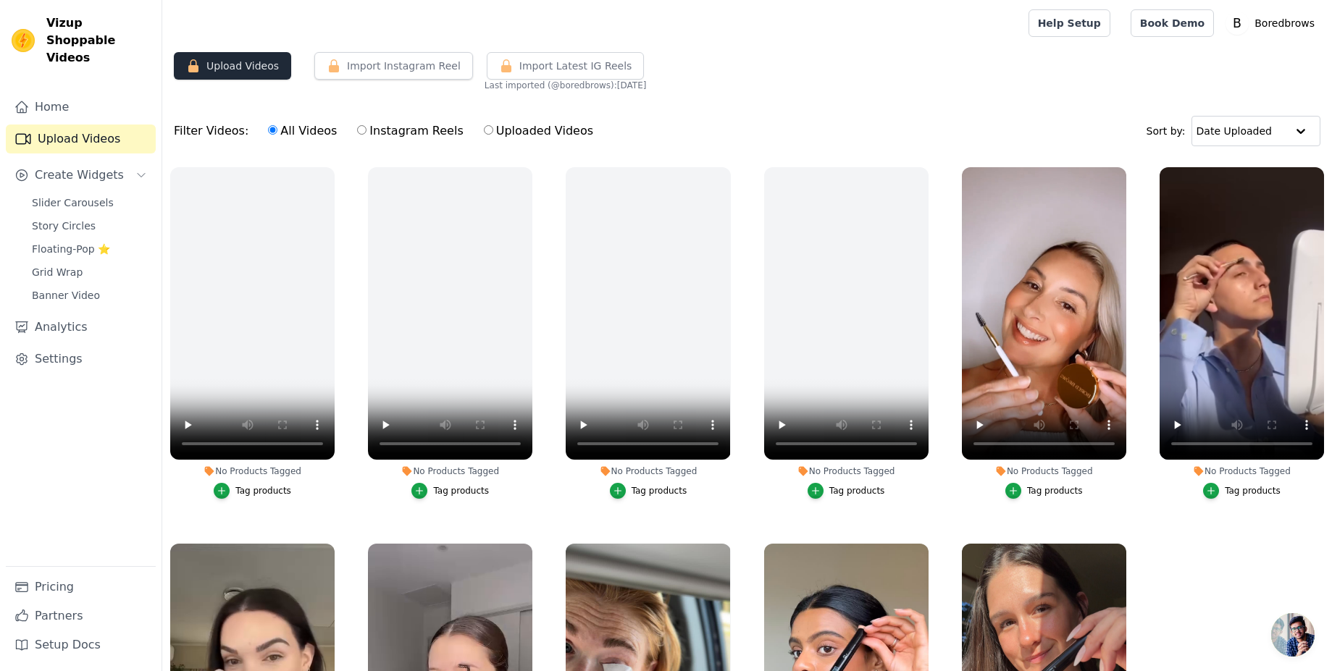
click at [243, 73] on button "Upload Videos" at bounding box center [232, 66] width 117 height 28
click at [382, 70] on button "Import Instagram Reel" at bounding box center [393, 66] width 159 height 28
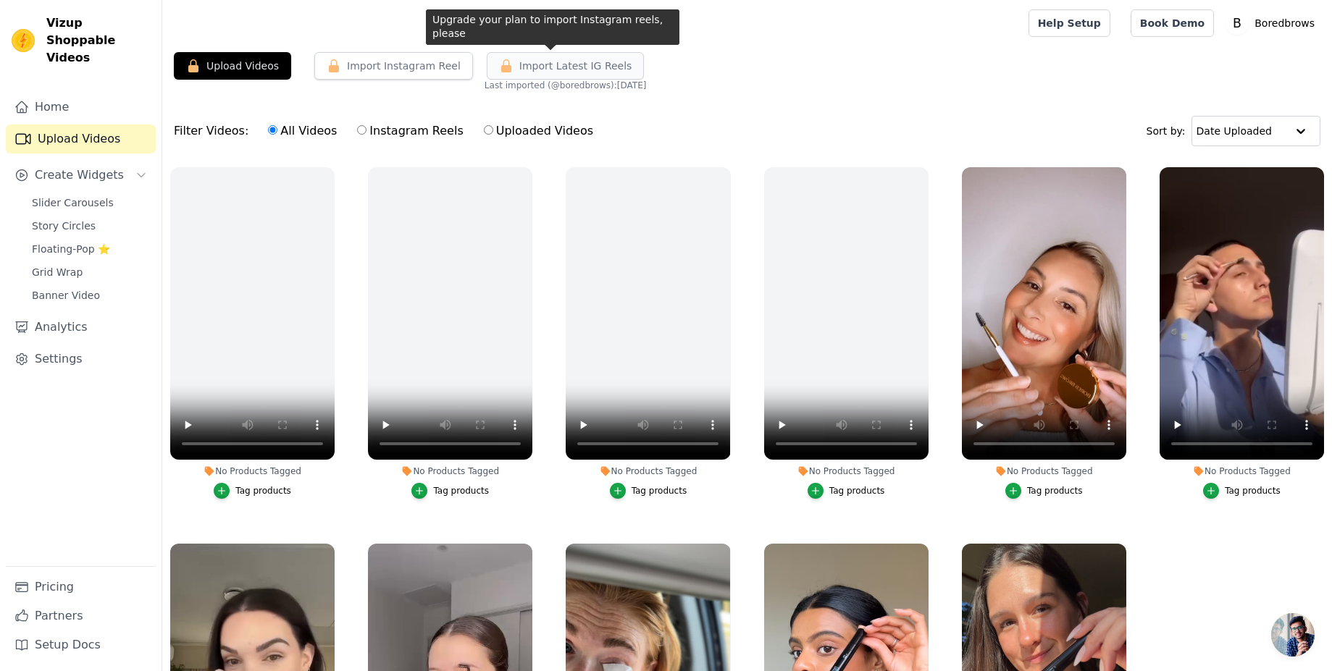
click at [556, 69] on span "Import Latest IG Reels" at bounding box center [575, 66] width 113 height 14
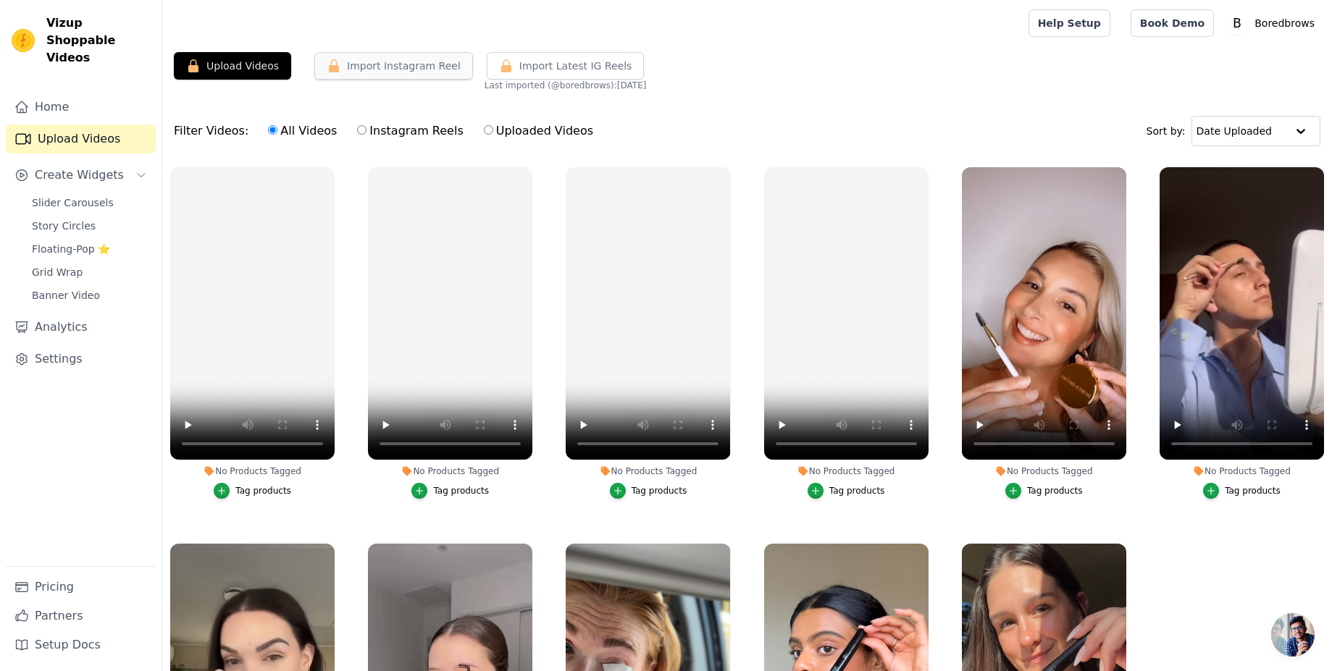
click at [348, 64] on button "Import Instagram Reel" at bounding box center [393, 66] width 159 height 28
click at [257, 67] on button "Upload Videos" at bounding box center [232, 66] width 117 height 28
click at [64, 126] on link "Upload Videos" at bounding box center [81, 139] width 150 height 29
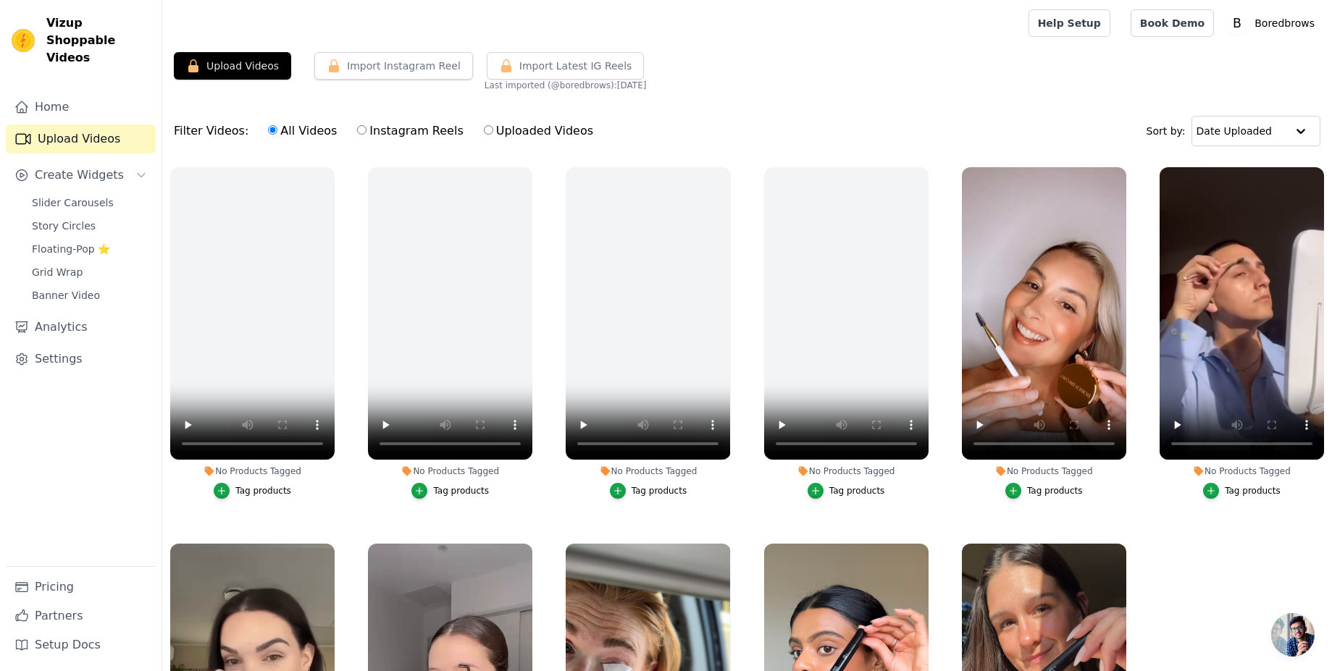
click at [64, 126] on link "Upload Videos" at bounding box center [81, 139] width 150 height 29
click at [53, 585] on link "Pricing" at bounding box center [81, 587] width 150 height 29
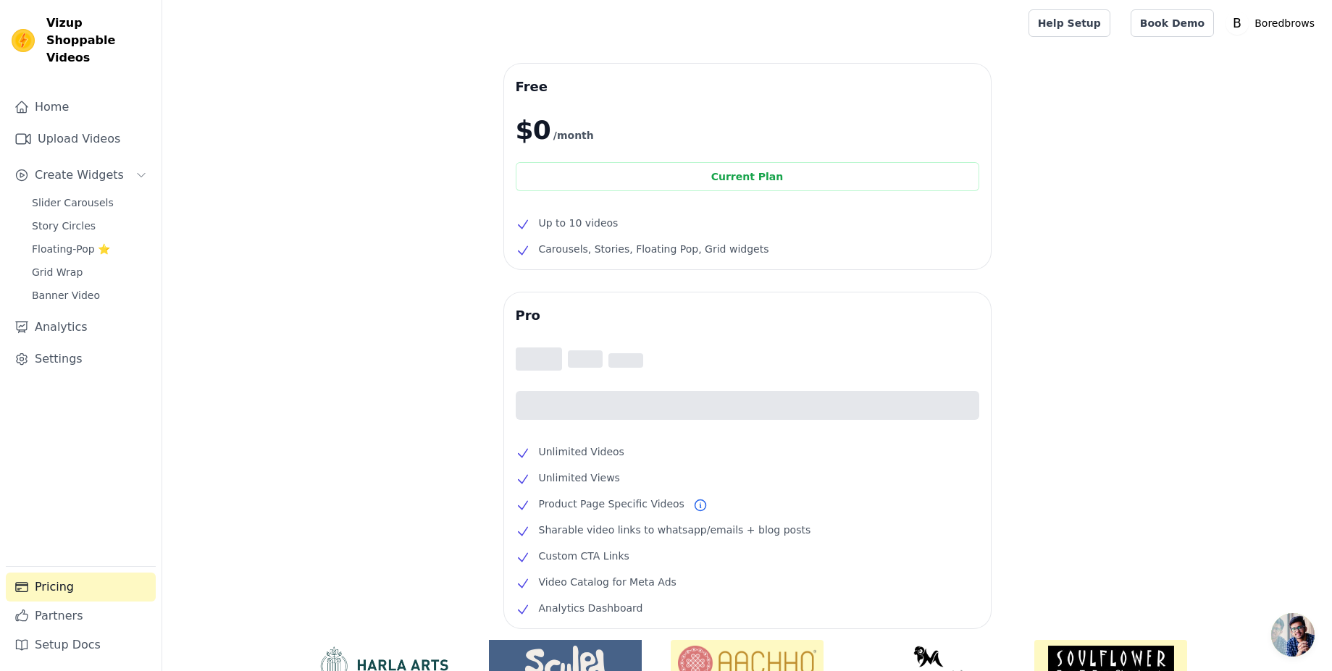
click at [53, 585] on link "Pricing" at bounding box center [81, 587] width 150 height 29
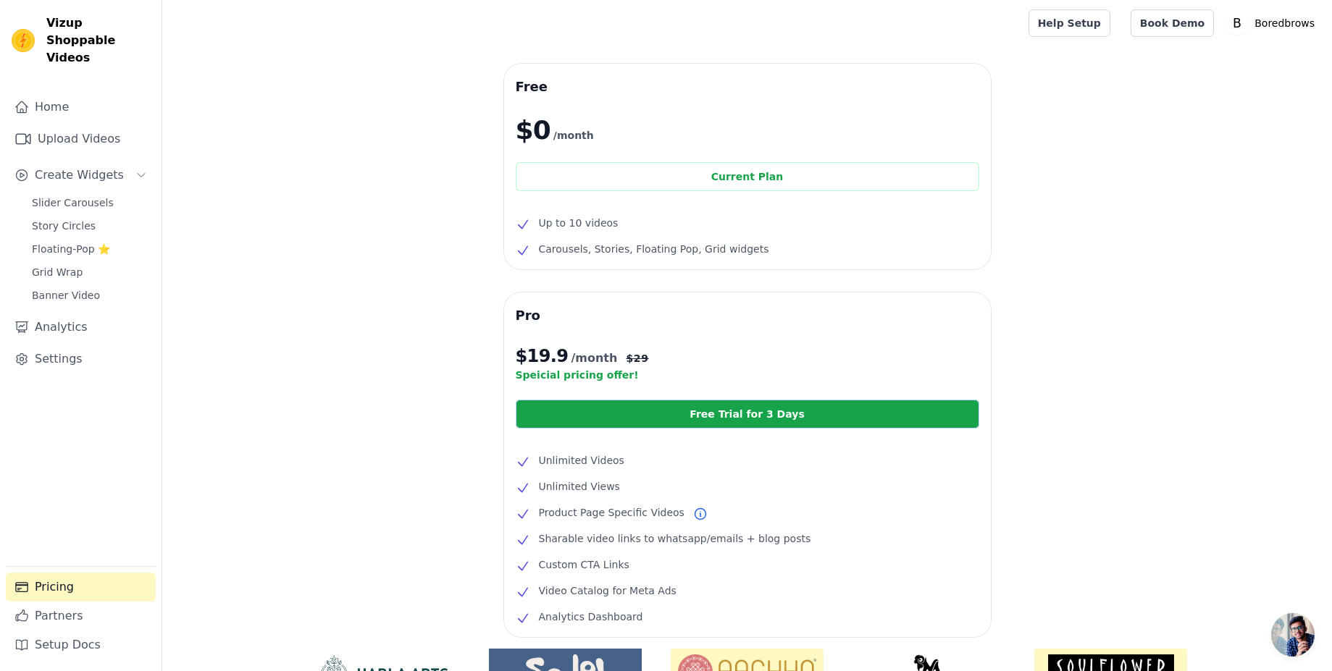
click at [1192, 384] on div "Free $0 /month Current Plan Up to 10 videos Carousels, Stories, Floating Pop, G…" at bounding box center [746, 439] width 1169 height 750
click at [682, 405] on link "Free Trial for 3 Days" at bounding box center [747, 414] width 463 height 29
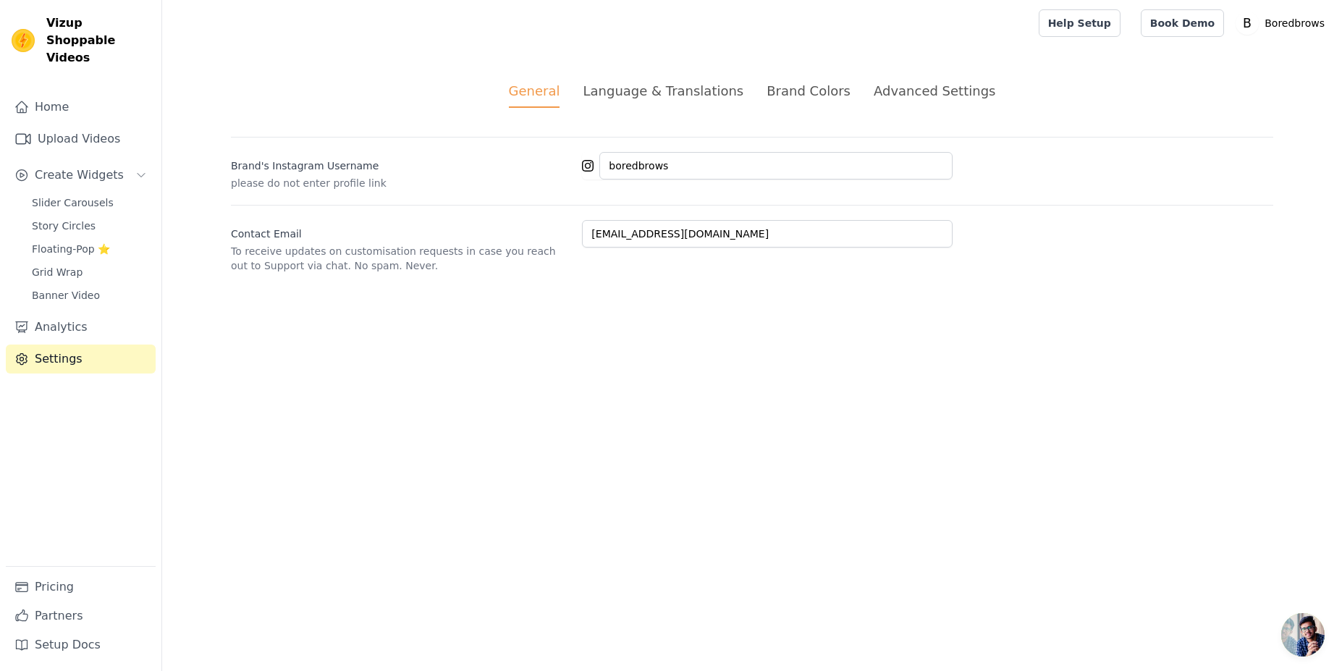
click at [897, 90] on div "Advanced Settings" at bounding box center [935, 91] width 122 height 20
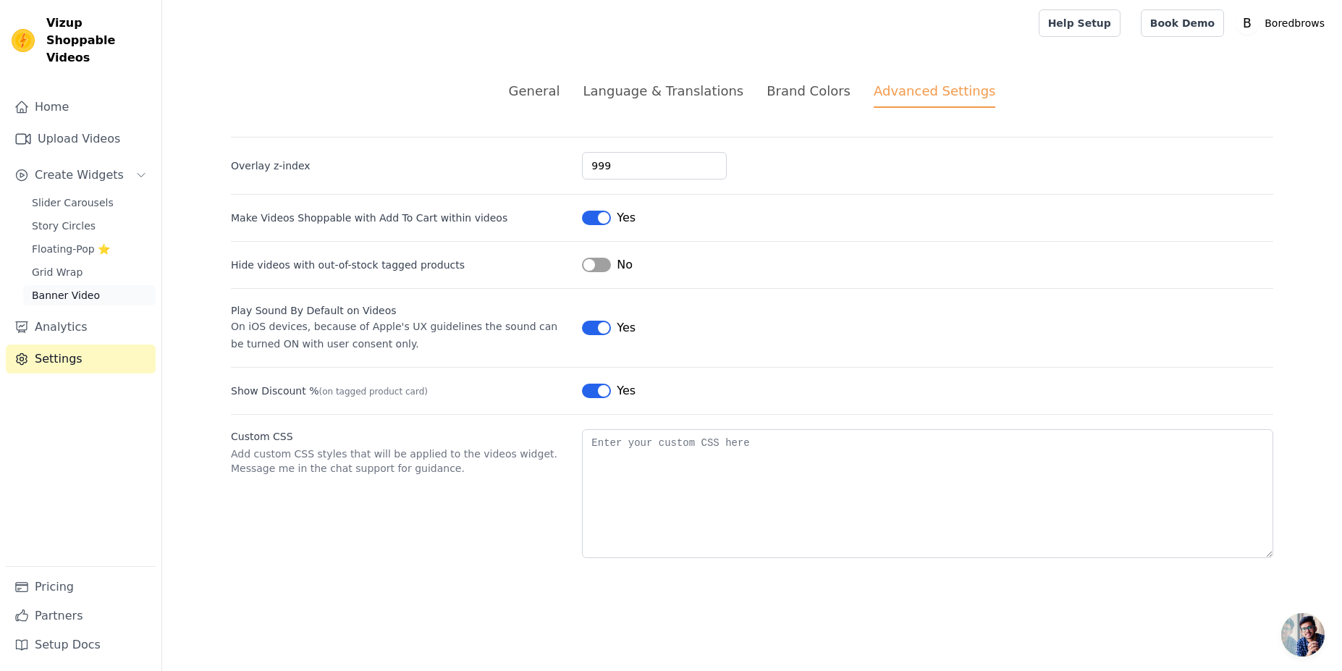
click at [93, 288] on span "Banner Video" at bounding box center [66, 295] width 68 height 14
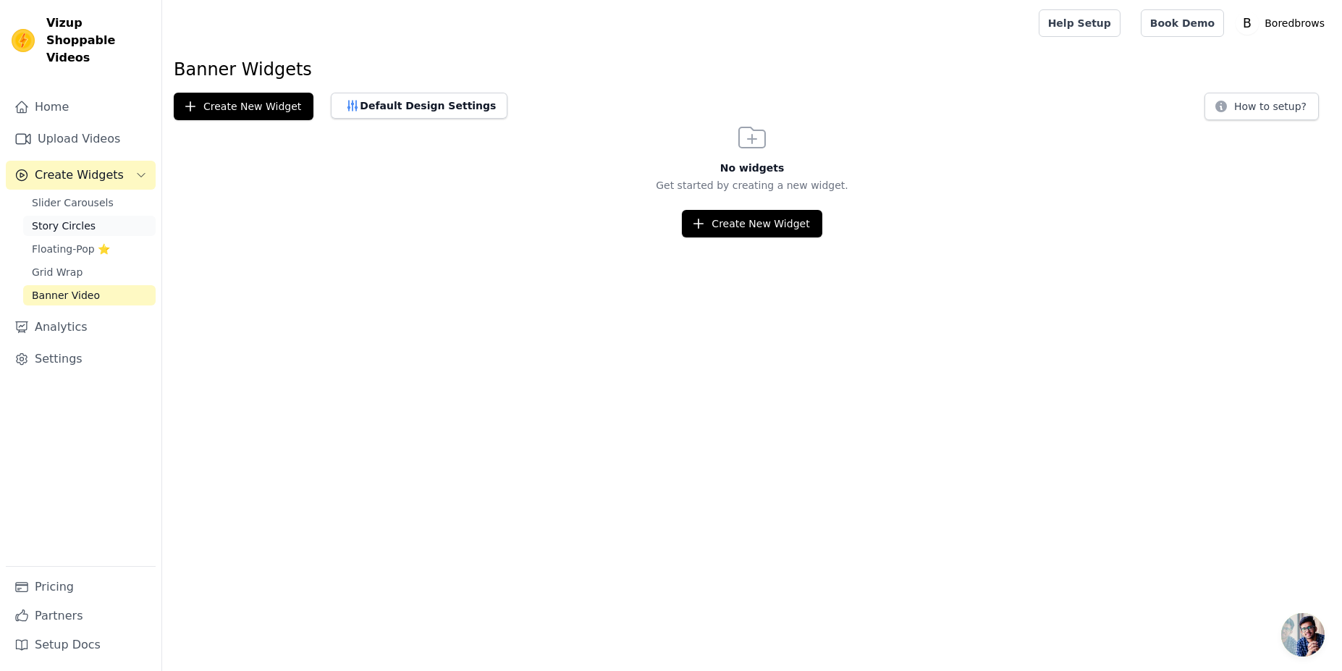
click at [67, 219] on span "Story Circles" at bounding box center [64, 226] width 64 height 14
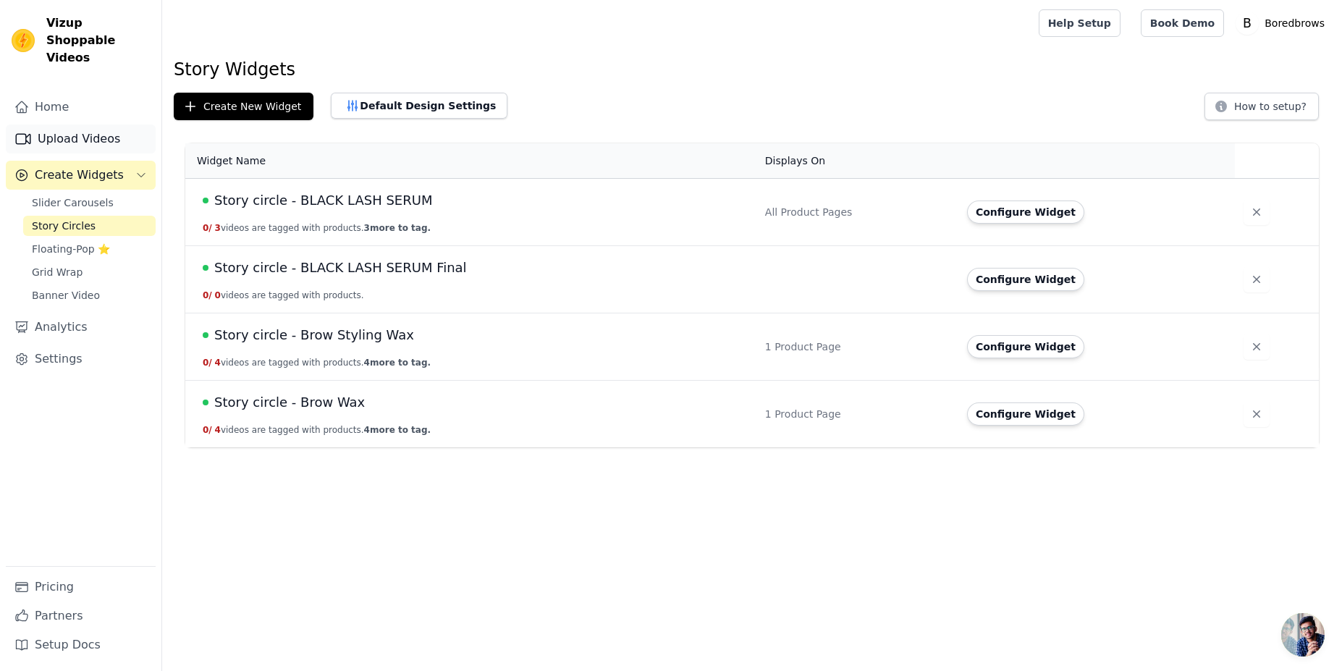
click at [56, 125] on link "Upload Videos" at bounding box center [81, 139] width 150 height 29
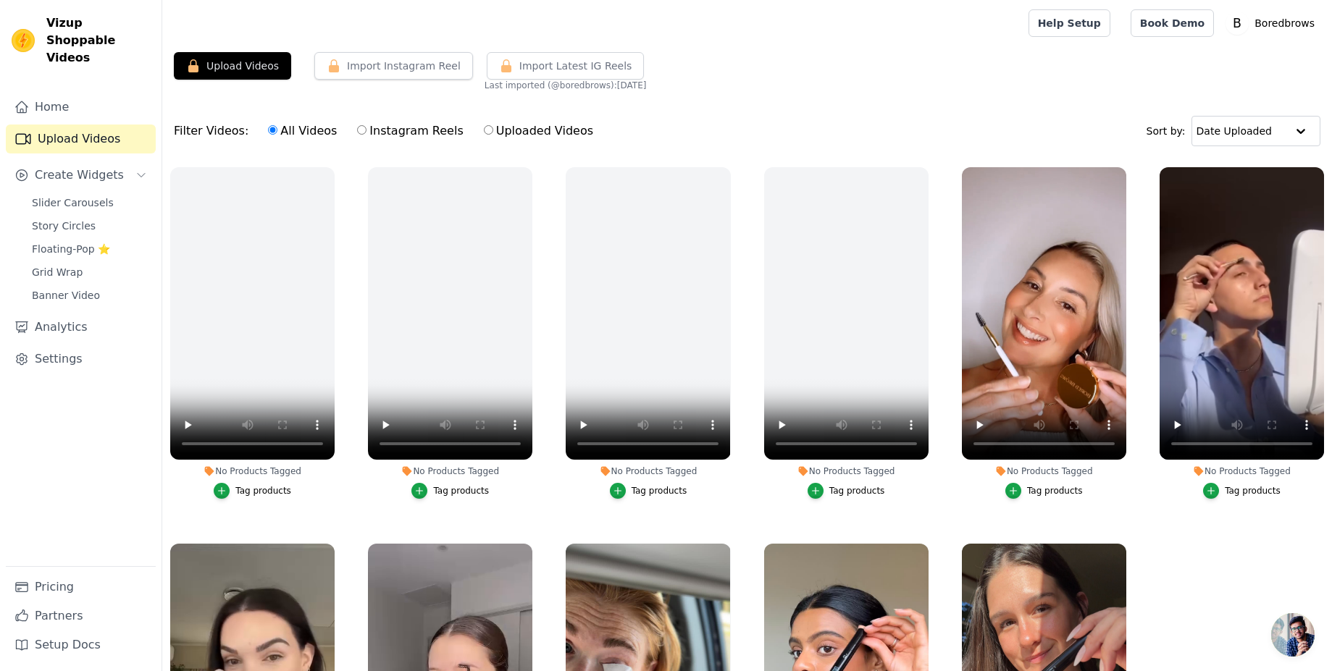
click at [484, 129] on input "Uploaded Videos" at bounding box center [488, 129] width 9 height 9
radio input "true"
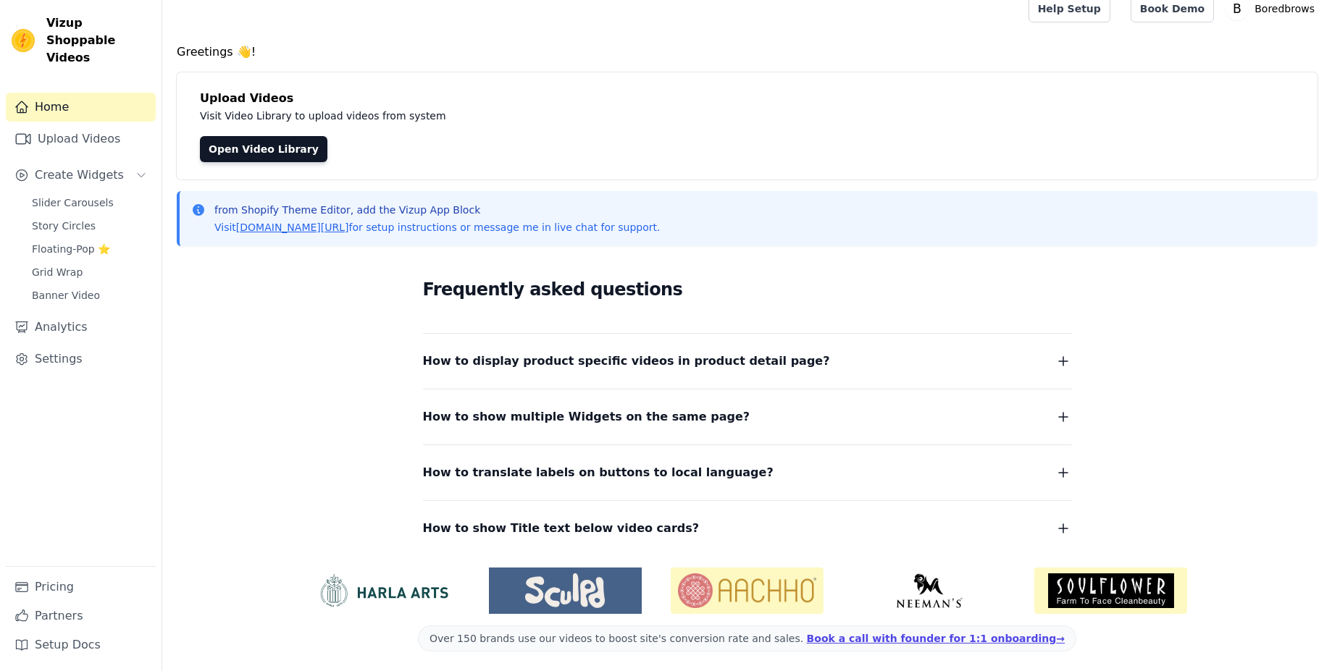
scroll to position [18, 0]
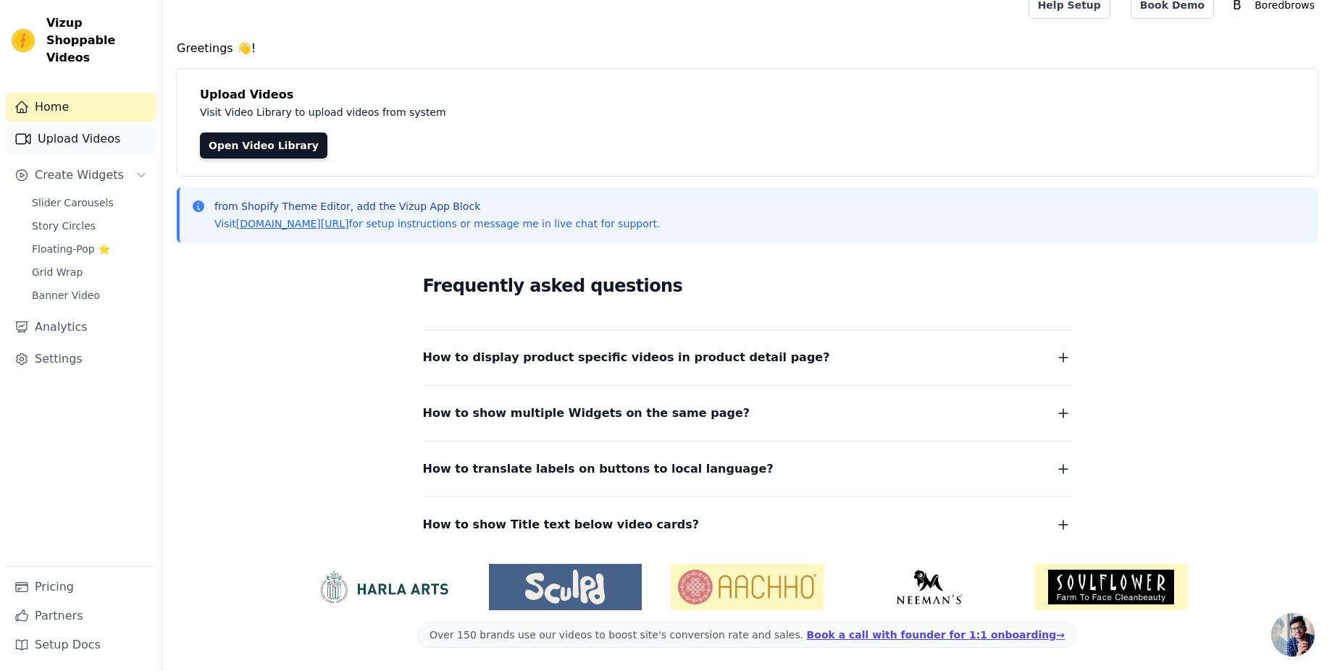
click at [85, 125] on link "Upload Videos" at bounding box center [81, 139] width 150 height 29
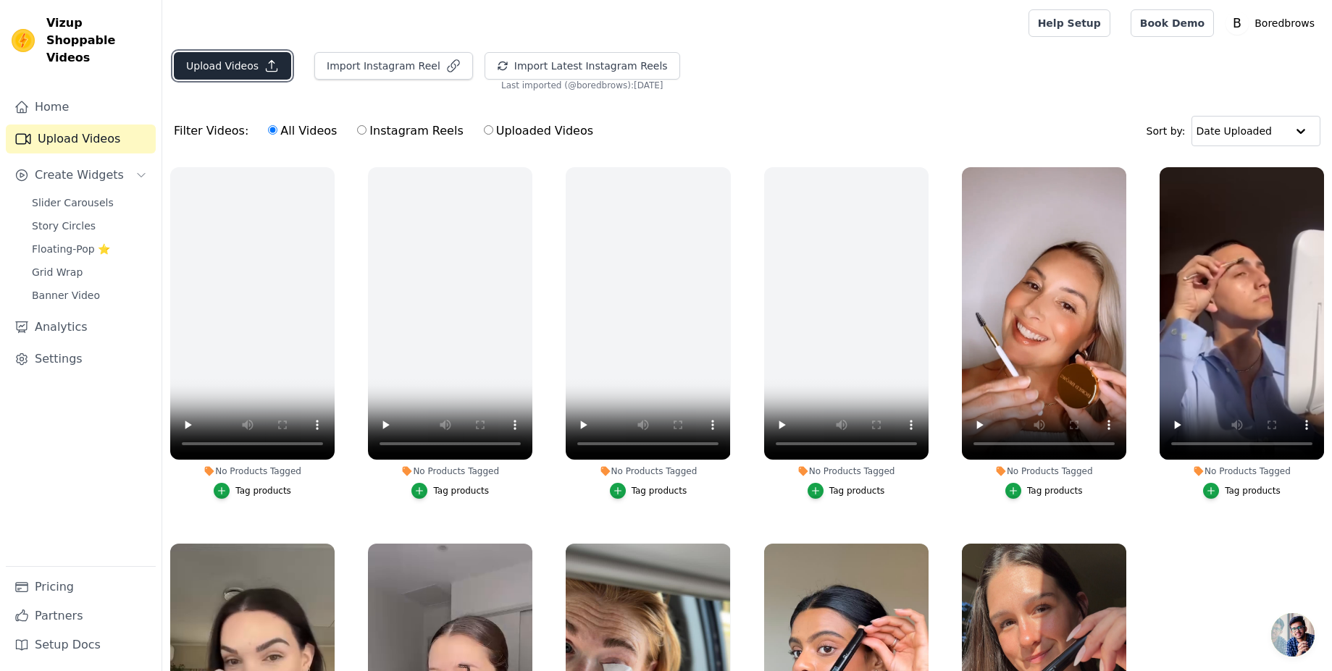
click at [224, 72] on button "Upload Videos" at bounding box center [232, 66] width 117 height 28
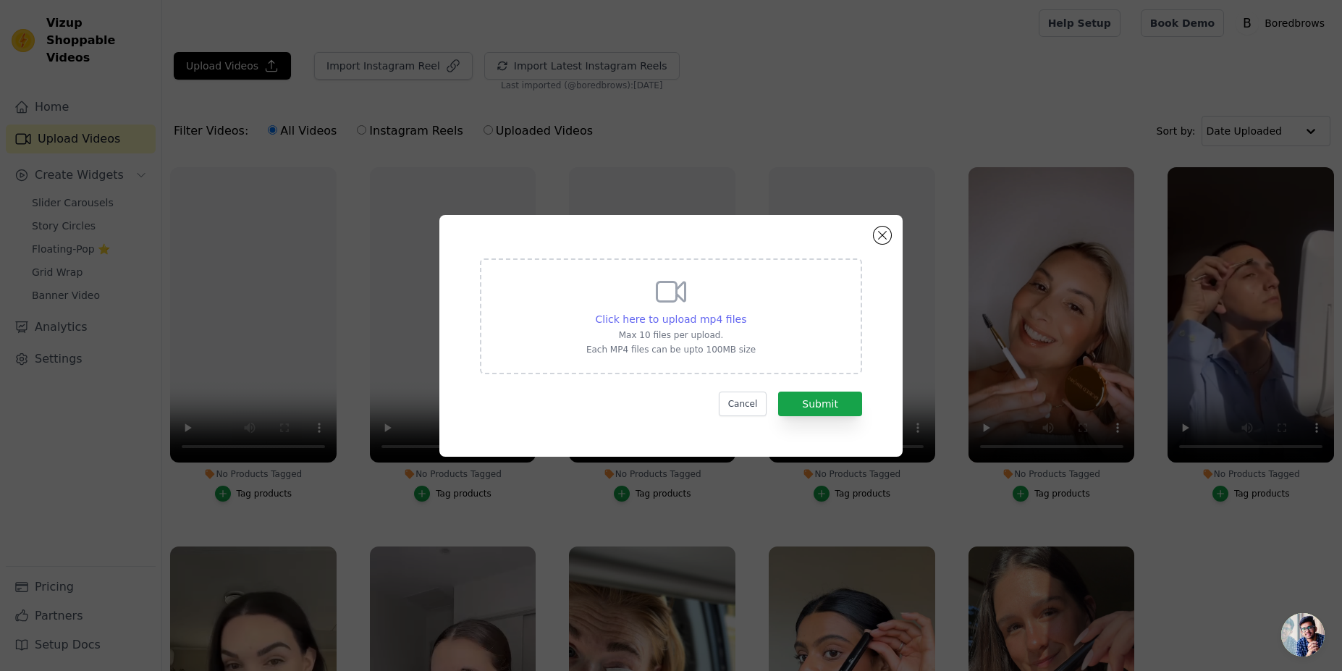
click at [652, 319] on span "Click here to upload mp4 files" at bounding box center [671, 320] width 151 height 12
click at [746, 312] on input "Click here to upload mp4 files Max 10 files per upload. Each MP4 files can be u…" at bounding box center [746, 311] width 1 height 1
type input "C:\fakepath\Black Lash Serum 1.mp4"
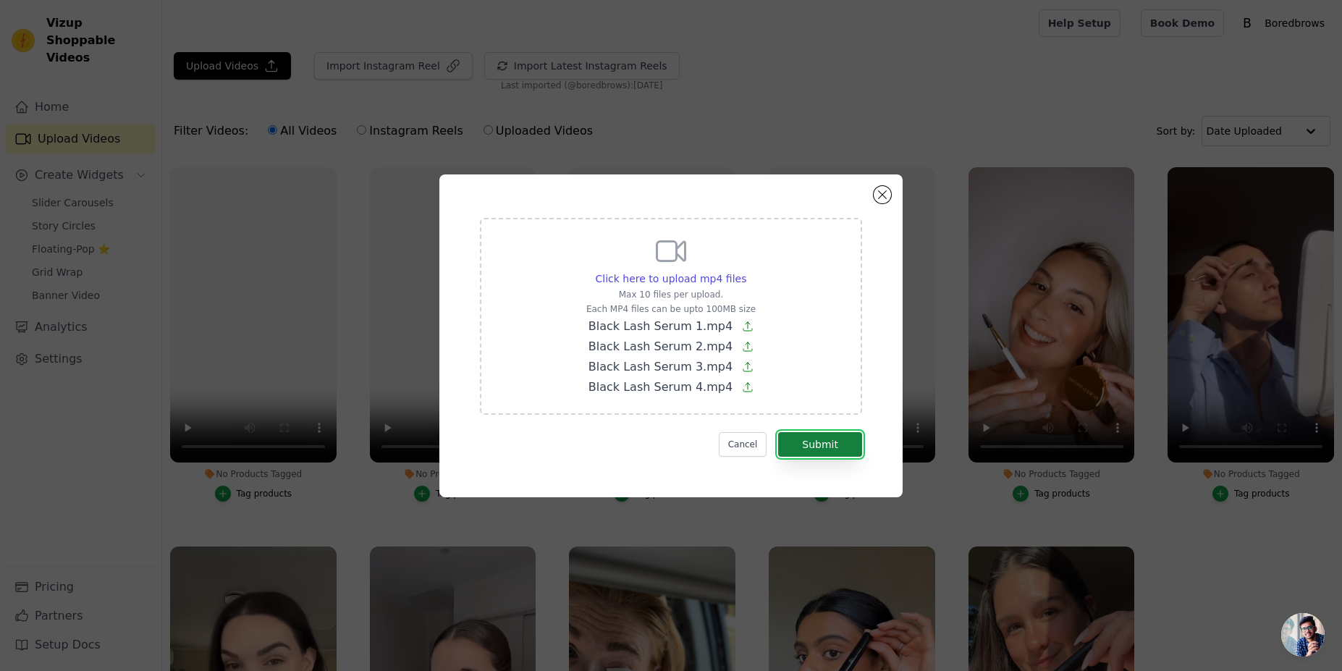
click at [824, 451] on button "Submit" at bounding box center [820, 444] width 84 height 25
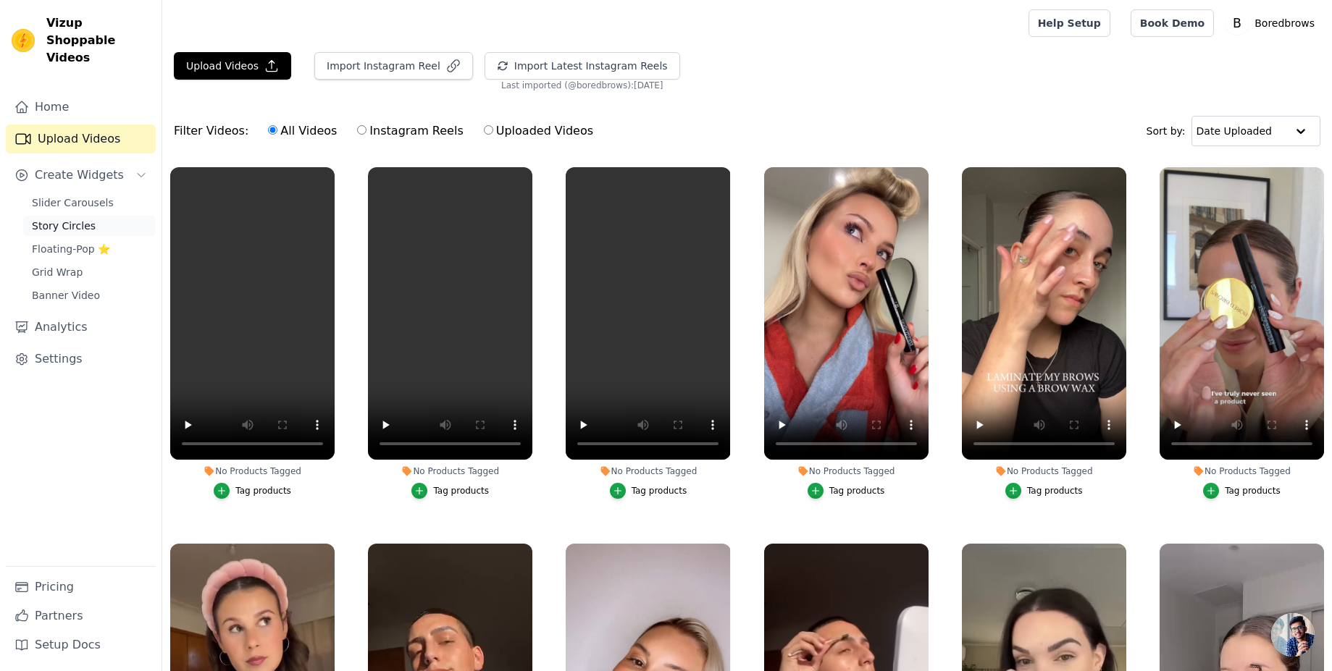
click at [66, 219] on span "Story Circles" at bounding box center [64, 226] width 64 height 14
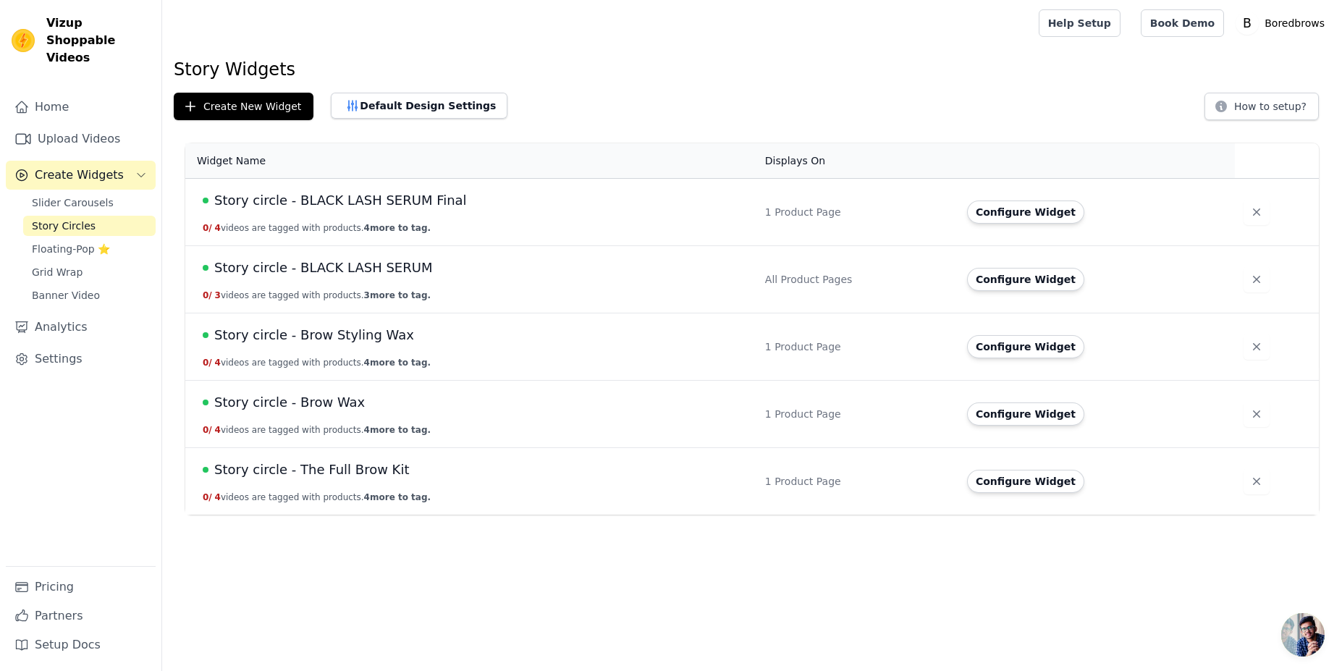
click at [387, 196] on span "Story circle - BLACK LASH SERUM Final" at bounding box center [340, 200] width 253 height 20
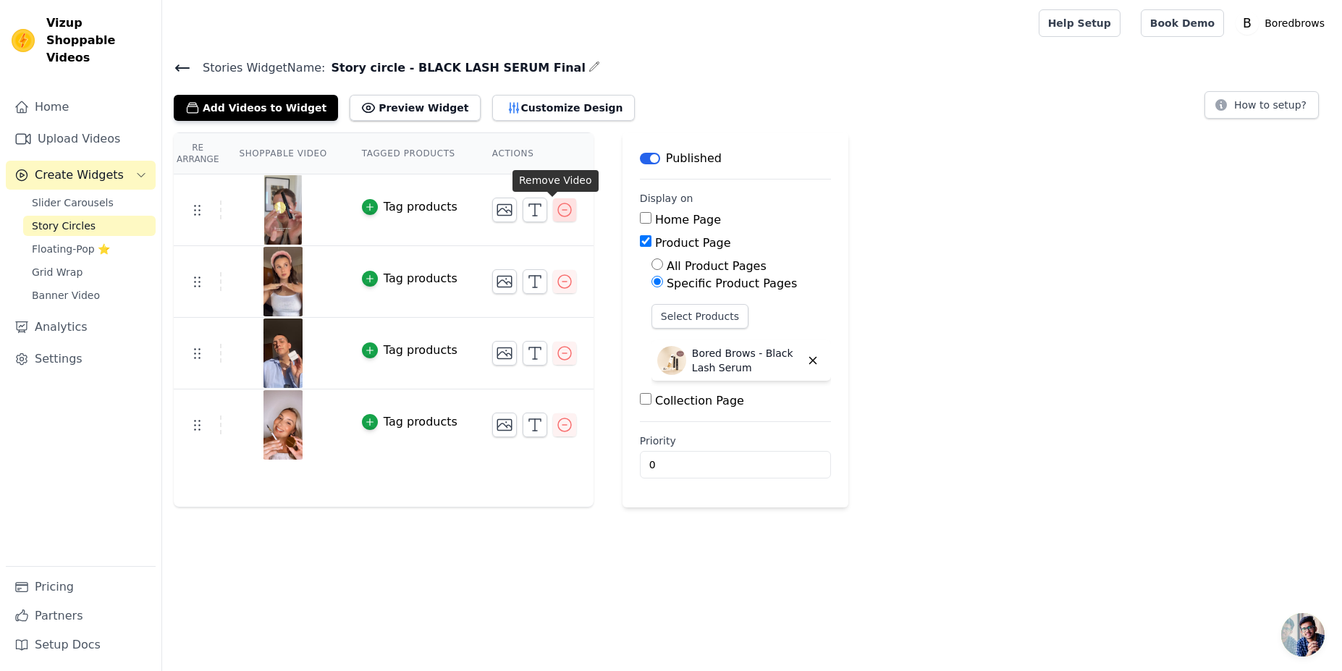
click at [556, 209] on icon "button" at bounding box center [564, 209] width 17 height 17
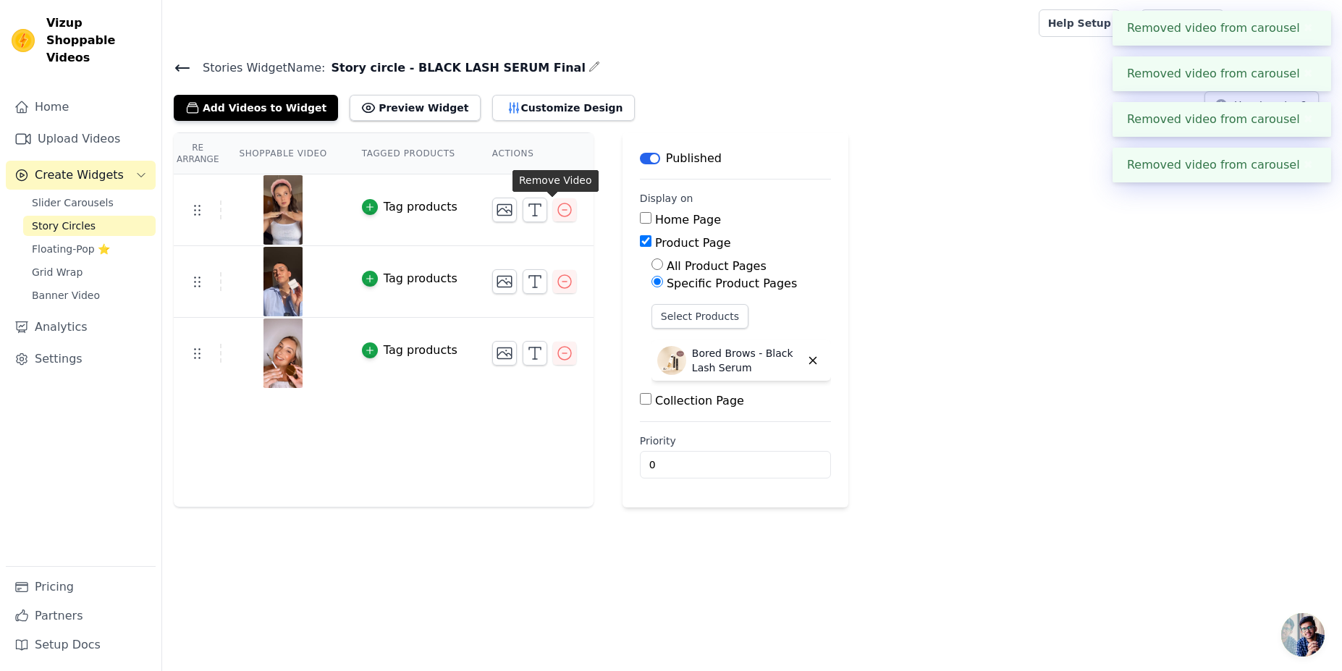
click at [556, 217] on icon "button" at bounding box center [564, 209] width 17 height 17
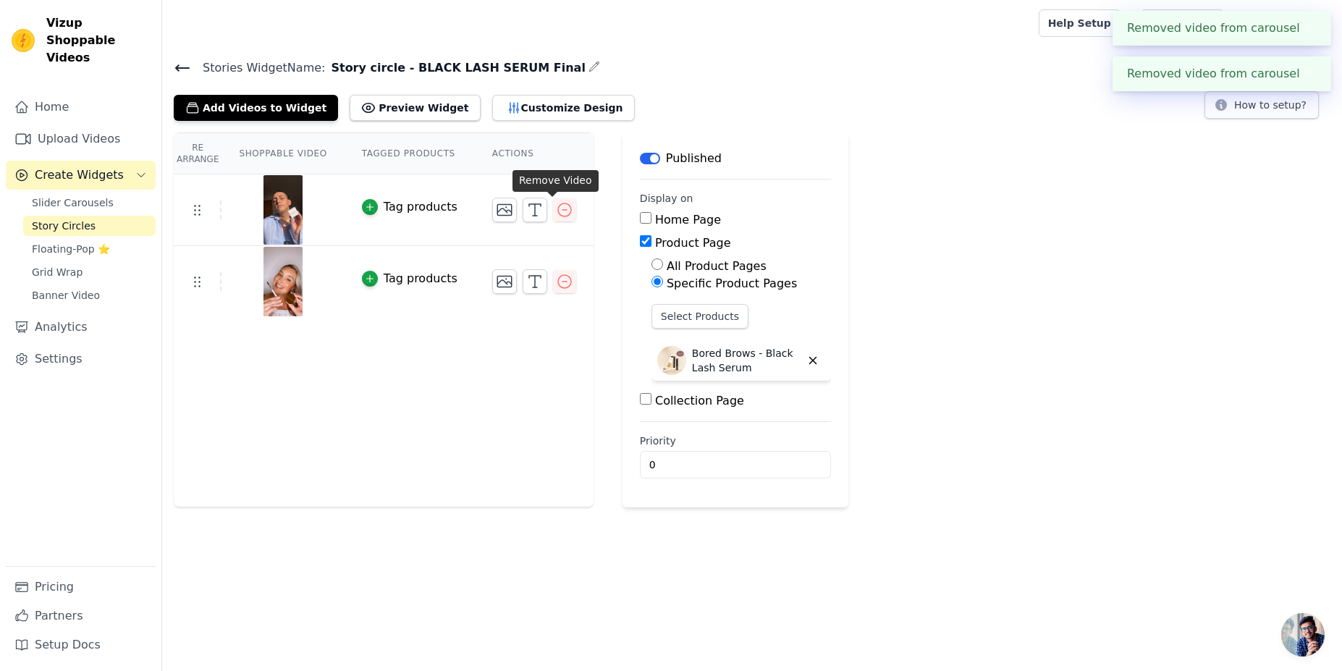
click at [556, 217] on icon "button" at bounding box center [564, 209] width 17 height 17
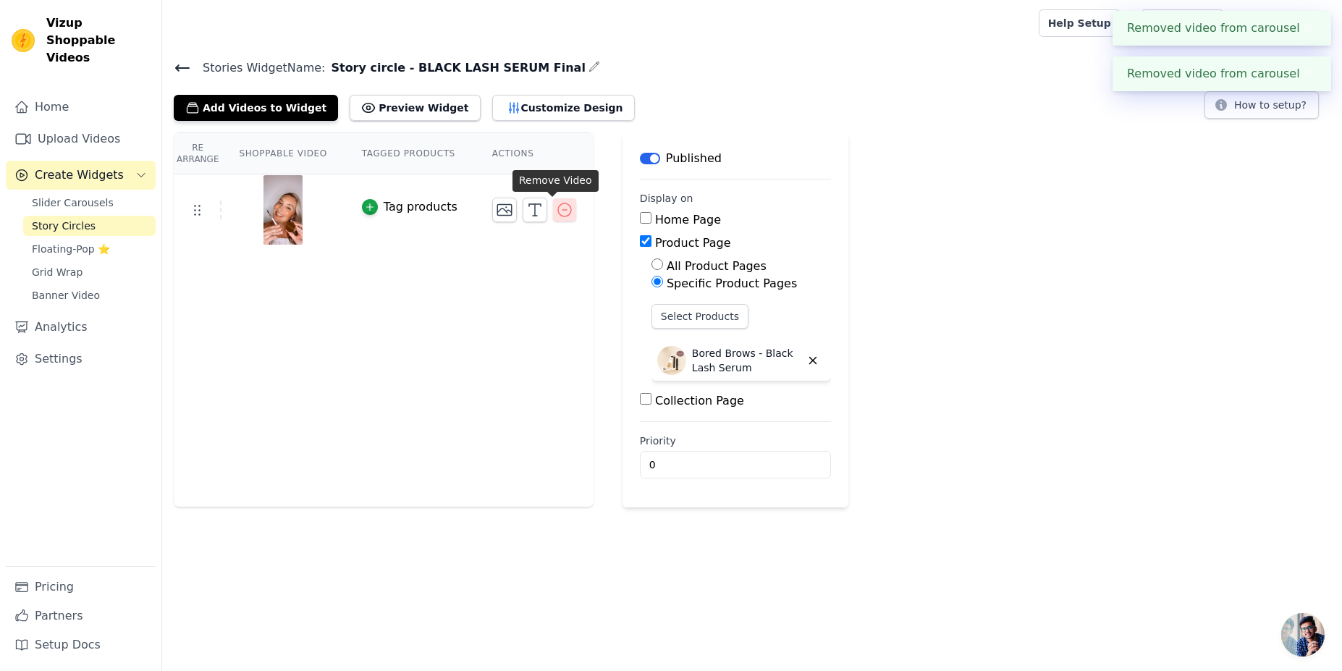
click at [556, 207] on icon "button" at bounding box center [564, 209] width 17 height 17
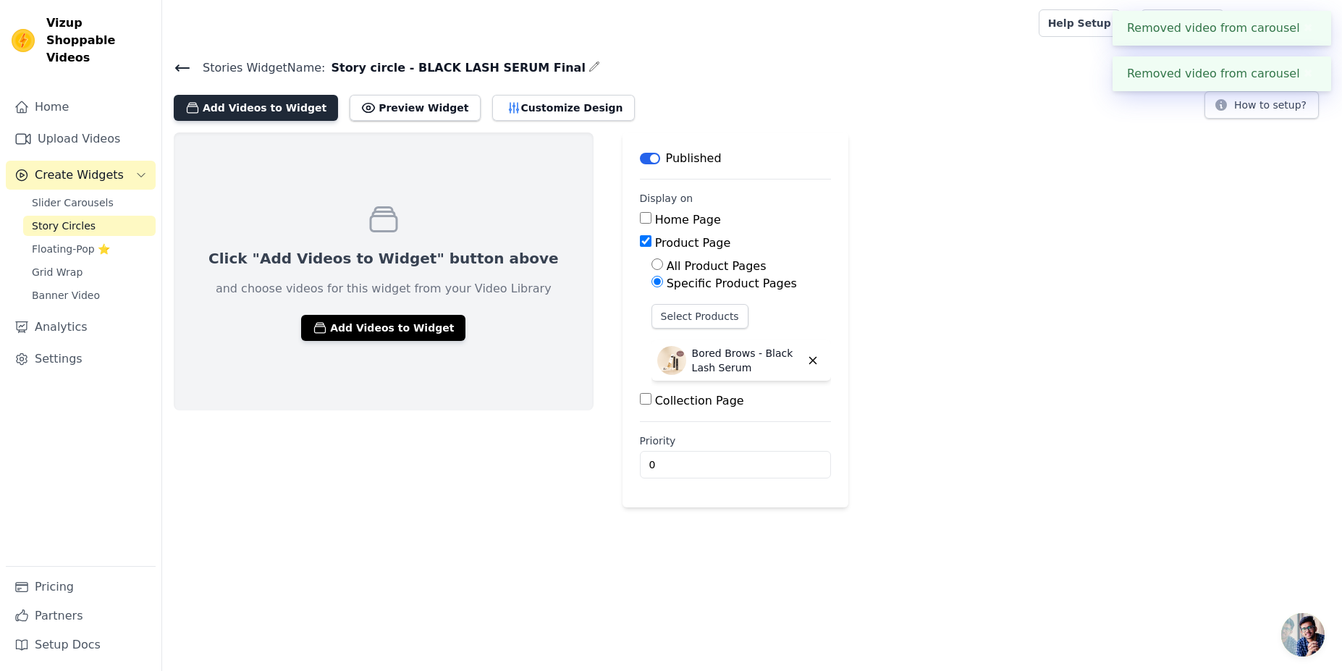
click at [270, 112] on button "Add Videos to Widget" at bounding box center [256, 108] width 164 height 26
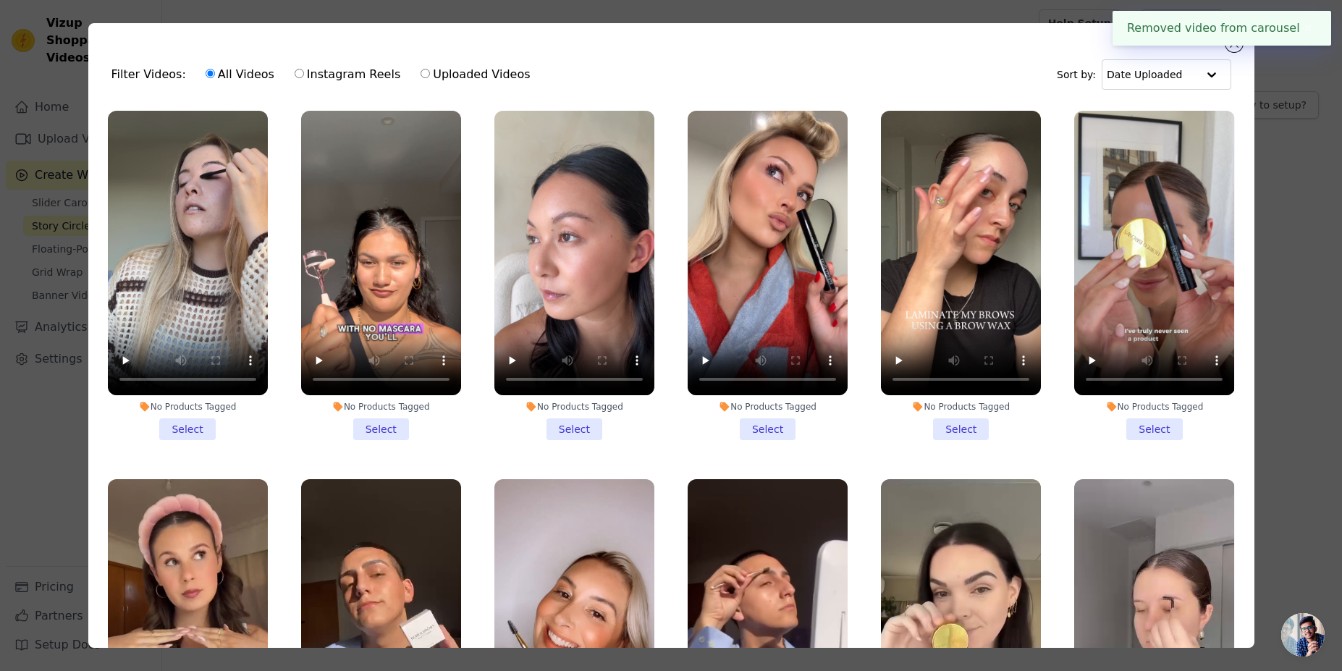
click at [193, 428] on li "No Products Tagged Select" at bounding box center [188, 275] width 160 height 329
click at [0, 0] on input "No Products Tagged Select" at bounding box center [0, 0] width 0 height 0
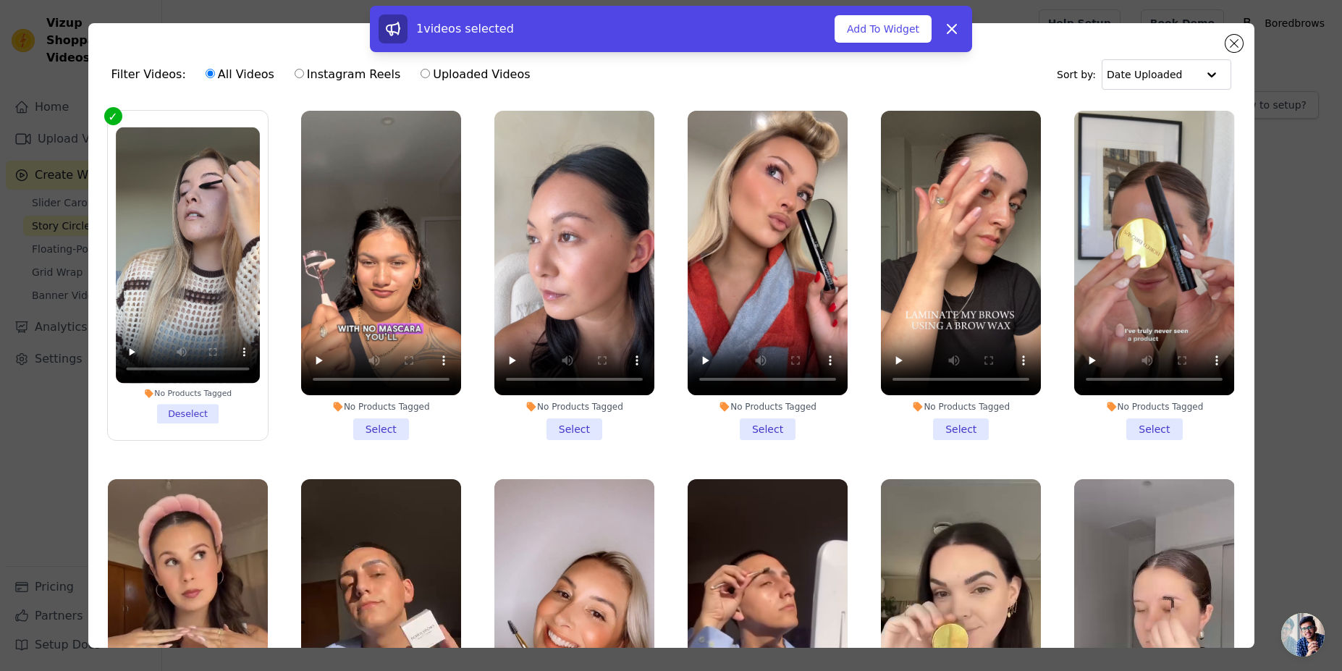
click at [366, 422] on li "No Products Tagged Select" at bounding box center [381, 275] width 160 height 329
click at [0, 0] on input "No Products Tagged Select" at bounding box center [0, 0] width 0 height 0
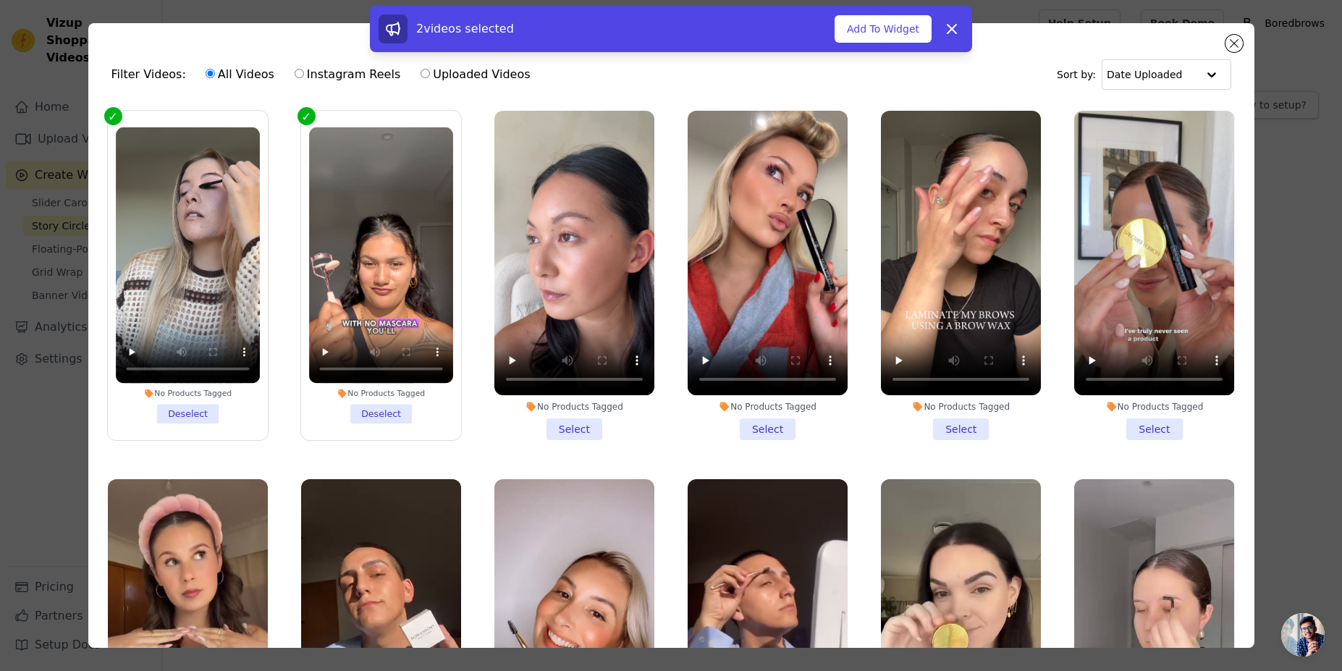
click at [549, 410] on li "No Products Tagged Select" at bounding box center [575, 275] width 160 height 329
click at [0, 0] on input "No Products Tagged Select" at bounding box center [0, 0] width 0 height 0
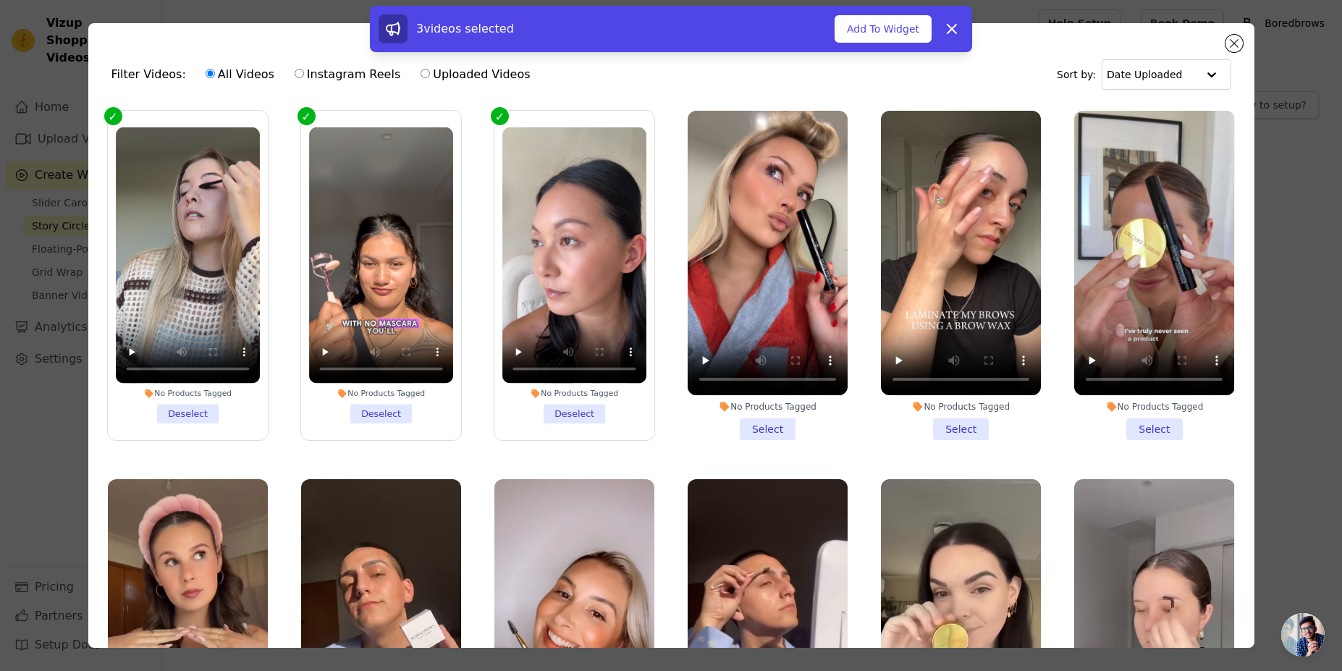
click at [746, 429] on li "No Products Tagged Select" at bounding box center [768, 275] width 160 height 329
click at [0, 0] on input "No Products Tagged Select" at bounding box center [0, 0] width 0 height 0
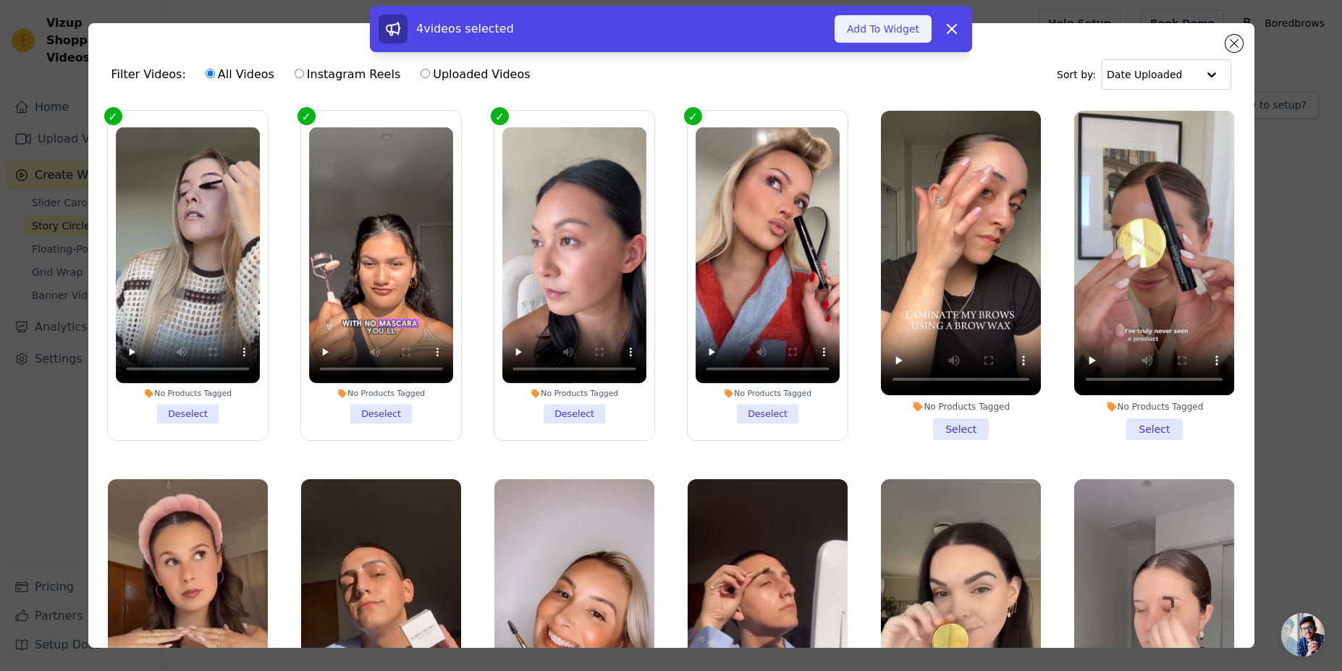
click at [862, 32] on button "Add To Widget" at bounding box center [883, 29] width 97 height 28
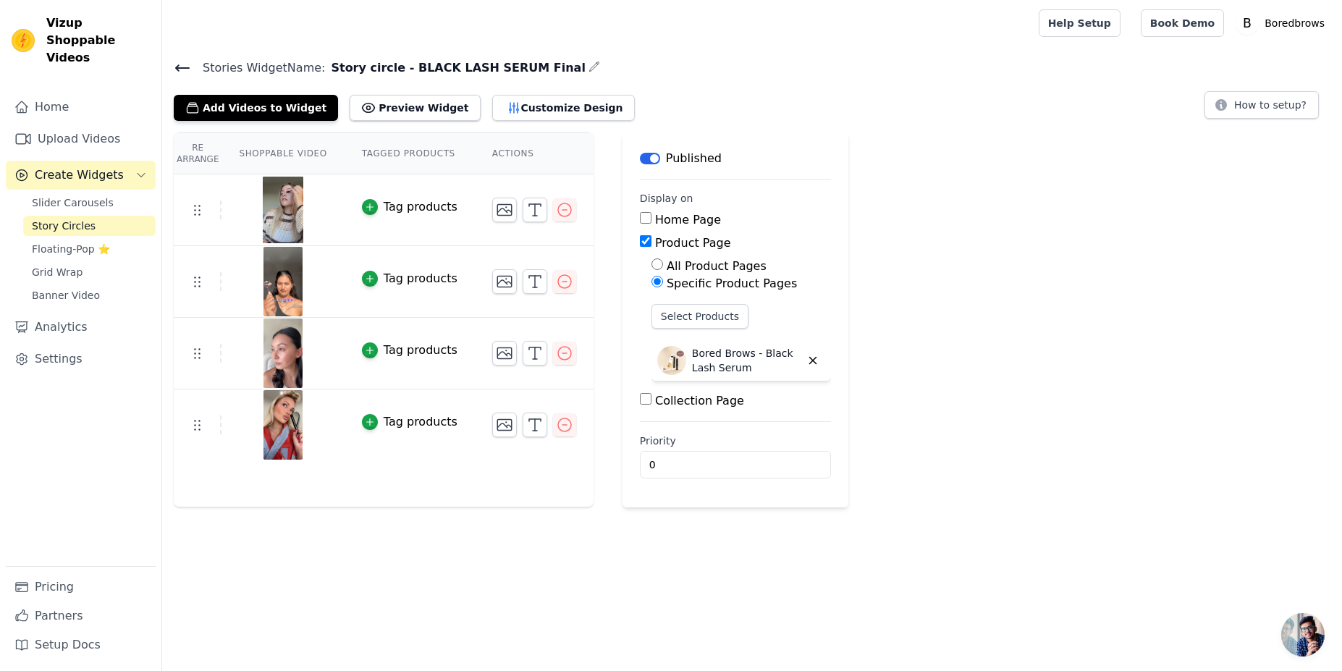
click at [74, 219] on span "Story Circles" at bounding box center [64, 226] width 64 height 14
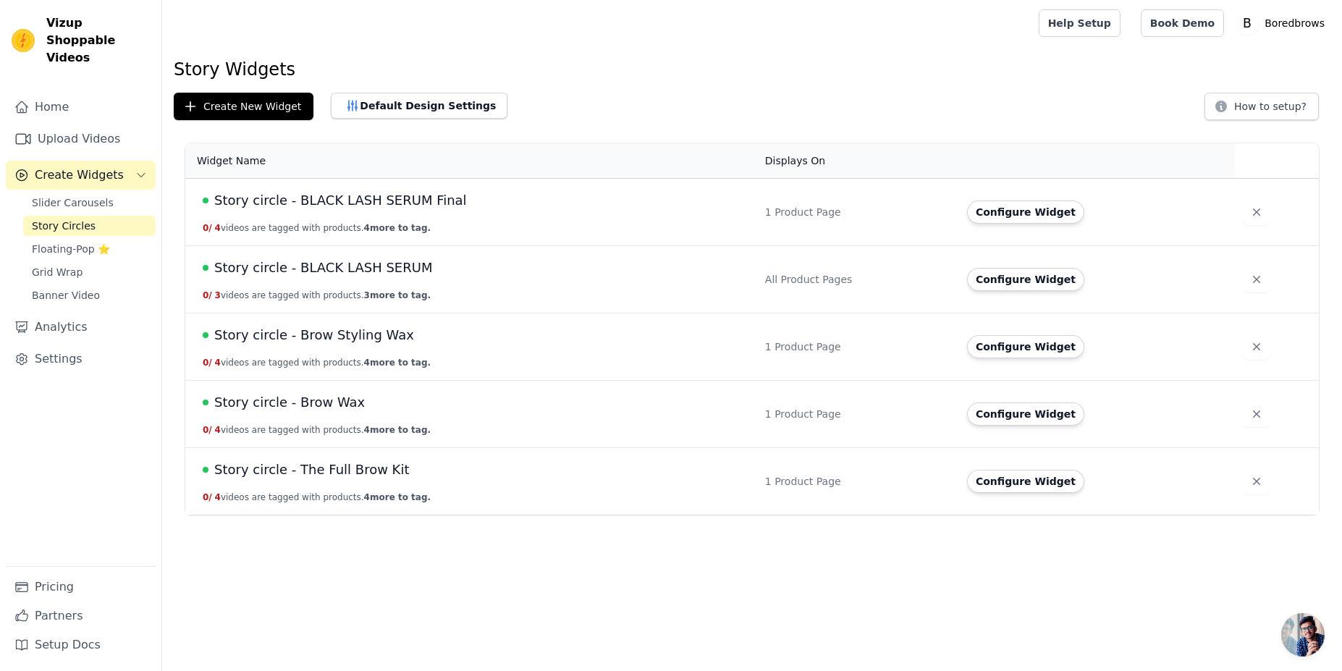
click at [329, 470] on span "Story circle - The Full Brow Kit" at bounding box center [311, 470] width 195 height 20
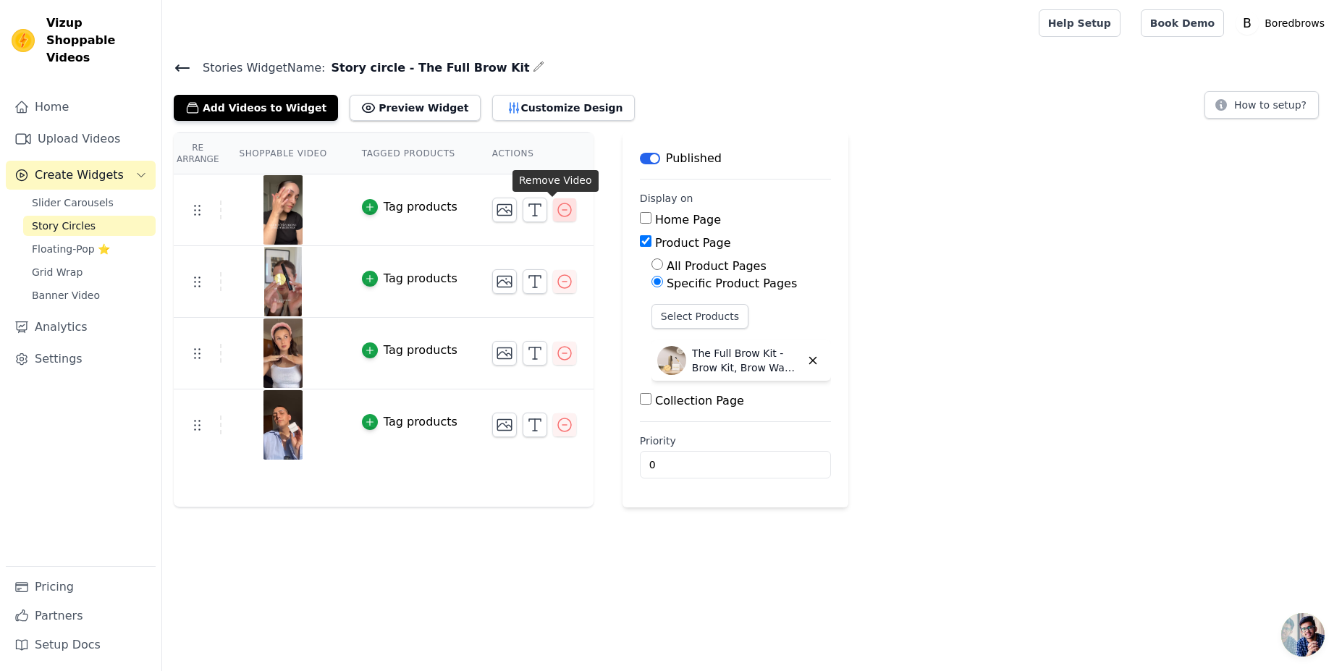
click at [556, 211] on icon "button" at bounding box center [564, 209] width 17 height 17
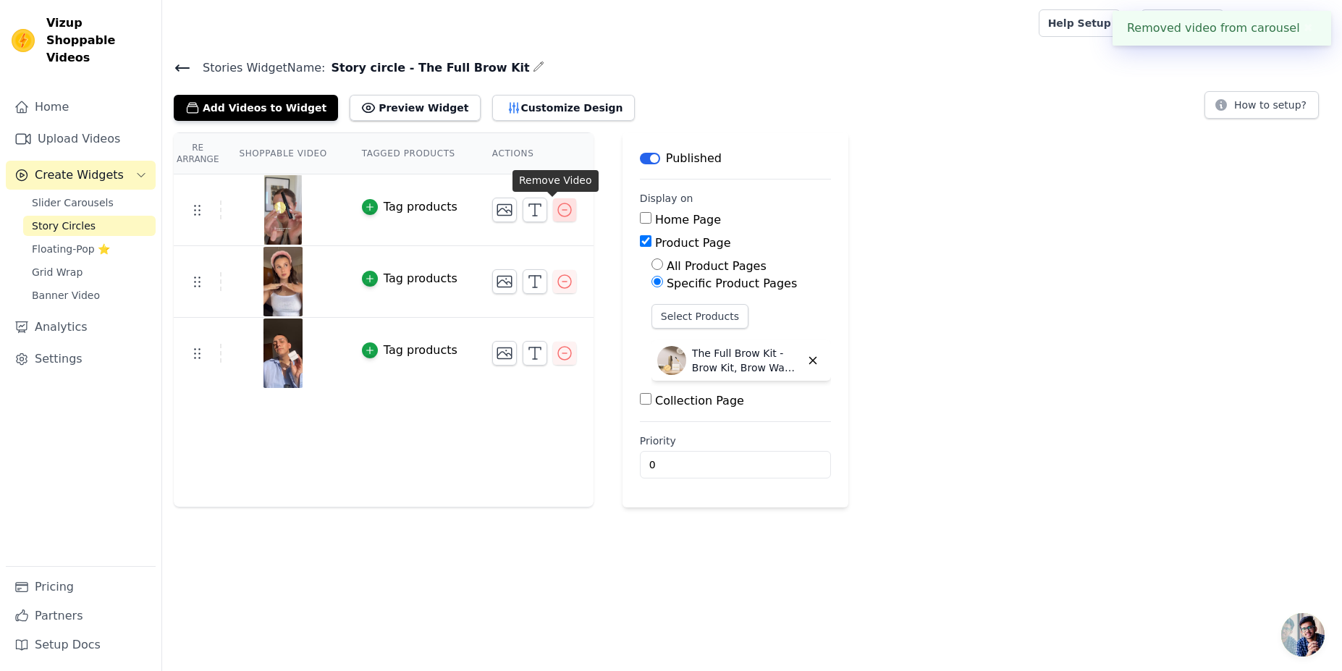
click at [556, 210] on icon "button" at bounding box center [564, 209] width 17 height 17
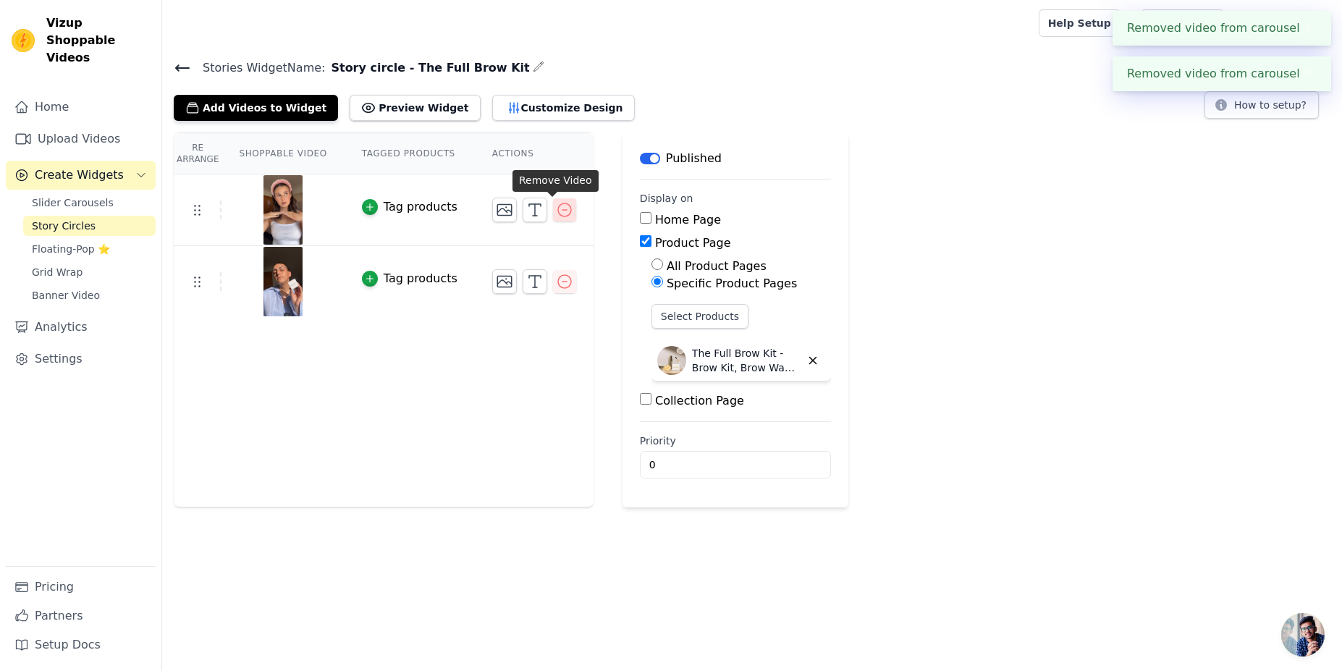
click at [556, 211] on icon "button" at bounding box center [564, 209] width 17 height 17
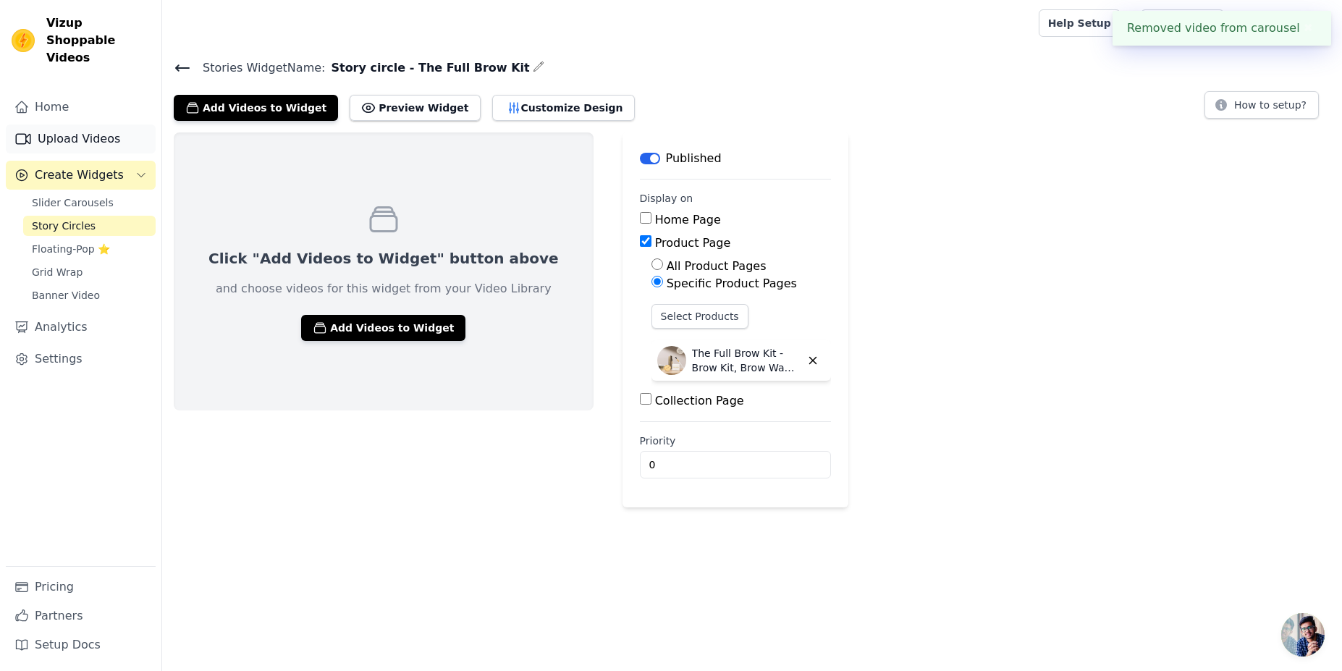
click at [75, 125] on link "Upload Videos" at bounding box center [81, 139] width 150 height 29
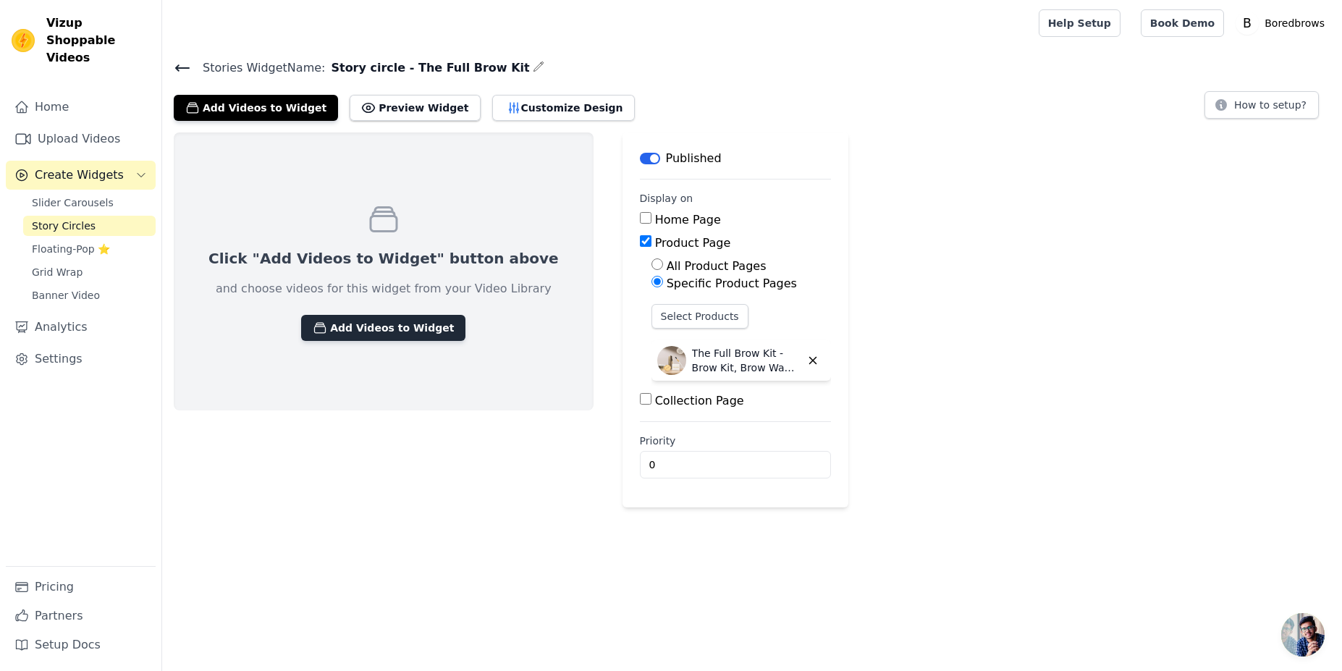
click at [364, 329] on button "Add Videos to Widget" at bounding box center [383, 328] width 164 height 26
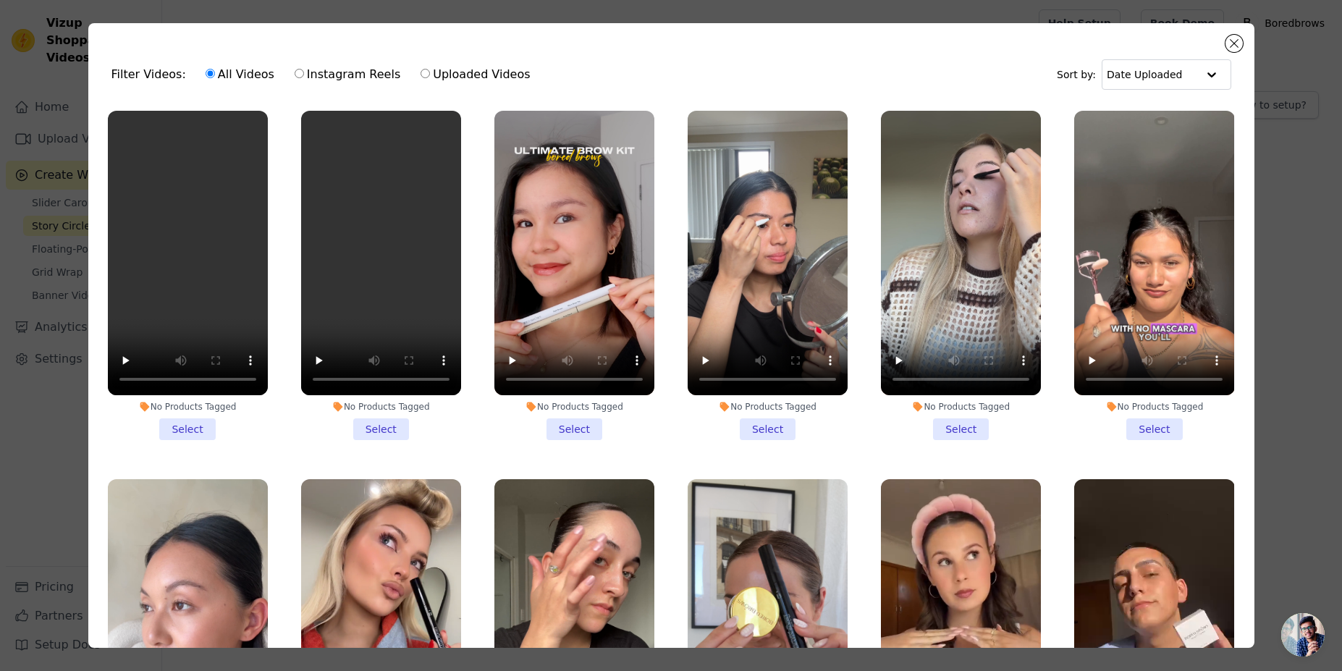
click at [201, 426] on li "No Products Tagged Select" at bounding box center [188, 275] width 160 height 329
click at [0, 0] on input "No Products Tagged Select" at bounding box center [0, 0] width 0 height 0
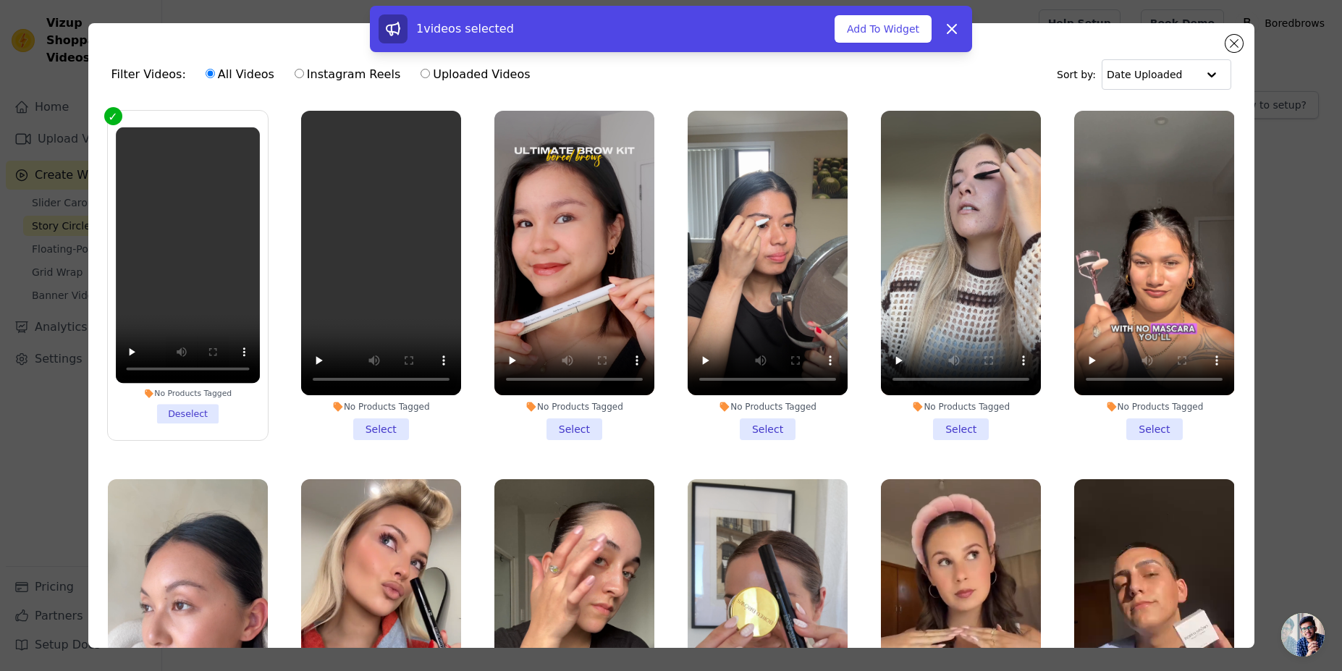
click at [380, 430] on li "No Products Tagged Select" at bounding box center [381, 275] width 160 height 329
click at [0, 0] on input "No Products Tagged Select" at bounding box center [0, 0] width 0 height 0
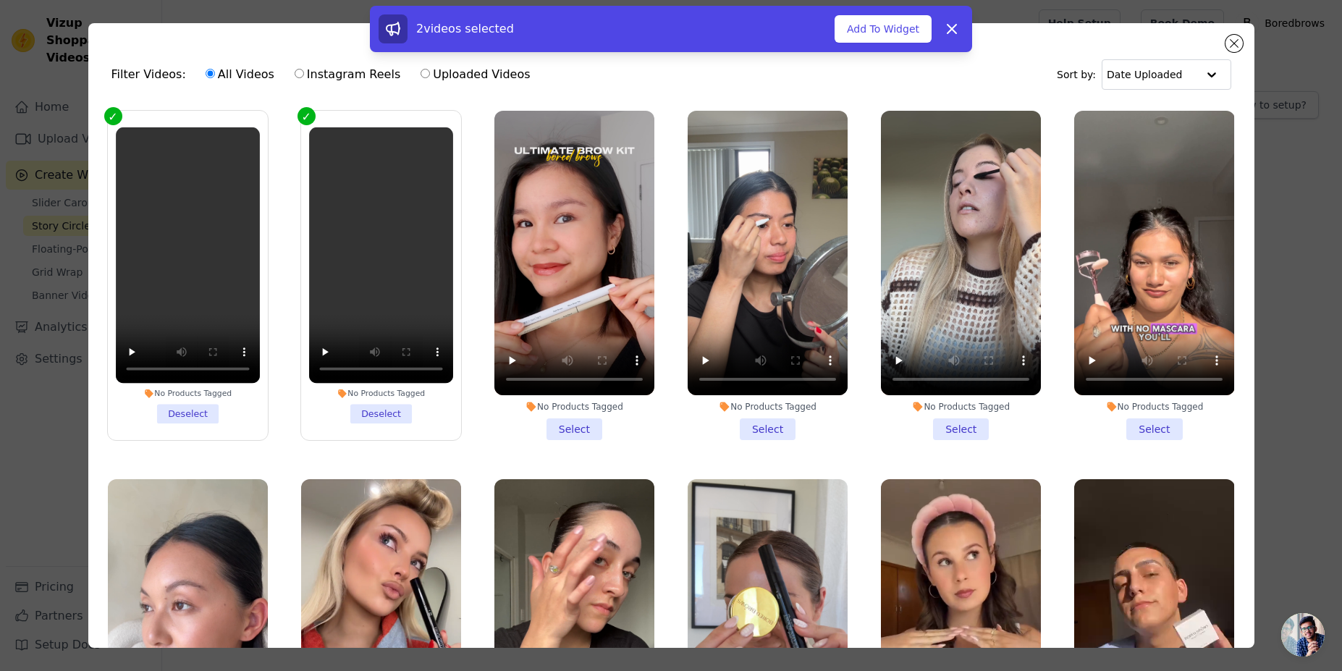
click at [576, 434] on li "No Products Tagged Select" at bounding box center [575, 275] width 160 height 329
click at [0, 0] on input "No Products Tagged Select" at bounding box center [0, 0] width 0 height 0
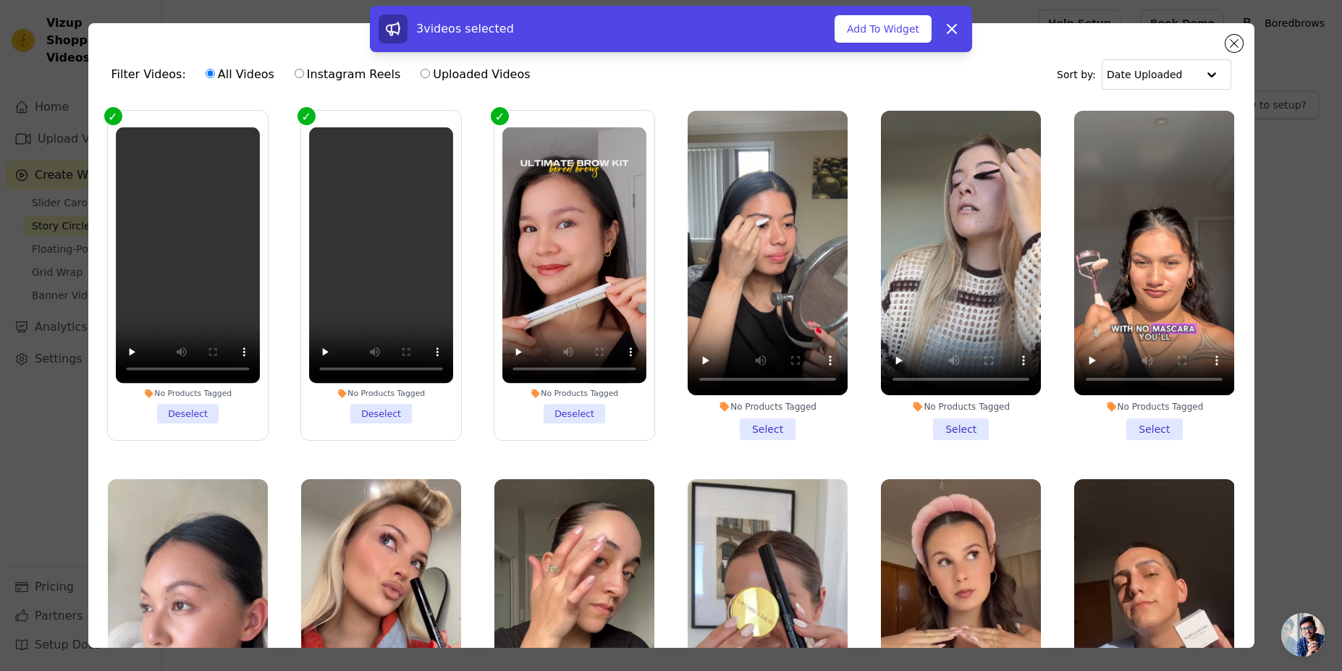
click at [752, 427] on li "No Products Tagged Select" at bounding box center [768, 275] width 160 height 329
click at [0, 0] on input "No Products Tagged Select" at bounding box center [0, 0] width 0 height 0
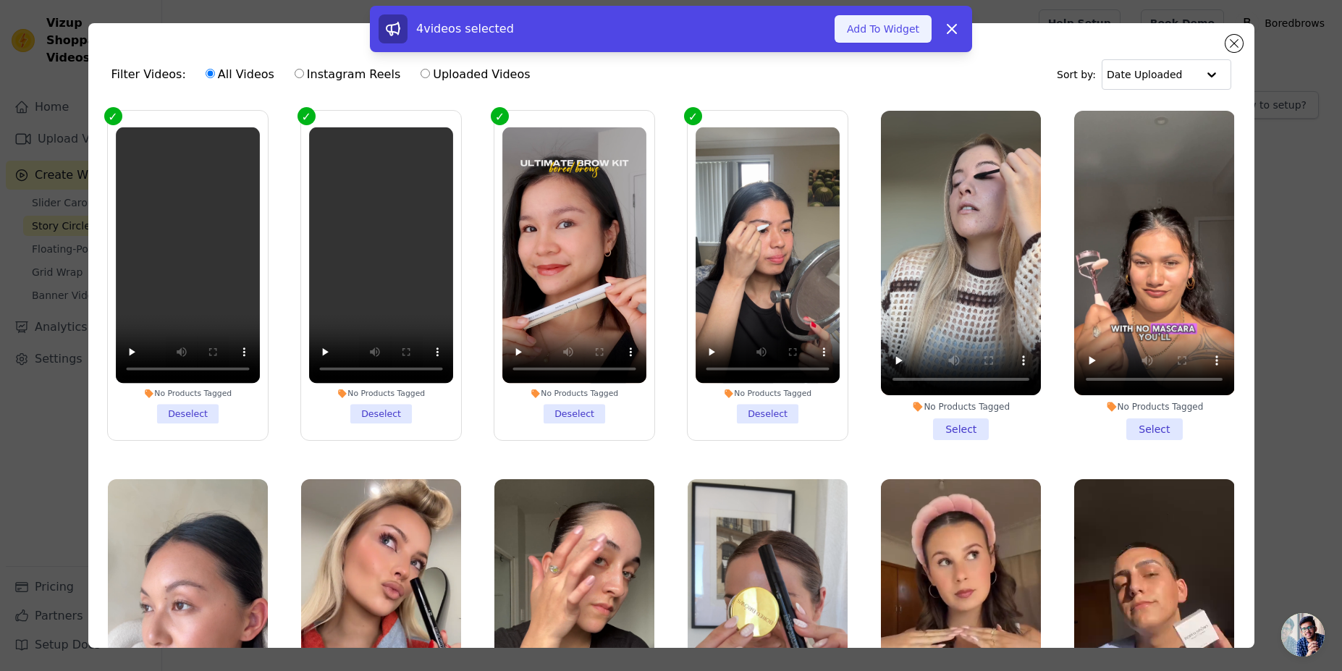
click at [876, 41] on button "Add To Widget" at bounding box center [883, 29] width 97 height 28
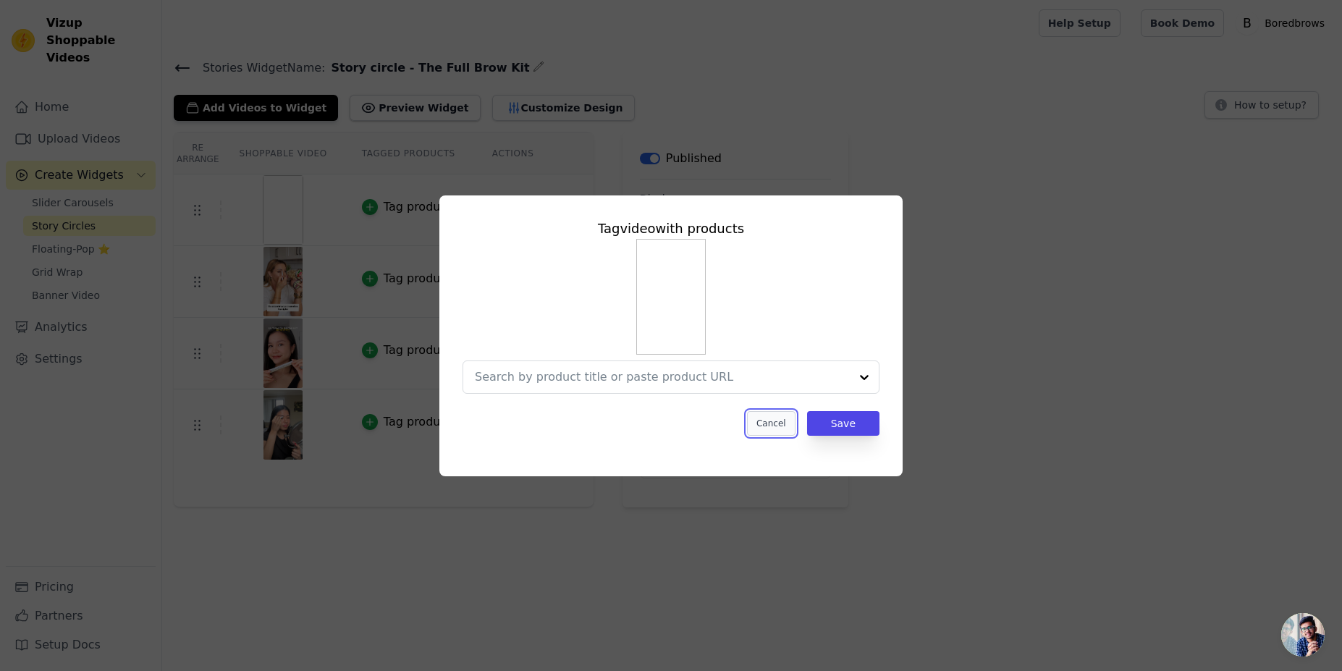
click at [771, 426] on button "Cancel" at bounding box center [771, 423] width 49 height 25
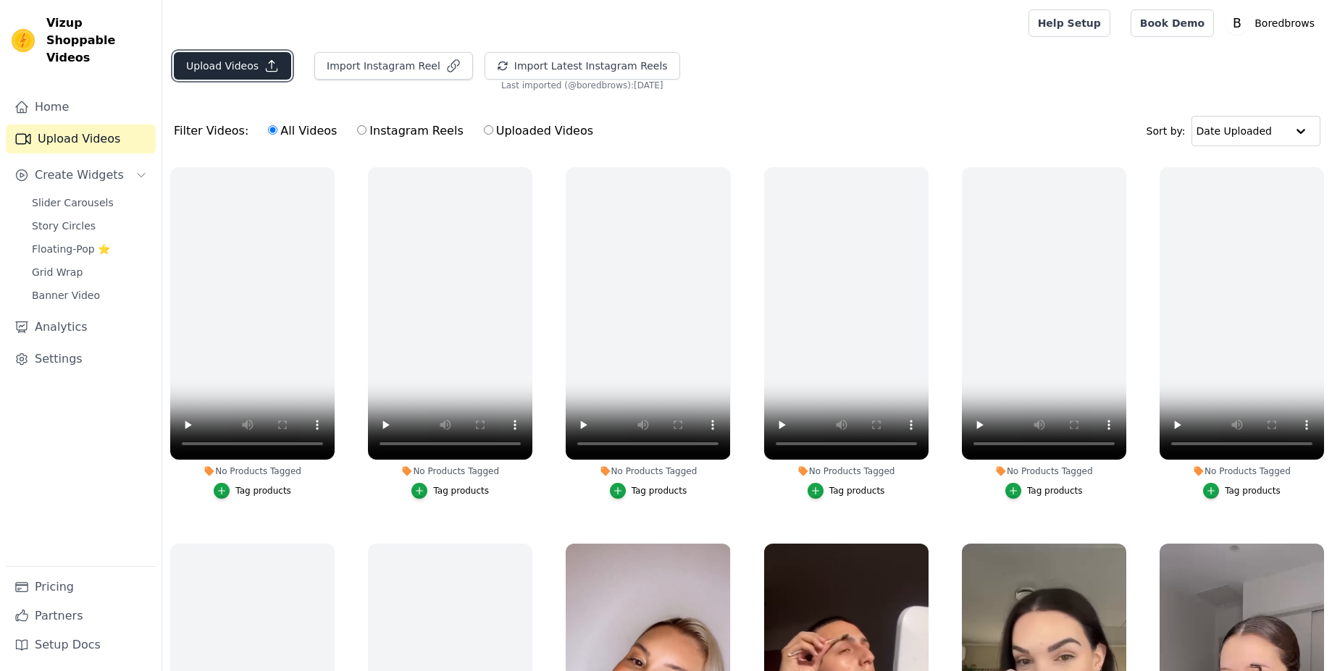
click at [225, 64] on button "Upload Videos" at bounding box center [232, 66] width 117 height 28
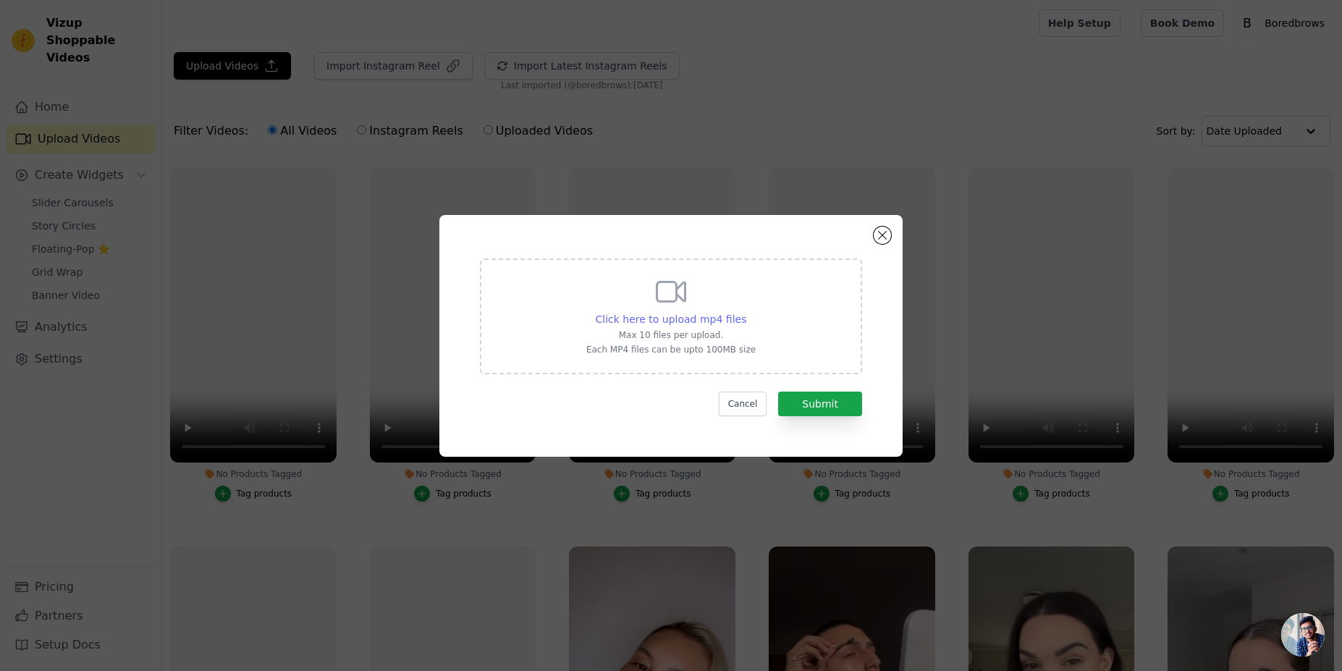
click at [705, 321] on span "Click here to upload mp4 files" at bounding box center [671, 320] width 151 height 12
click at [746, 312] on input "Click here to upload mp4 files Max 10 files per upload. Each MP4 files can be u…" at bounding box center [746, 311] width 1 height 1
type input "C:\fakepath\brow_kit_video_1.mp4"
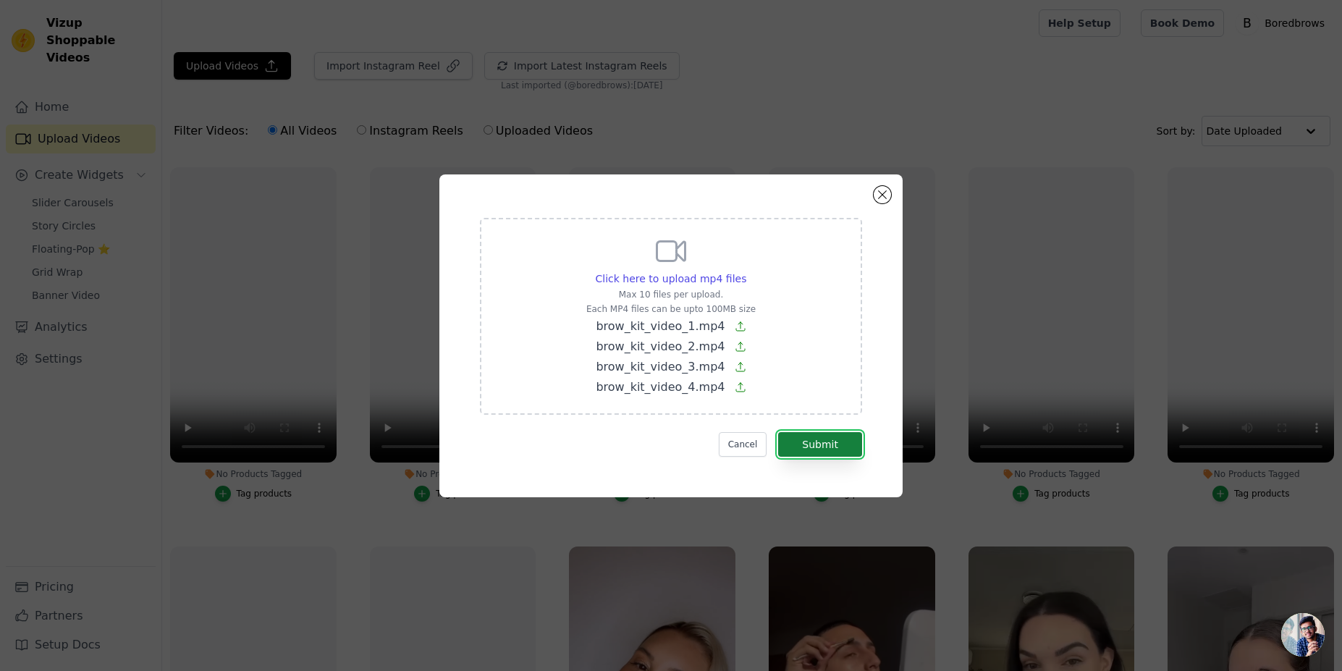
click at [822, 446] on button "Submit" at bounding box center [820, 444] width 84 height 25
